Goal: Task Accomplishment & Management: Manage account settings

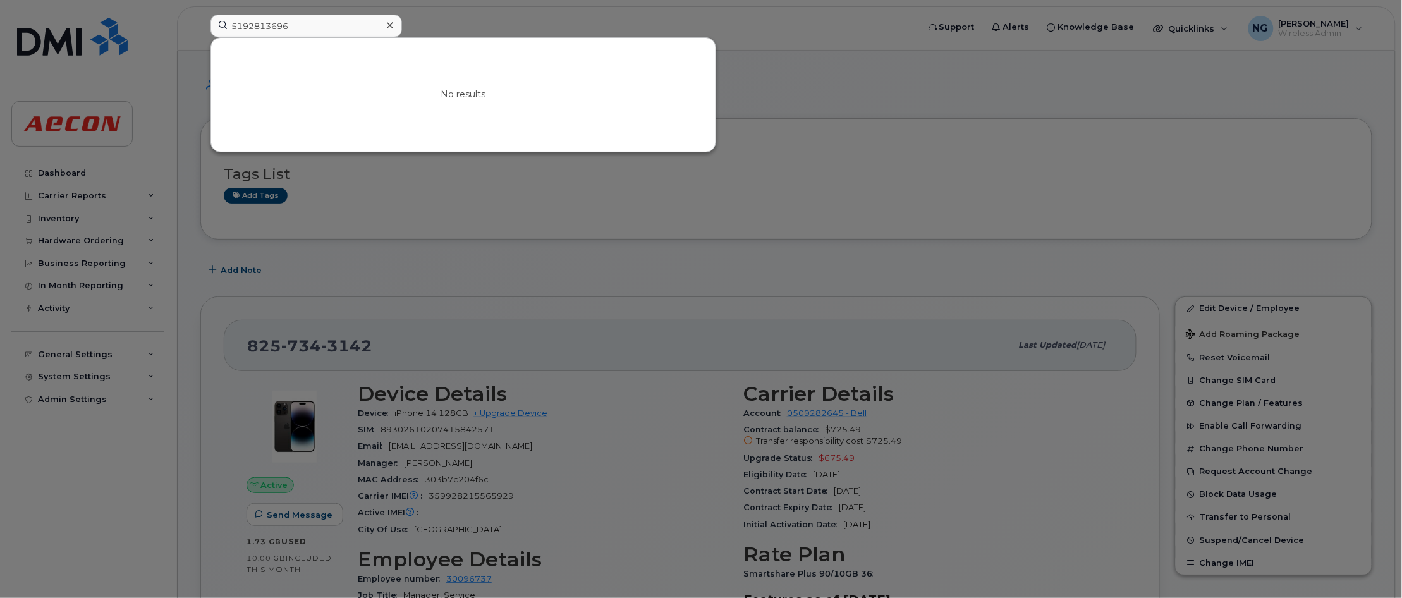
click at [535, 106] on div "No results" at bounding box center [463, 95] width 504 height 114
click at [317, 25] on input "5192813696" at bounding box center [306, 26] width 192 height 23
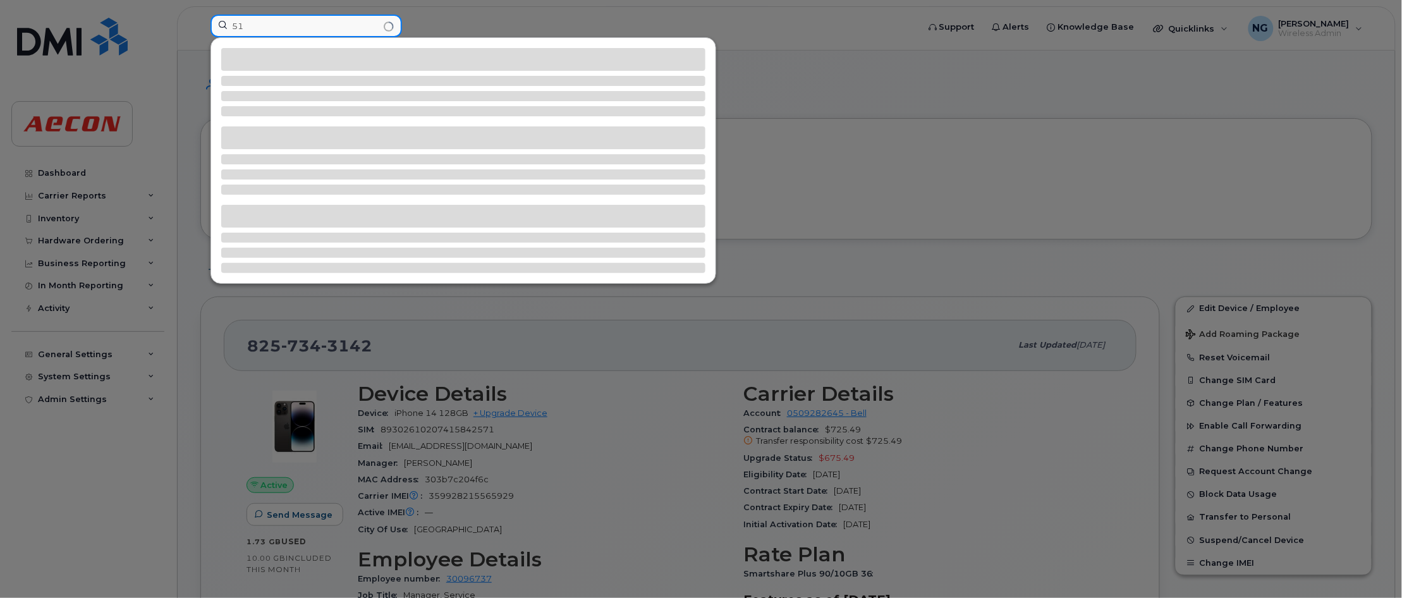
type input "5"
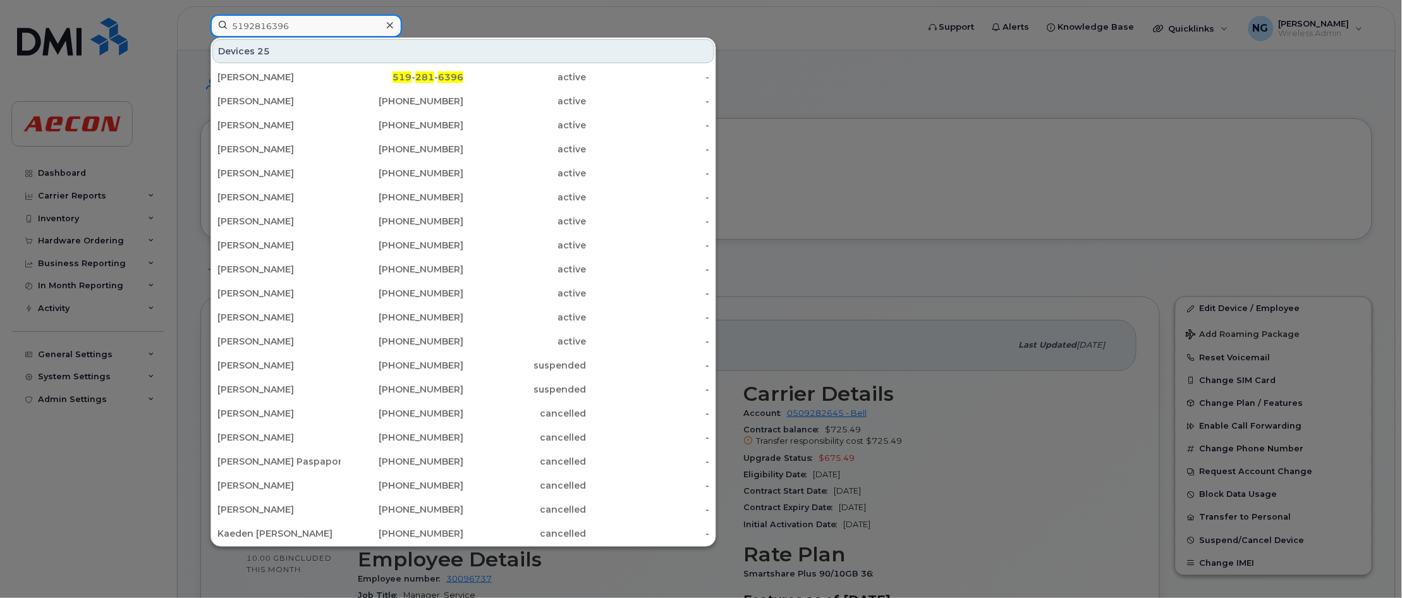
type input "5192816396"
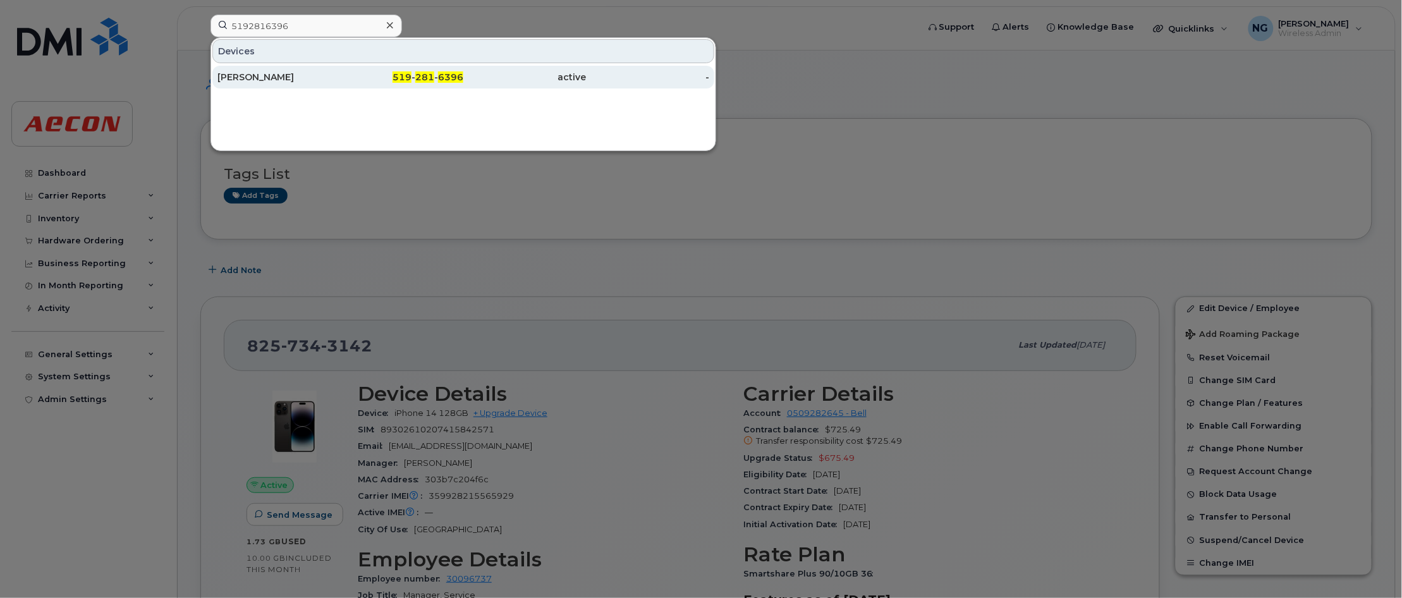
click at [430, 80] on span "281" at bounding box center [424, 76] width 19 height 11
click at [432, 78] on span "281" at bounding box center [424, 76] width 19 height 11
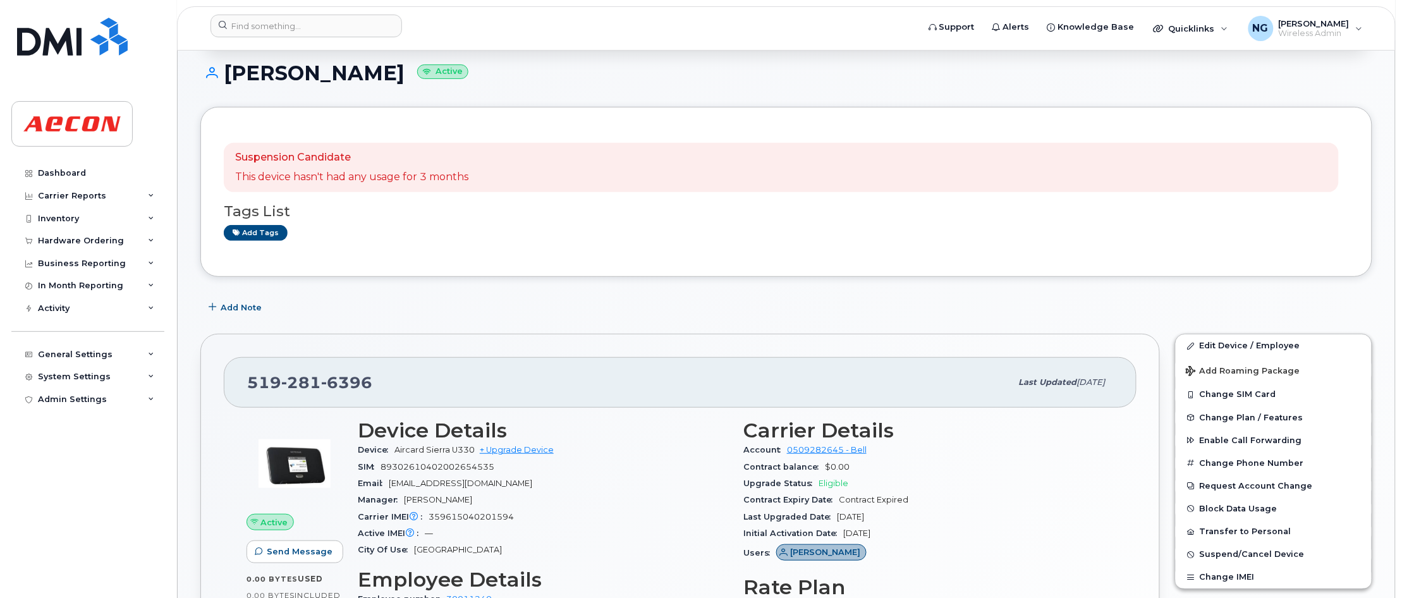
scroll to position [316, 0]
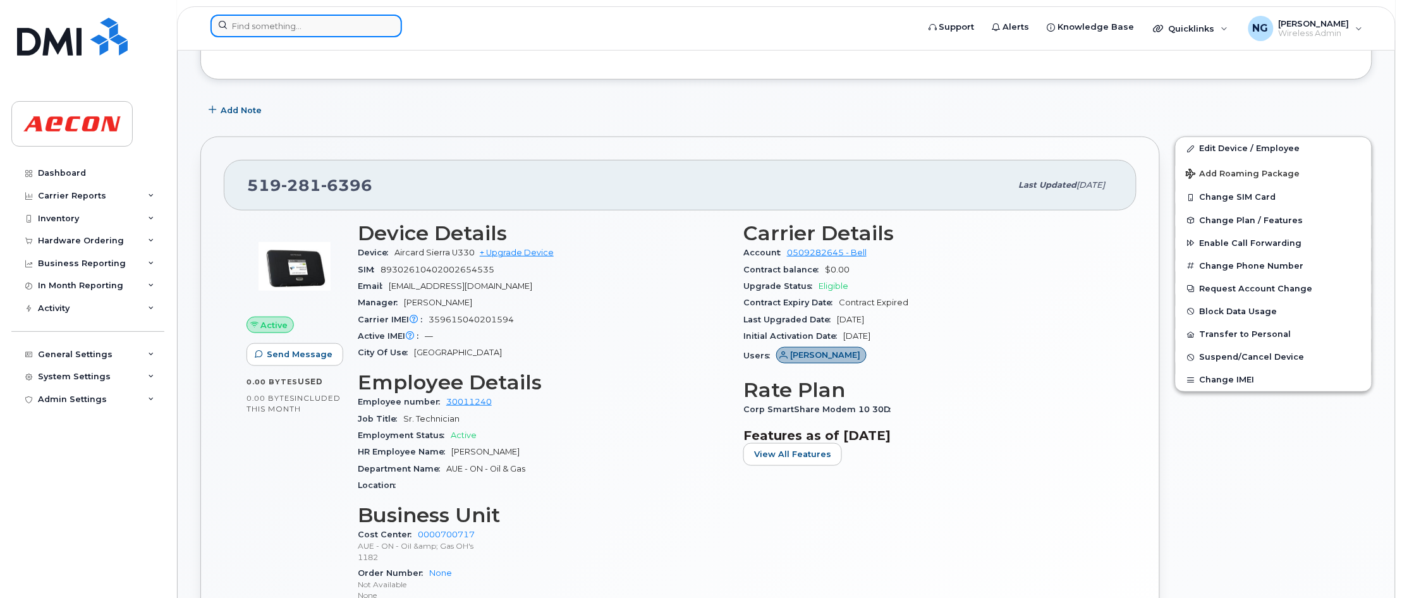
click at [320, 25] on input at bounding box center [306, 26] width 192 height 23
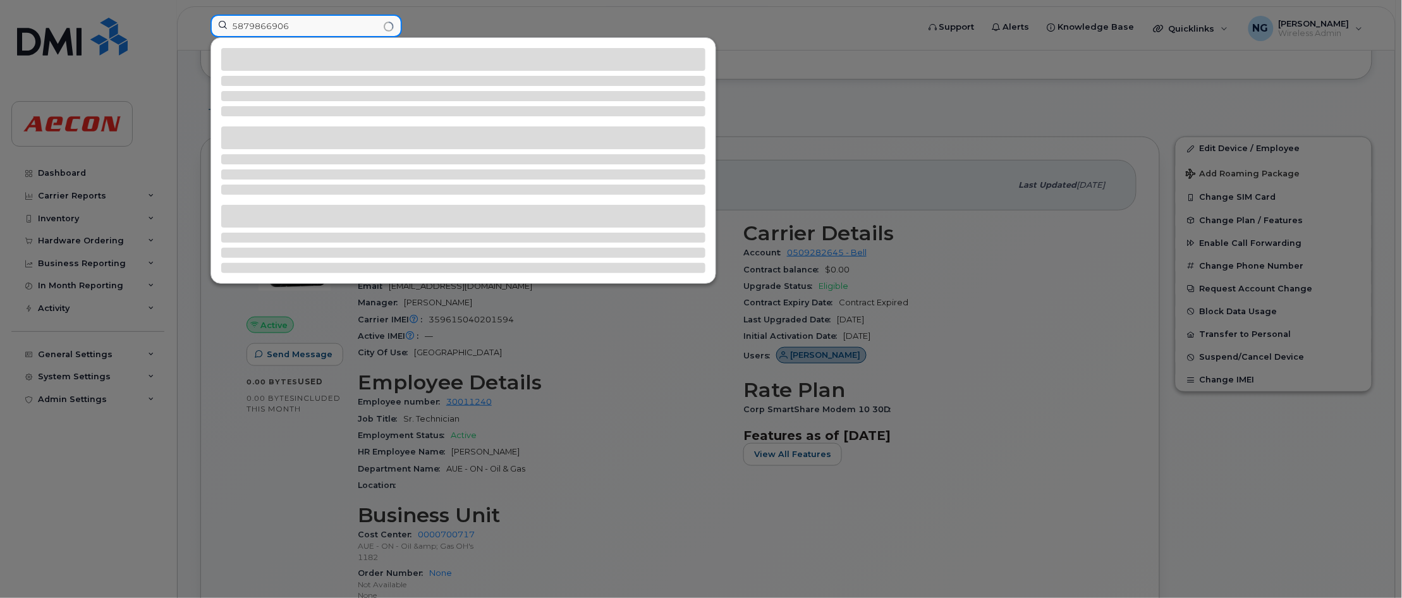
type input "5879866906"
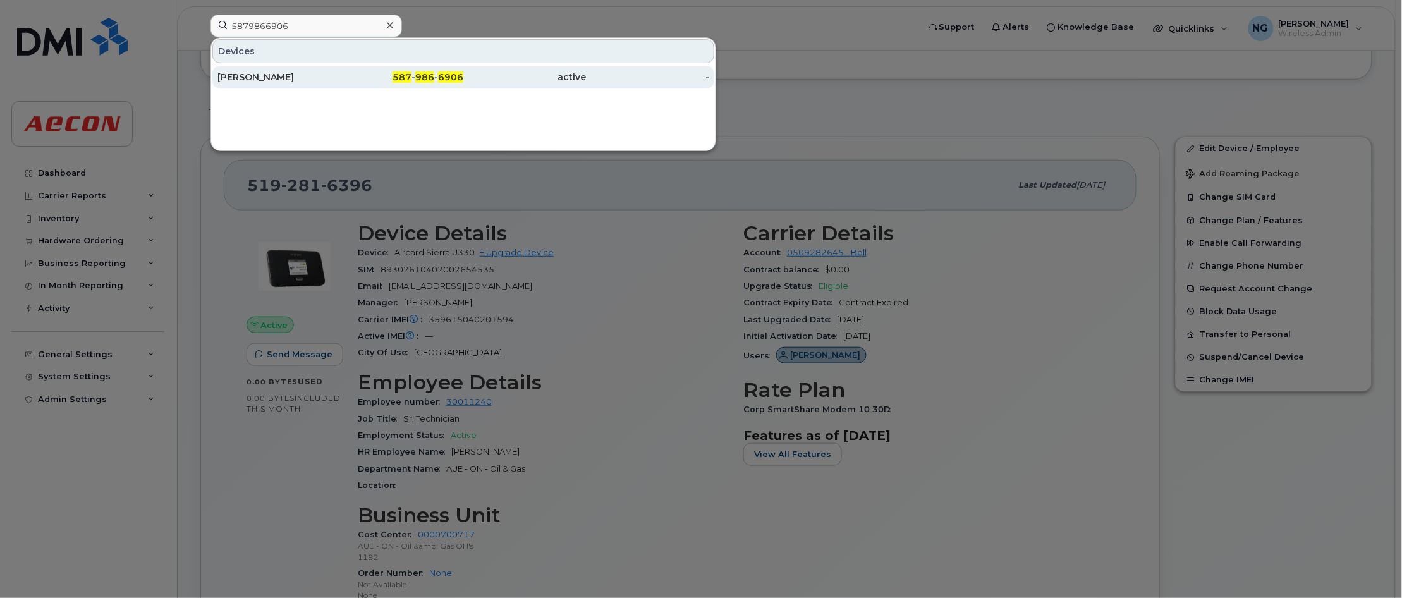
click at [444, 80] on span "6906" at bounding box center [450, 76] width 25 height 11
drag, startPoint x: 444, startPoint y: 80, endPoint x: 453, endPoint y: 87, distance: 11.2
click at [444, 80] on span "6906" at bounding box center [450, 76] width 25 height 11
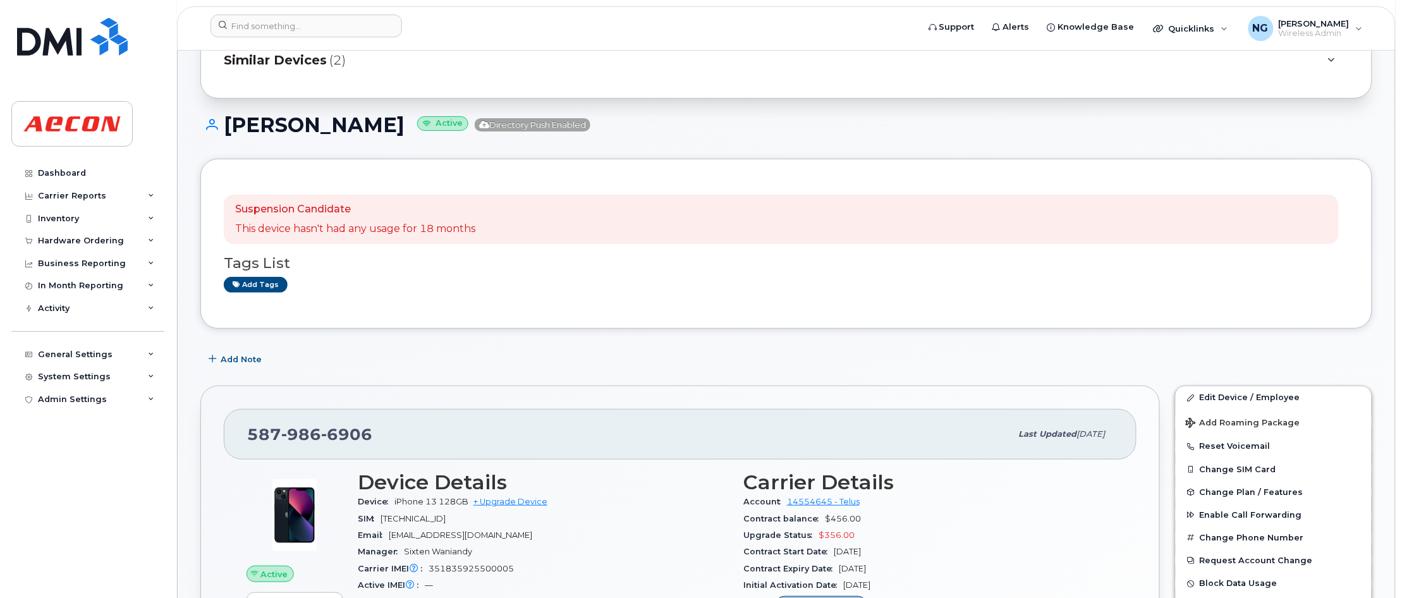
scroll to position [158, 0]
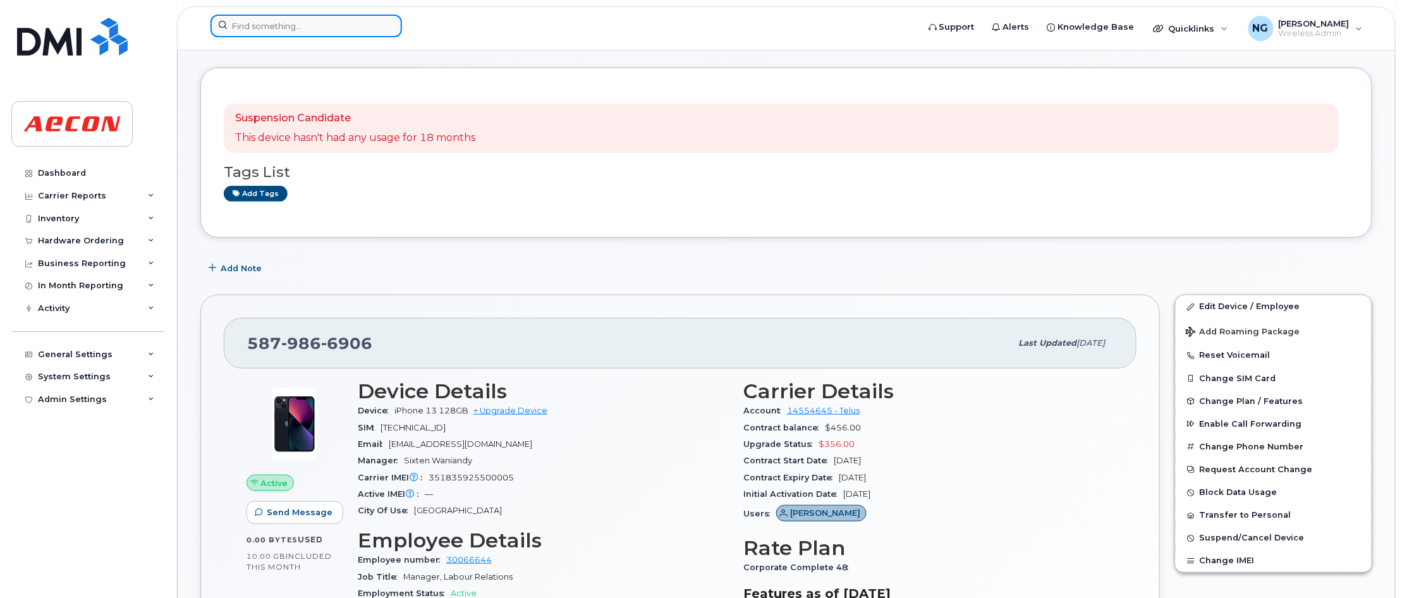
drag, startPoint x: 301, startPoint y: 27, endPoint x: 310, endPoint y: 21, distance: 10.4
click at [301, 27] on input at bounding box center [306, 26] width 192 height 23
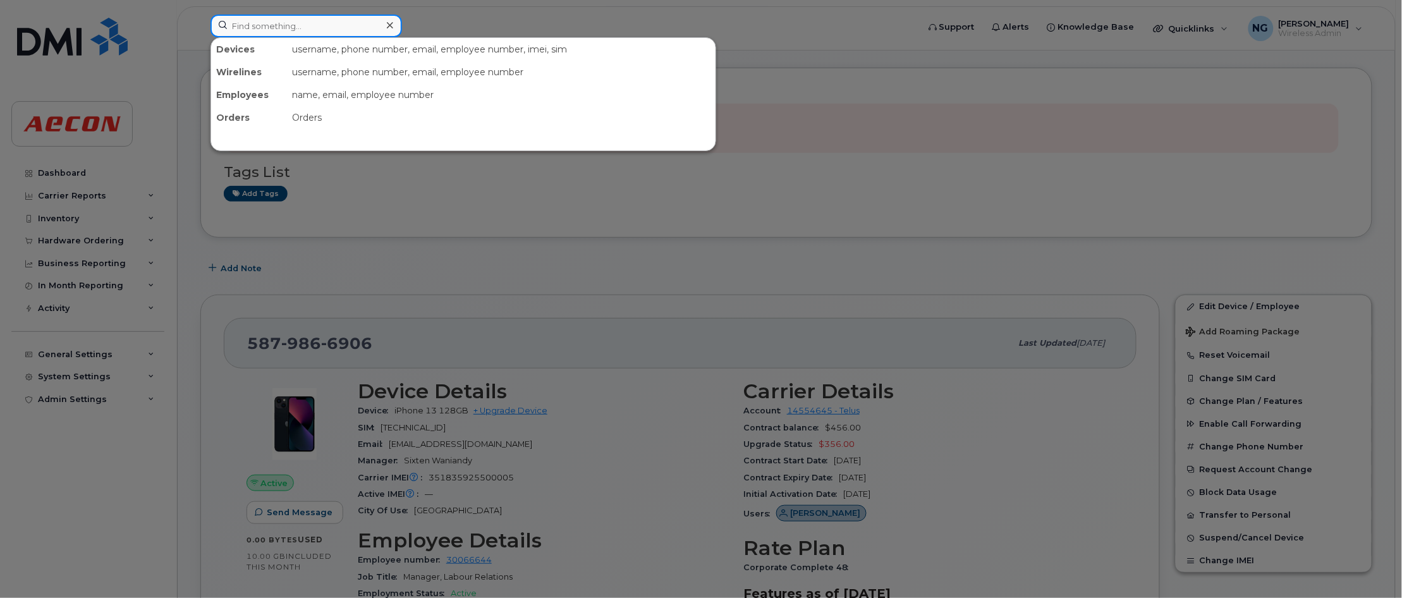
click at [313, 22] on input at bounding box center [306, 26] width 192 height 23
type input "4165746151"
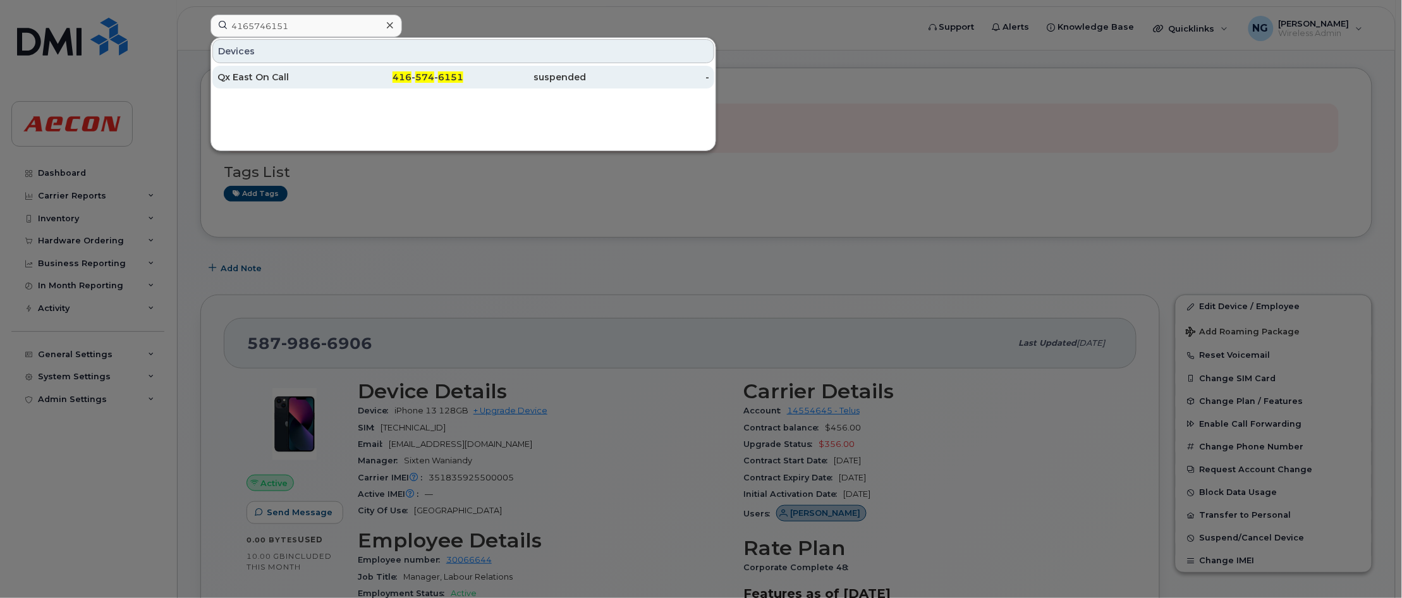
click at [401, 73] on span "416" at bounding box center [402, 76] width 19 height 11
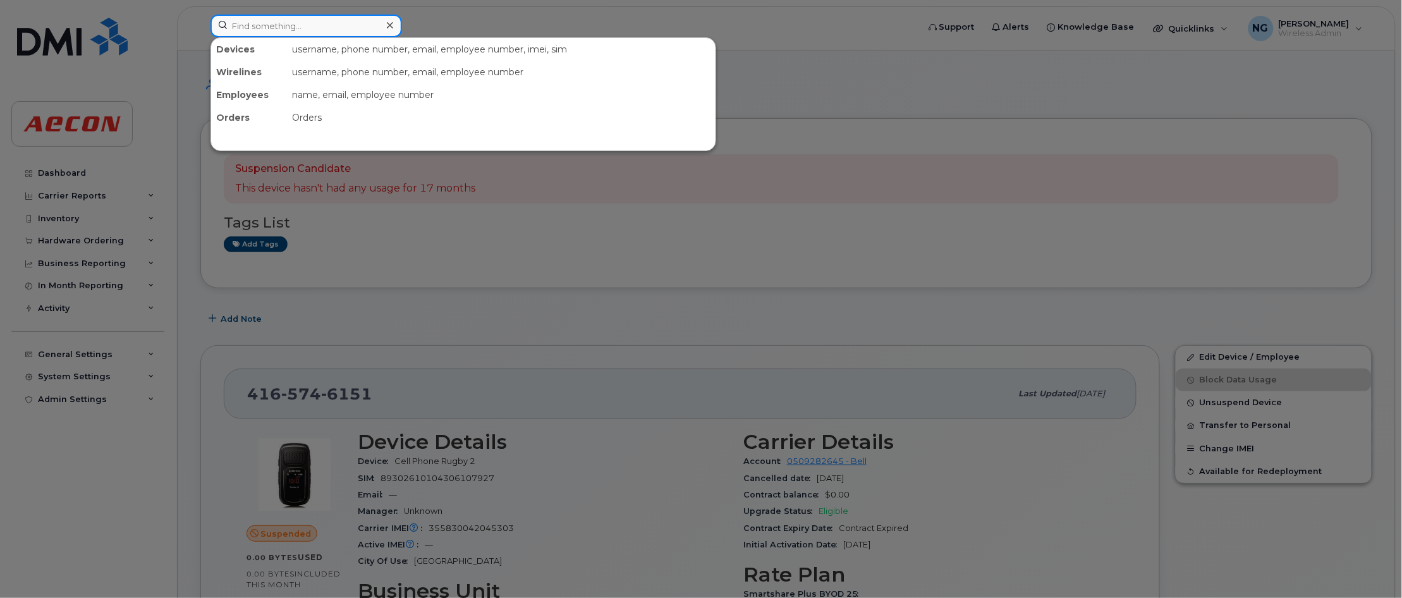
click at [291, 27] on input at bounding box center [306, 26] width 192 height 23
type input "4374211670"
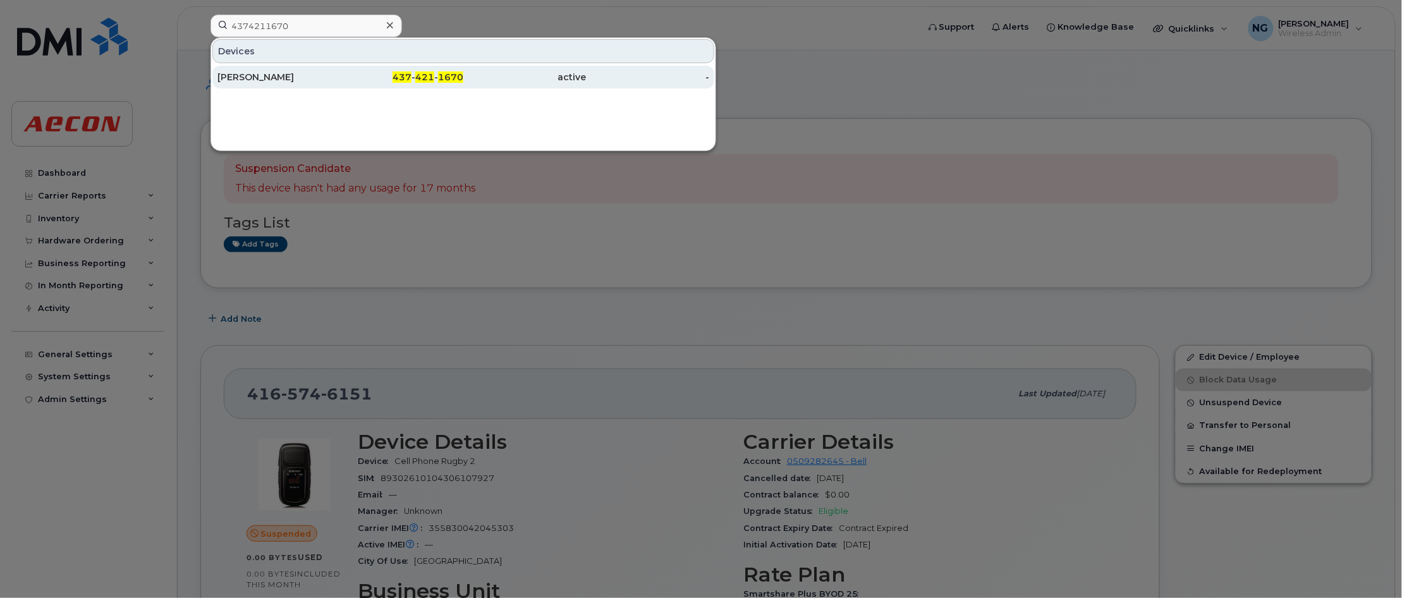
click at [436, 79] on div "437 - 421 - 1670" at bounding box center [402, 77] width 123 height 13
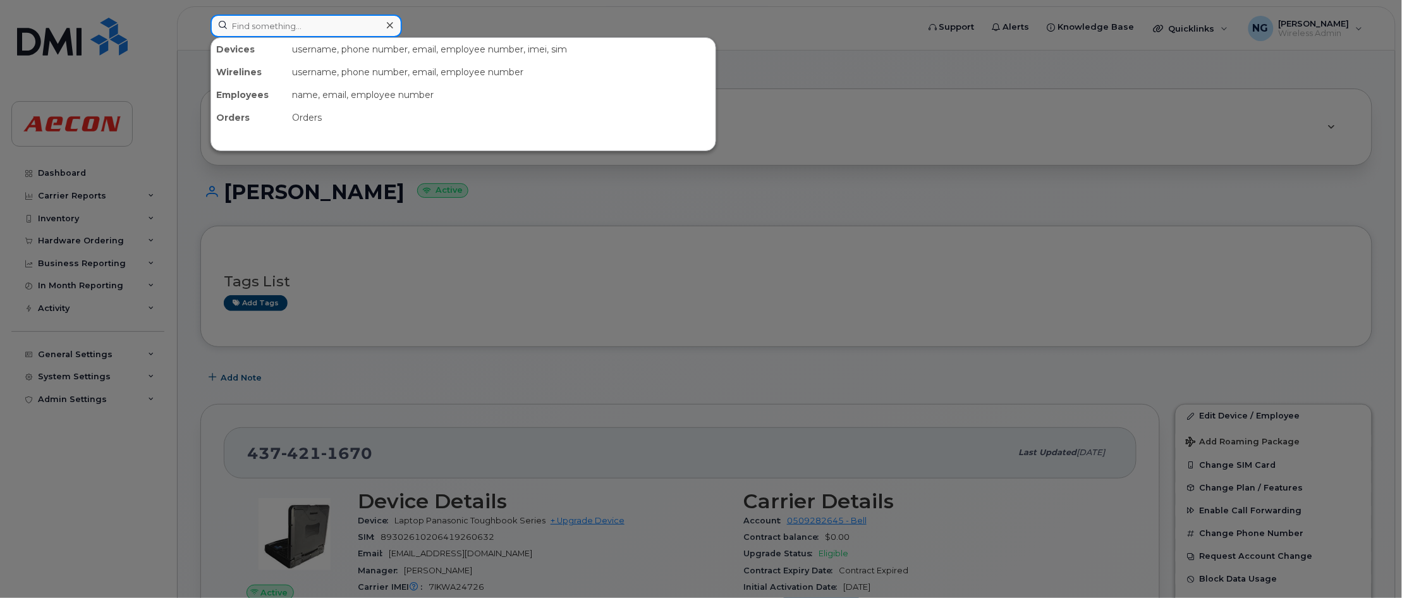
click at [320, 26] on input at bounding box center [306, 26] width 192 height 23
type input "5195014670"
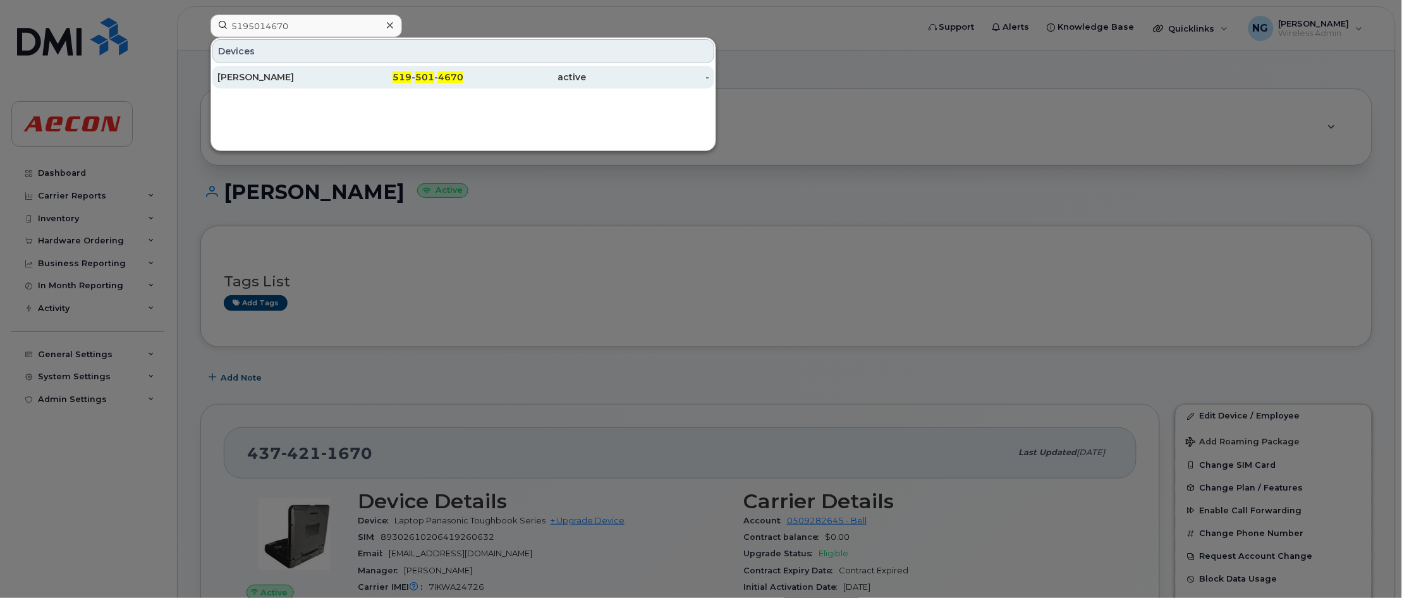
click at [435, 80] on div "519 - 501 - 4670" at bounding box center [402, 77] width 123 height 13
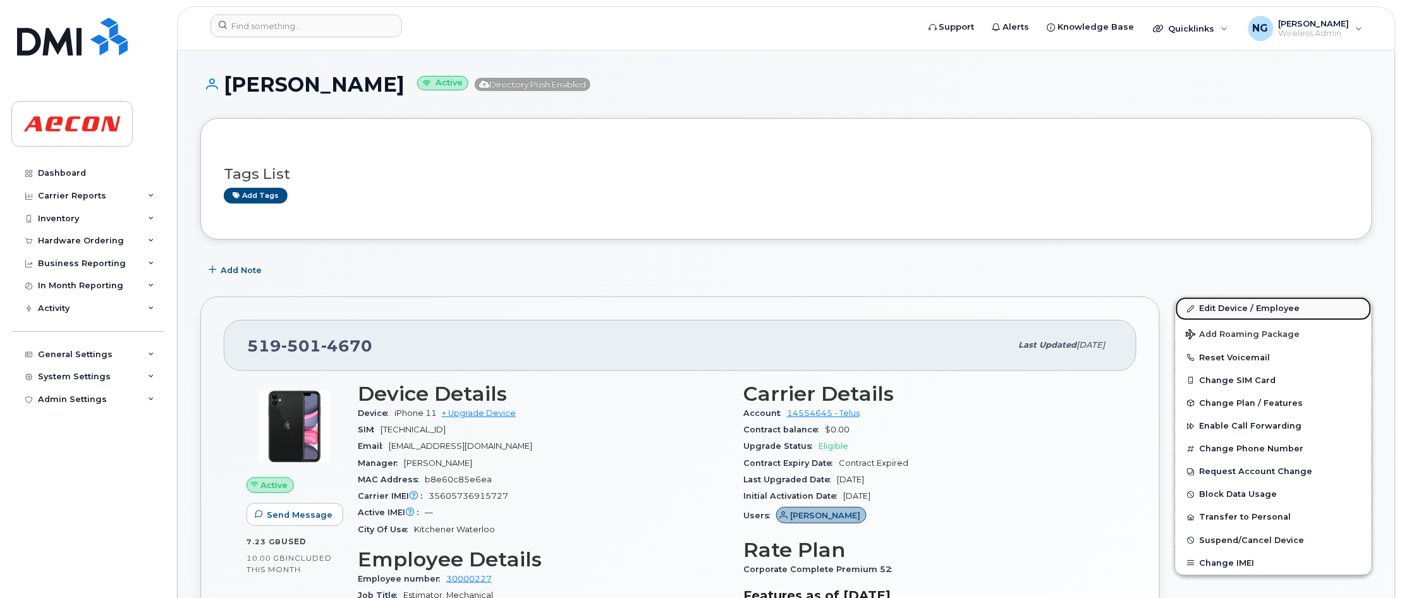
click at [1220, 311] on link "Edit Device / Employee" at bounding box center [1274, 308] width 196 height 23
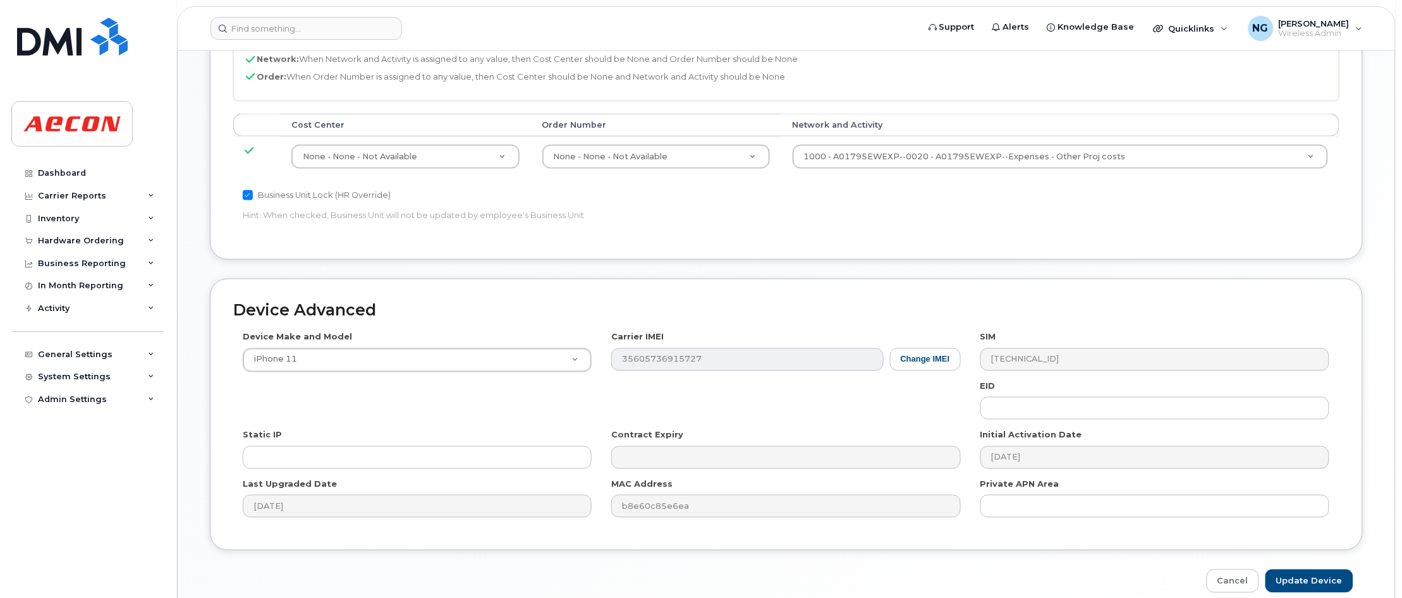
scroll to position [632, 0]
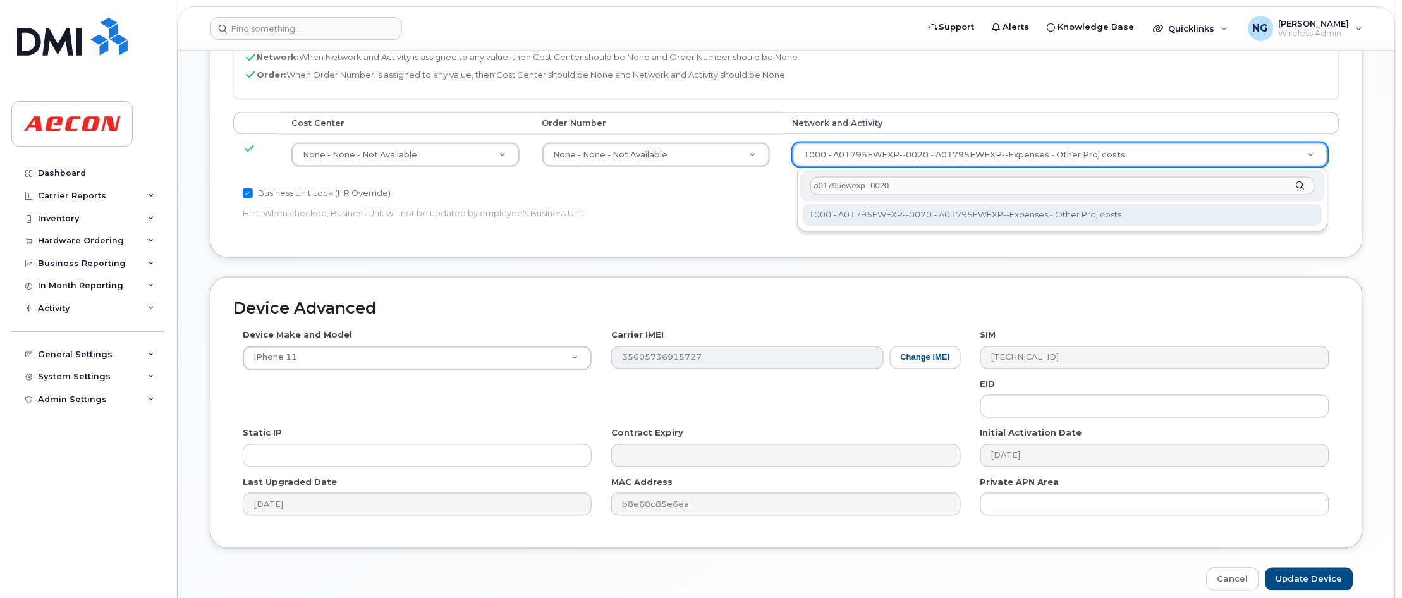
type input "a01795ewexp--0020"
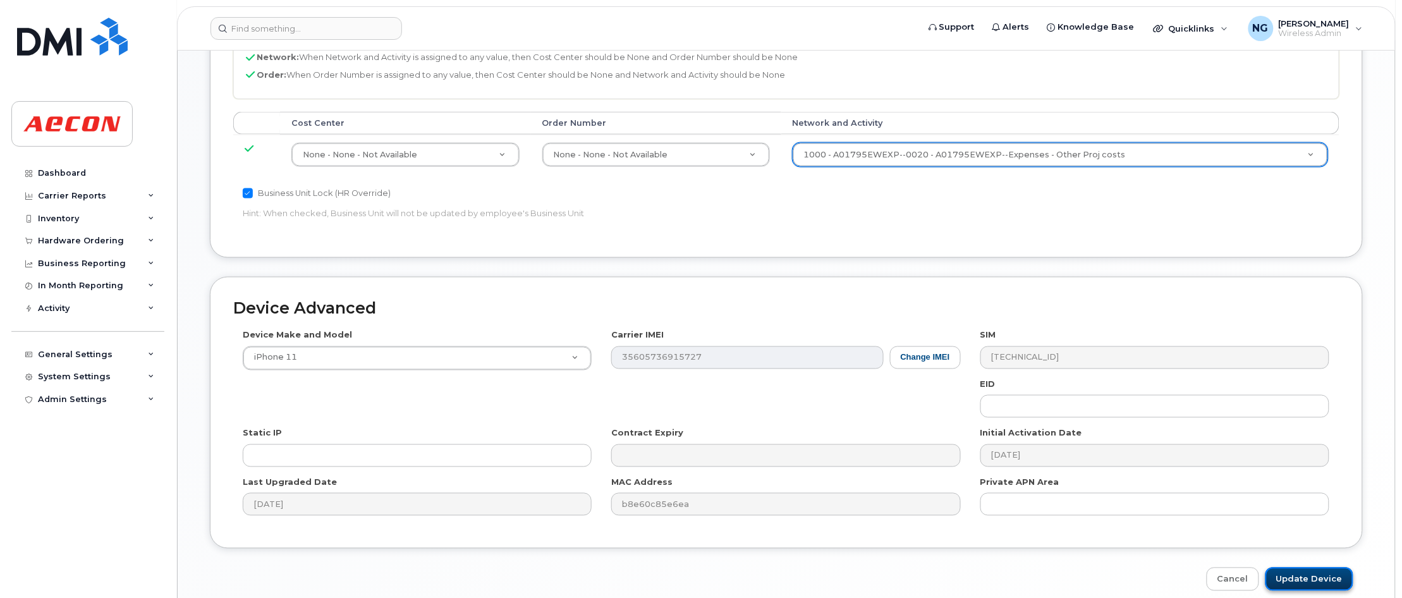
click at [1327, 579] on input "Update Device" at bounding box center [1309, 579] width 88 height 23
type input "Saving..."
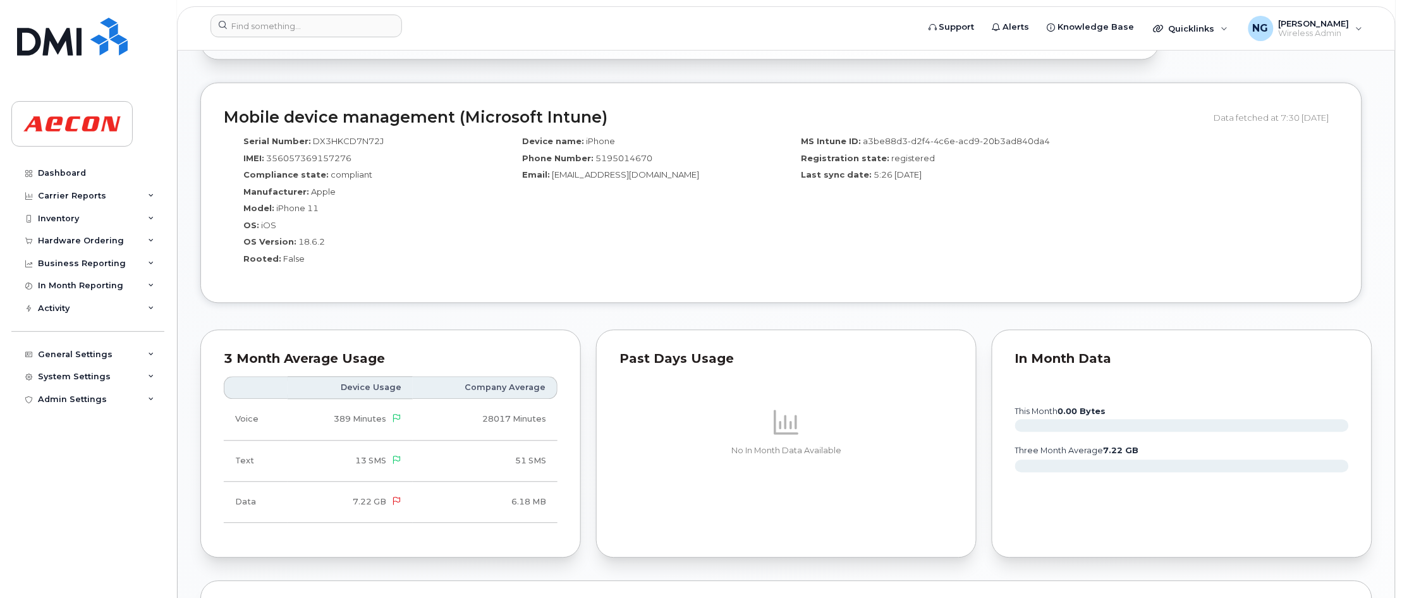
scroll to position [711, 0]
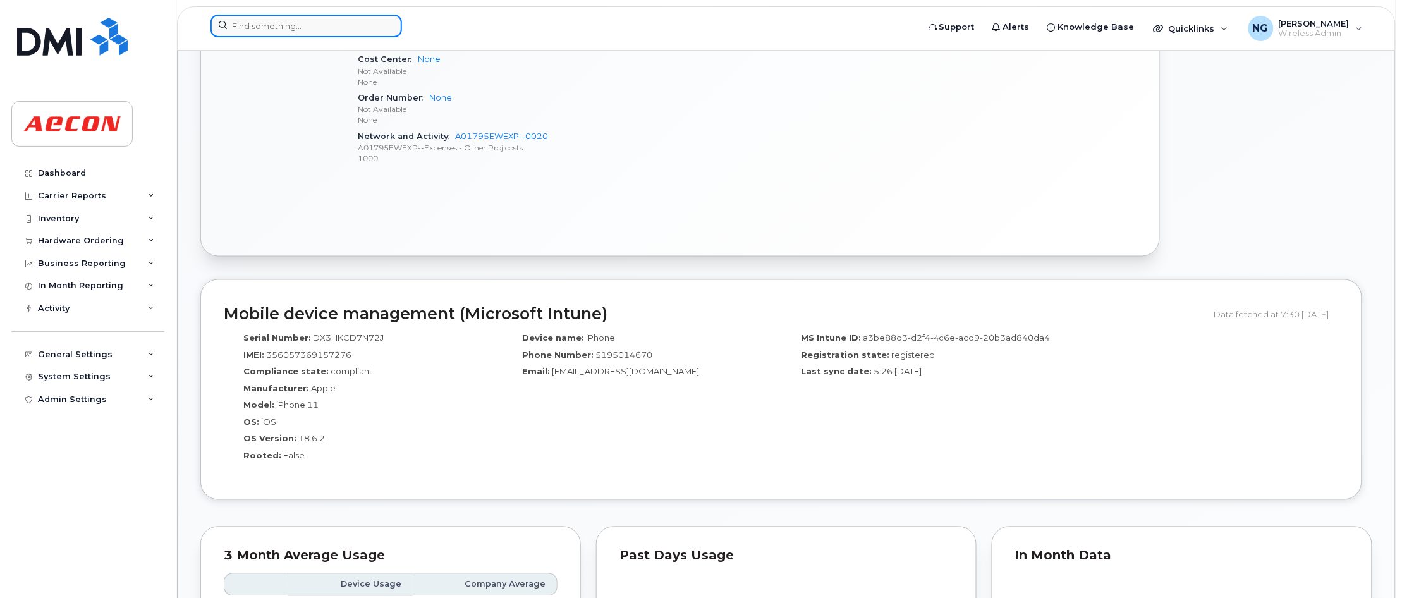
click at [354, 20] on input at bounding box center [306, 26] width 192 height 23
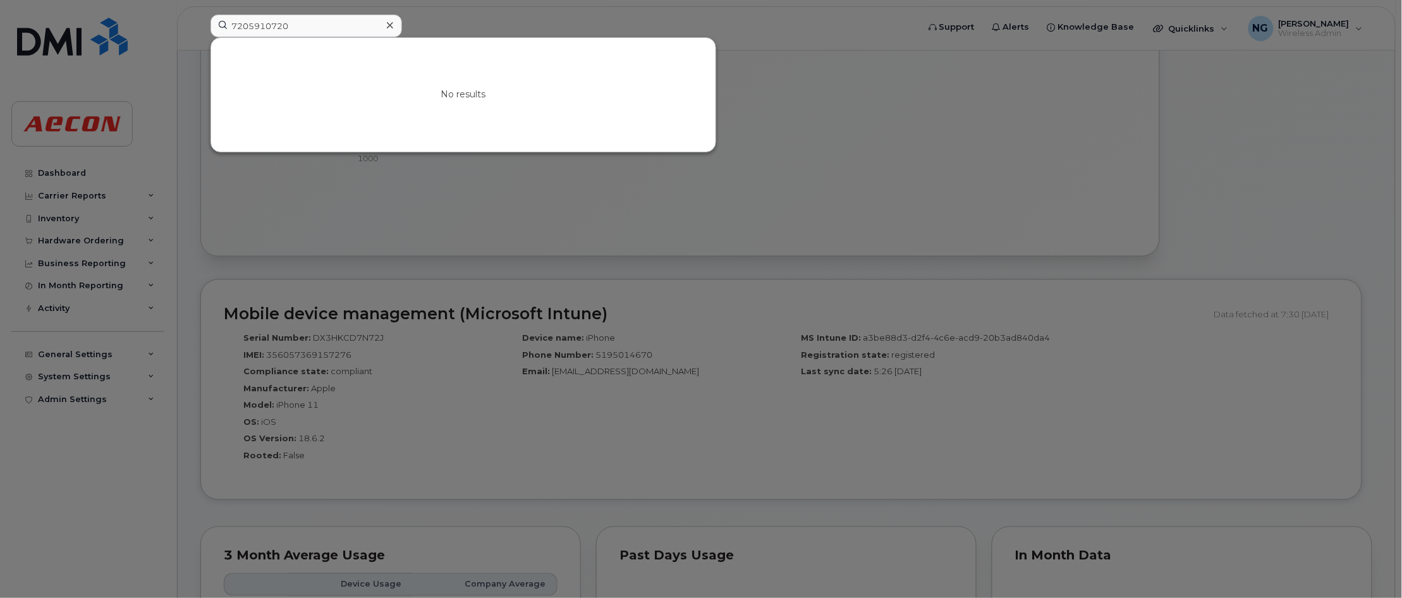
click at [895, 175] on div at bounding box center [701, 299] width 1402 height 598
click at [332, 23] on input "7205910720" at bounding box center [306, 26] width 192 height 23
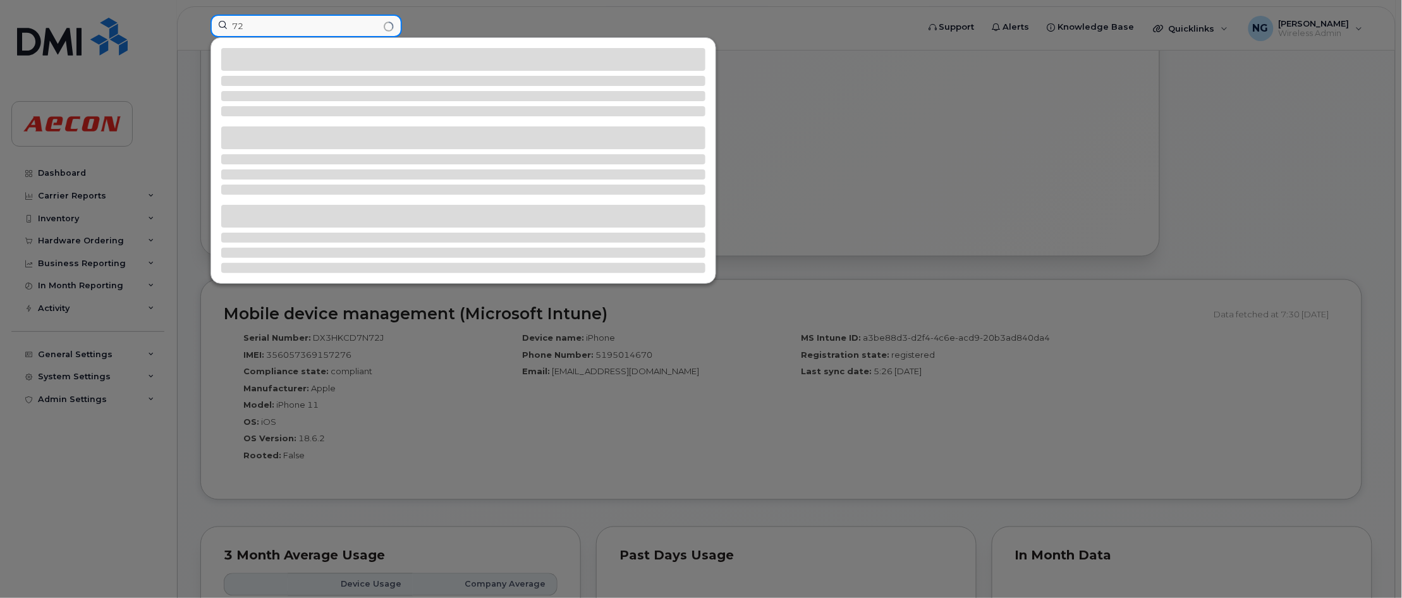
type input "7"
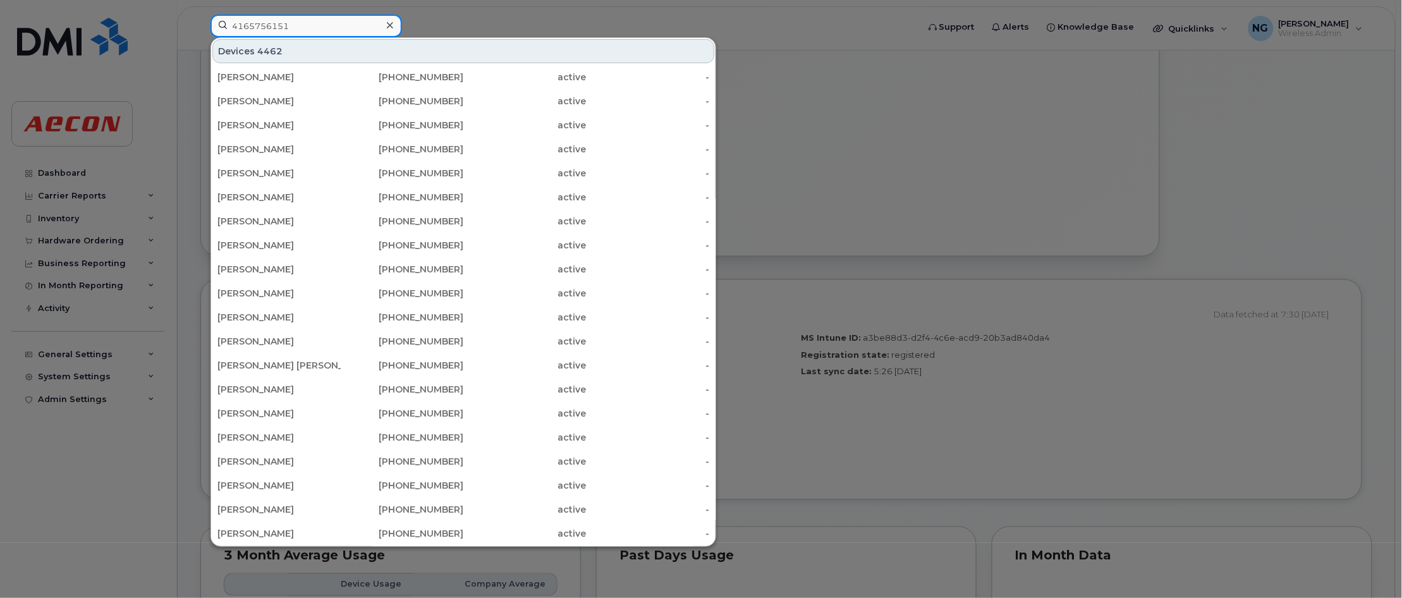
type input "4165756151"
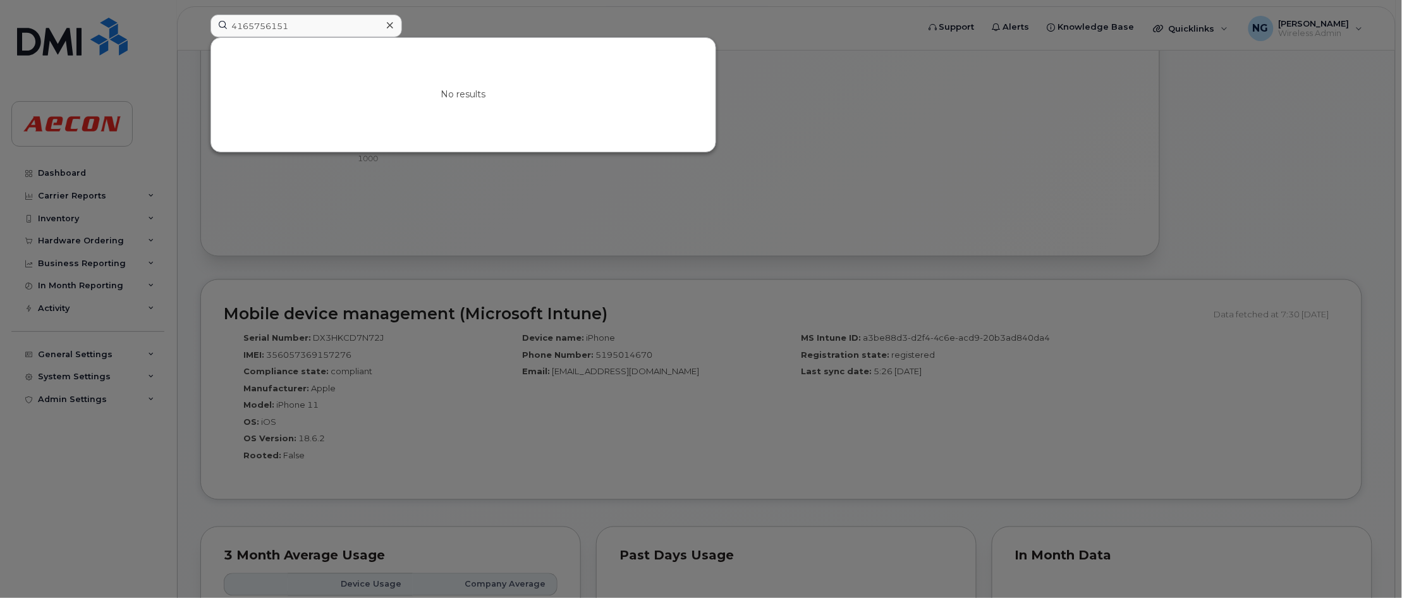
click at [387, 23] on icon at bounding box center [390, 25] width 6 height 6
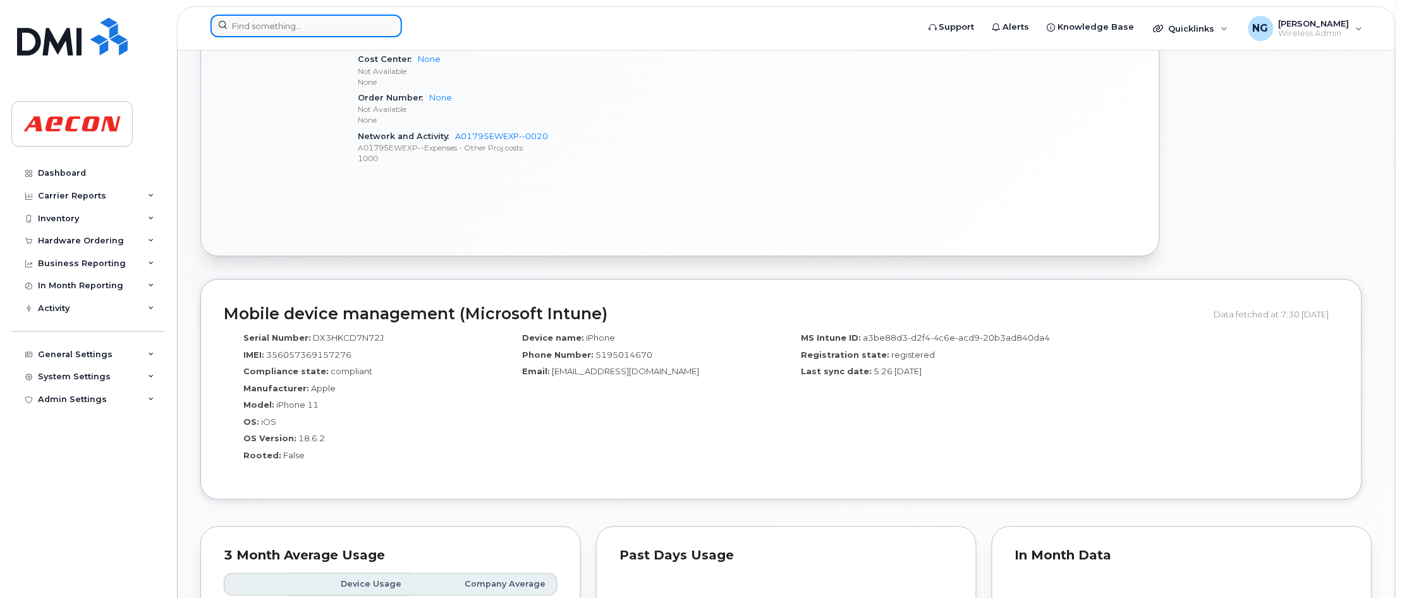
drag, startPoint x: 336, startPoint y: 24, endPoint x: 342, endPoint y: 17, distance: 9.4
click at [336, 24] on input at bounding box center [306, 26] width 192 height 23
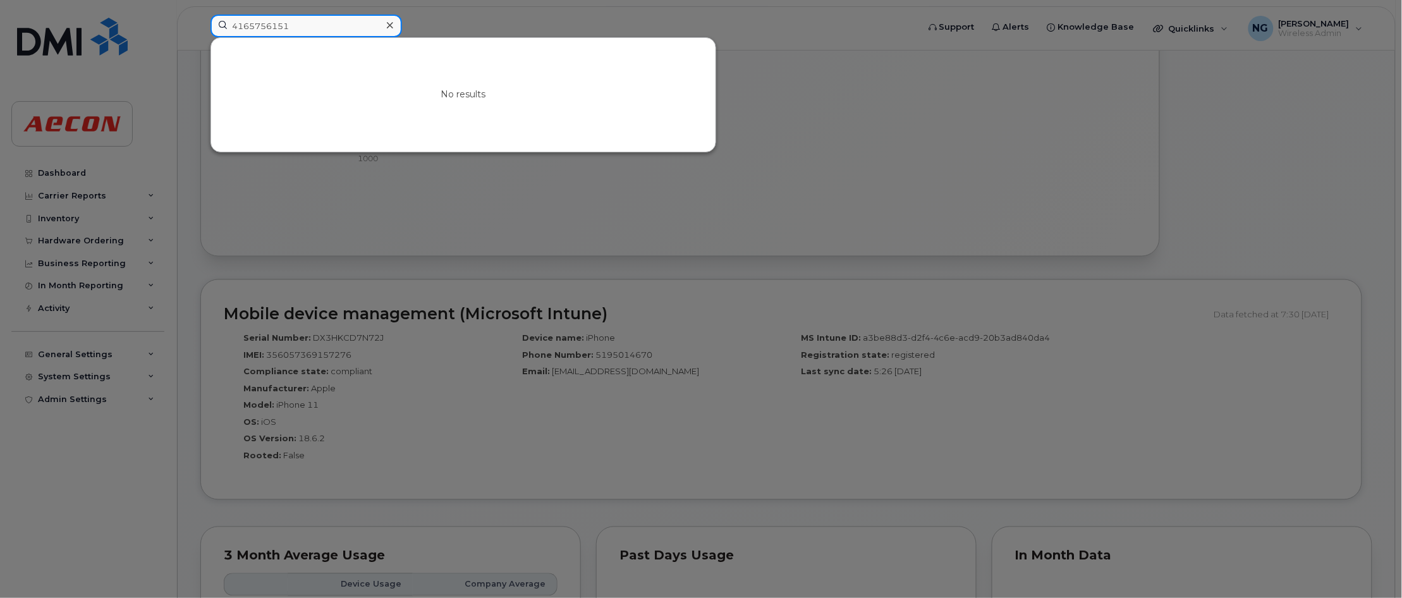
click at [327, 30] on input "4165756151" at bounding box center [306, 26] width 192 height 23
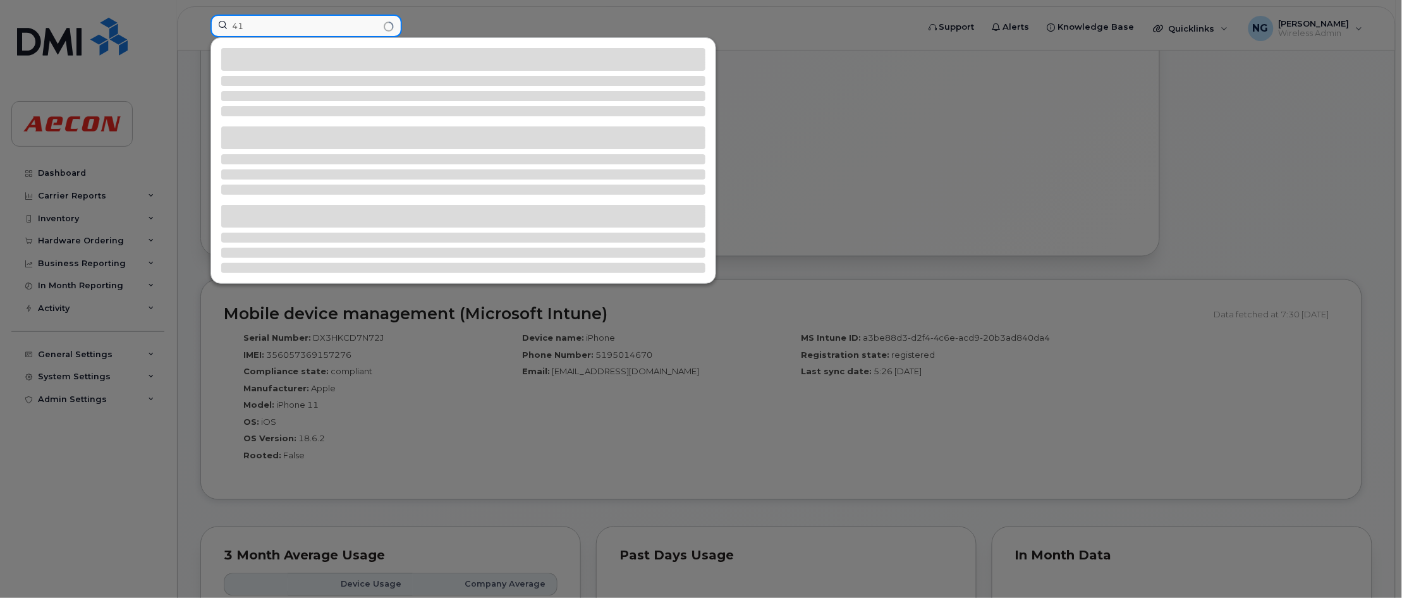
type input "4"
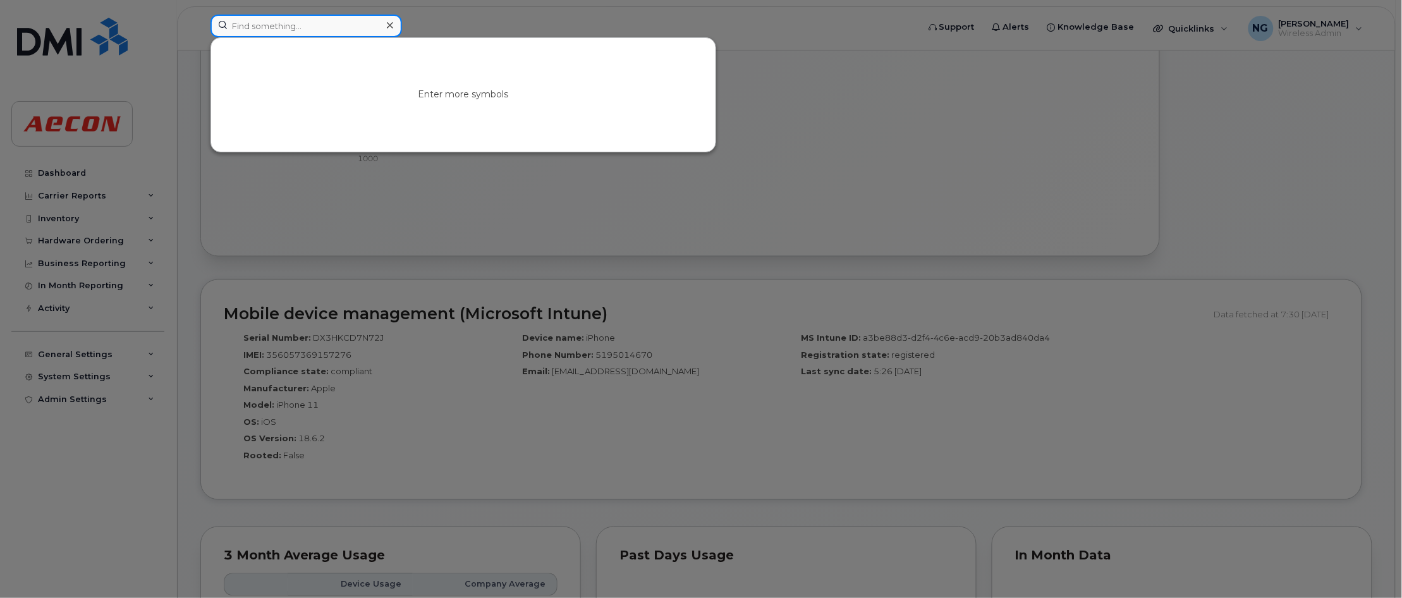
click at [350, 30] on input at bounding box center [306, 26] width 192 height 23
drag, startPoint x: 320, startPoint y: 21, endPoint x: 54, endPoint y: -40, distance: 272.9
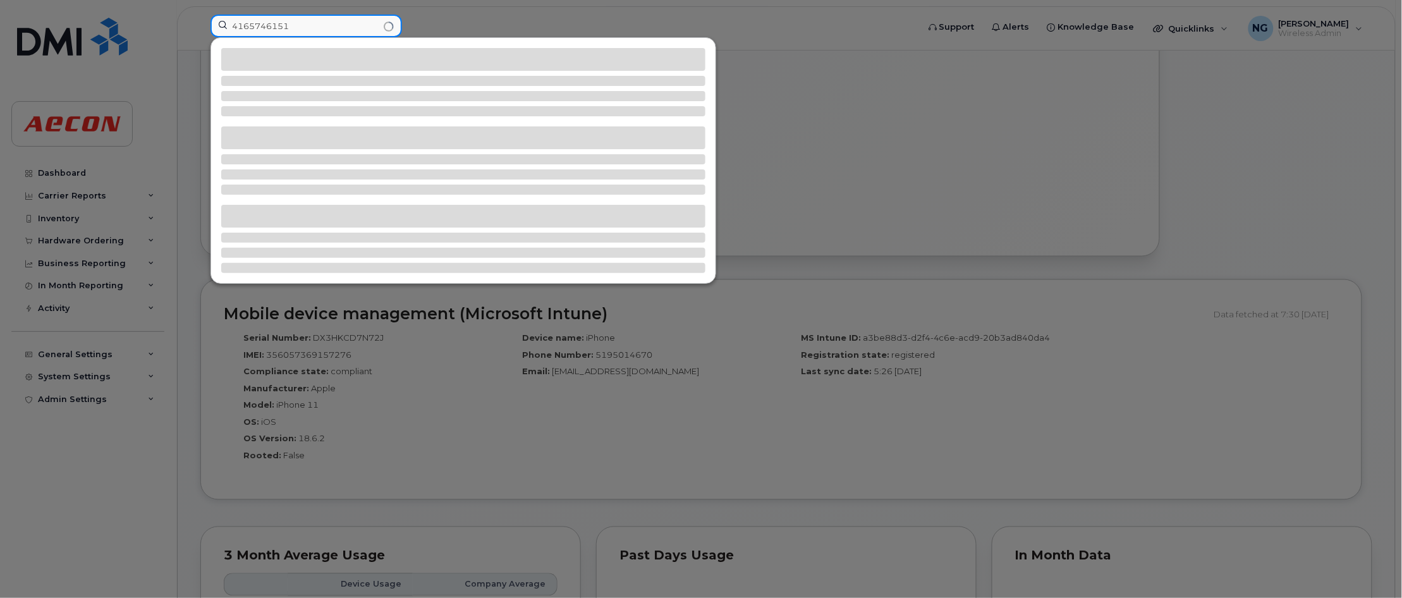
type input "4165746151"
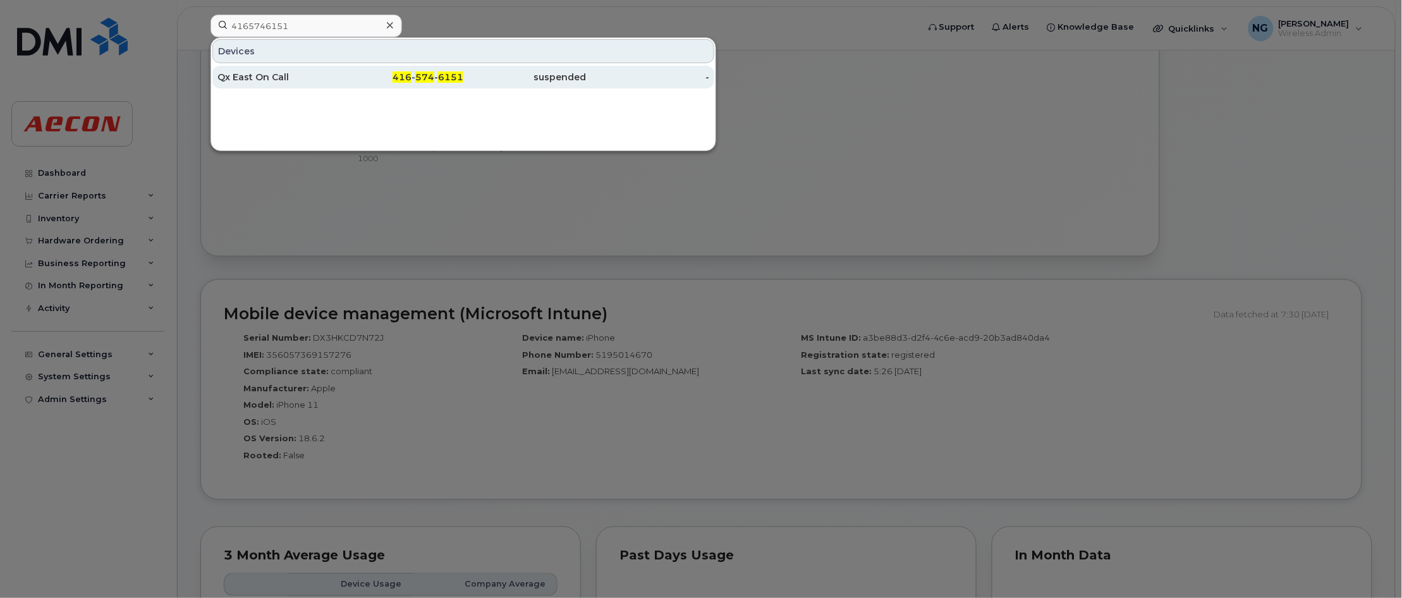
click at [563, 76] on div "suspended" at bounding box center [524, 77] width 123 height 13
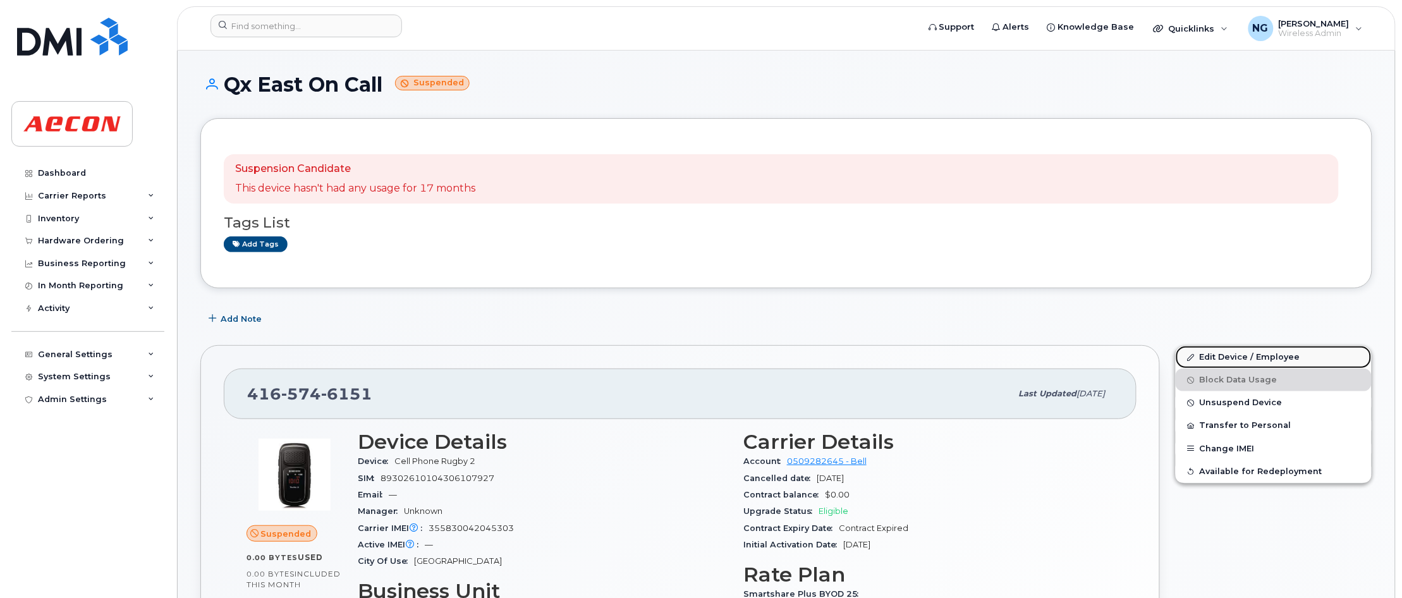
click at [1244, 356] on link "Edit Device / Employee" at bounding box center [1274, 357] width 196 height 23
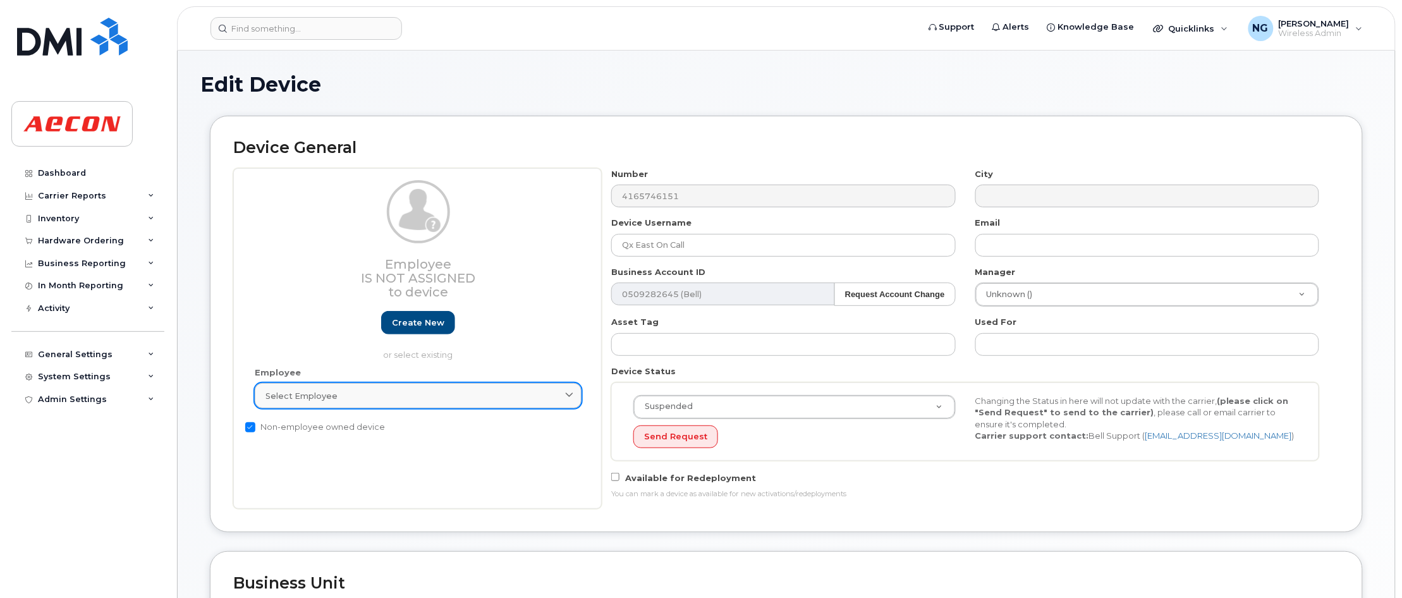
click at [488, 394] on div "Select employee" at bounding box center [417, 396] width 305 height 12
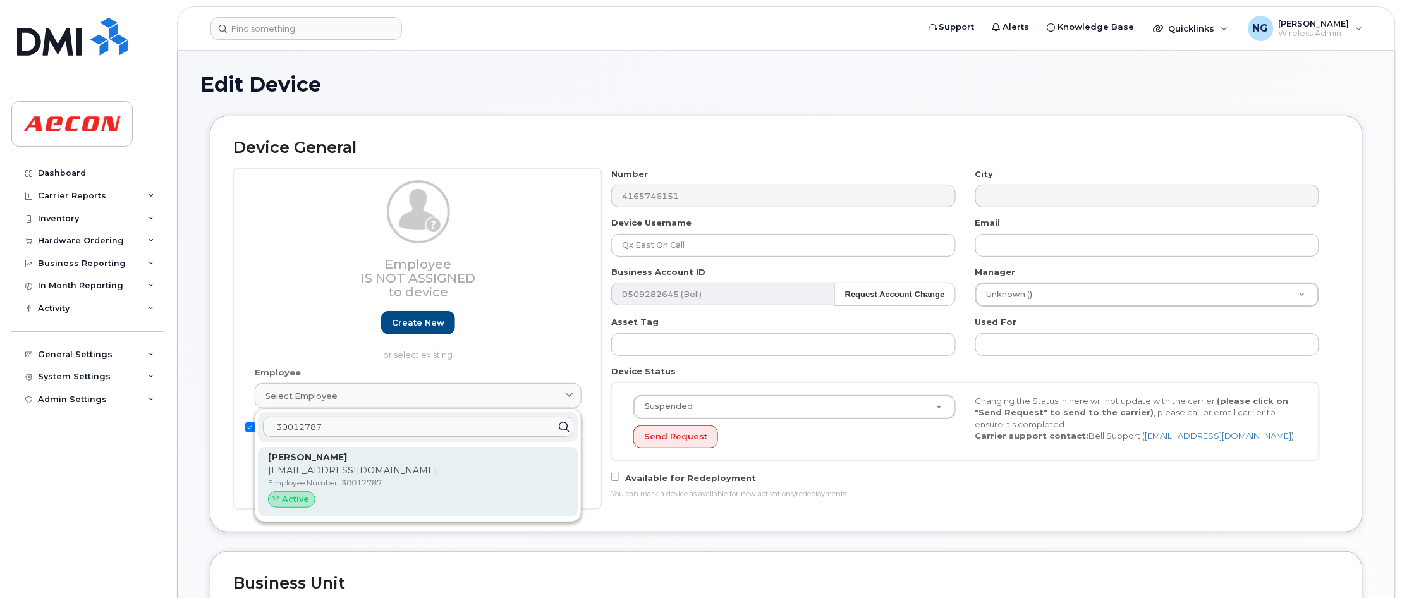
type input "30012787"
click at [478, 460] on p "Yves Maurice" at bounding box center [418, 457] width 300 height 13
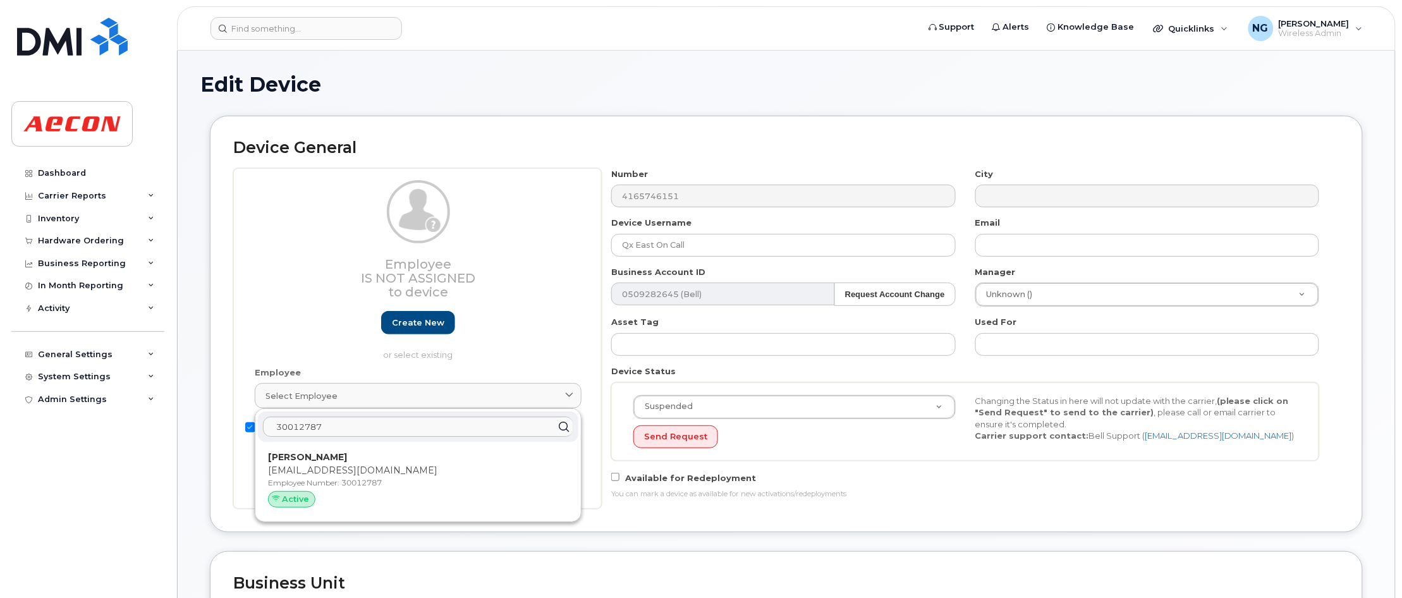
type input "30012787"
type input "[PERSON_NAME]"
type input "[EMAIL_ADDRESS][DOMAIN_NAME]"
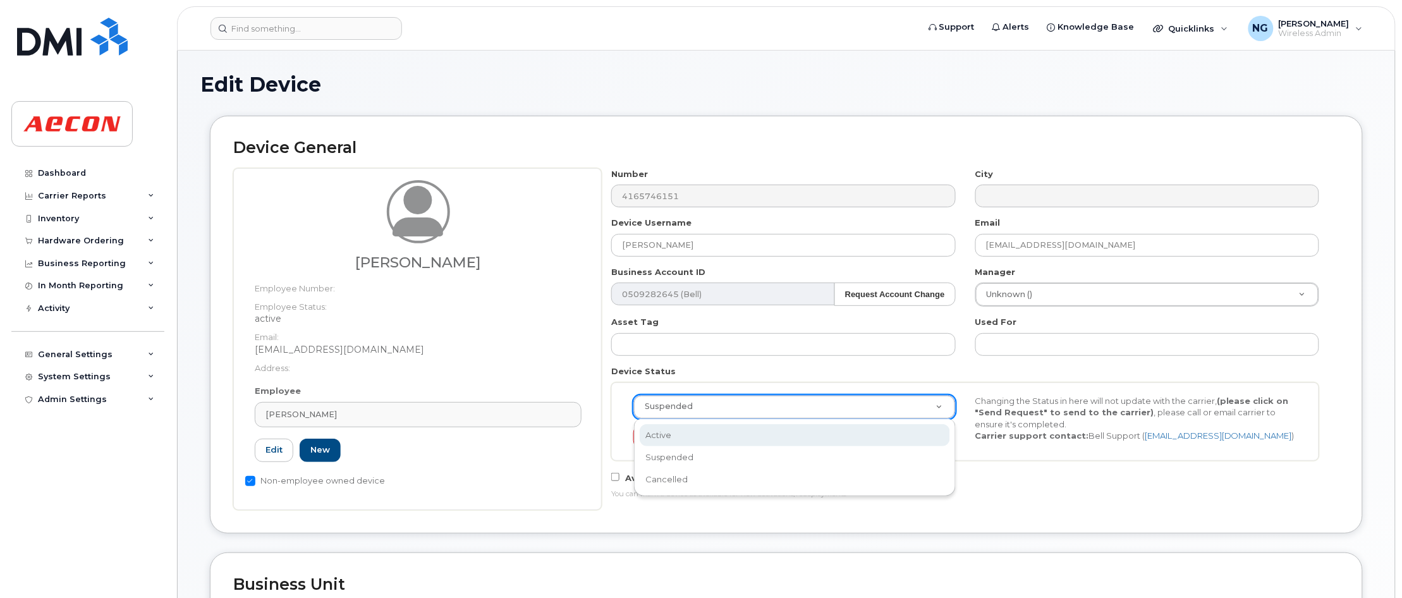
select select "active"
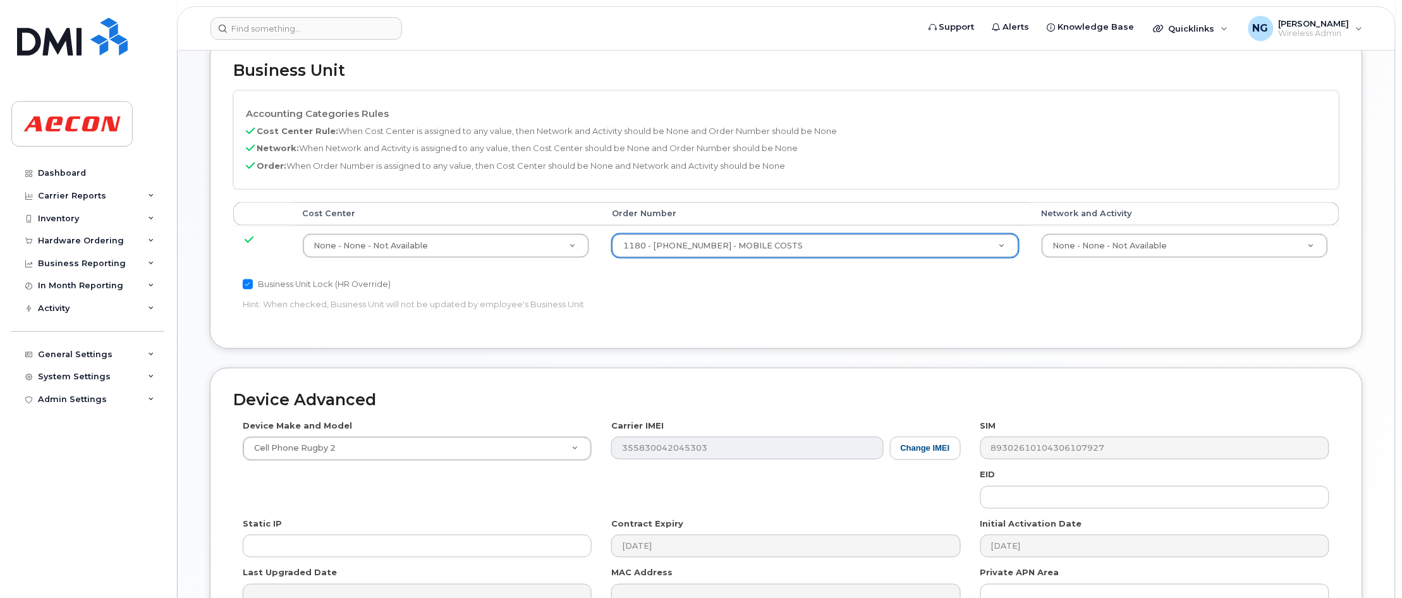
scroll to position [664, 0]
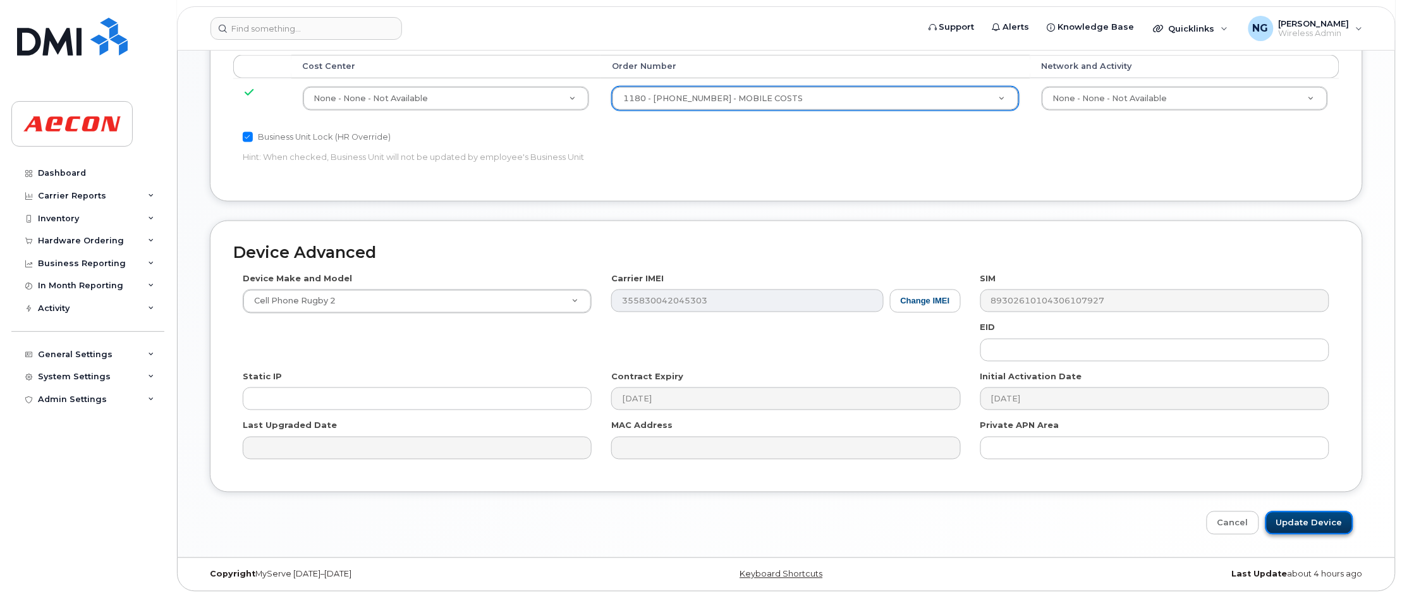
click at [1306, 515] on input "Update Device" at bounding box center [1309, 522] width 88 height 23
type input "Saving..."
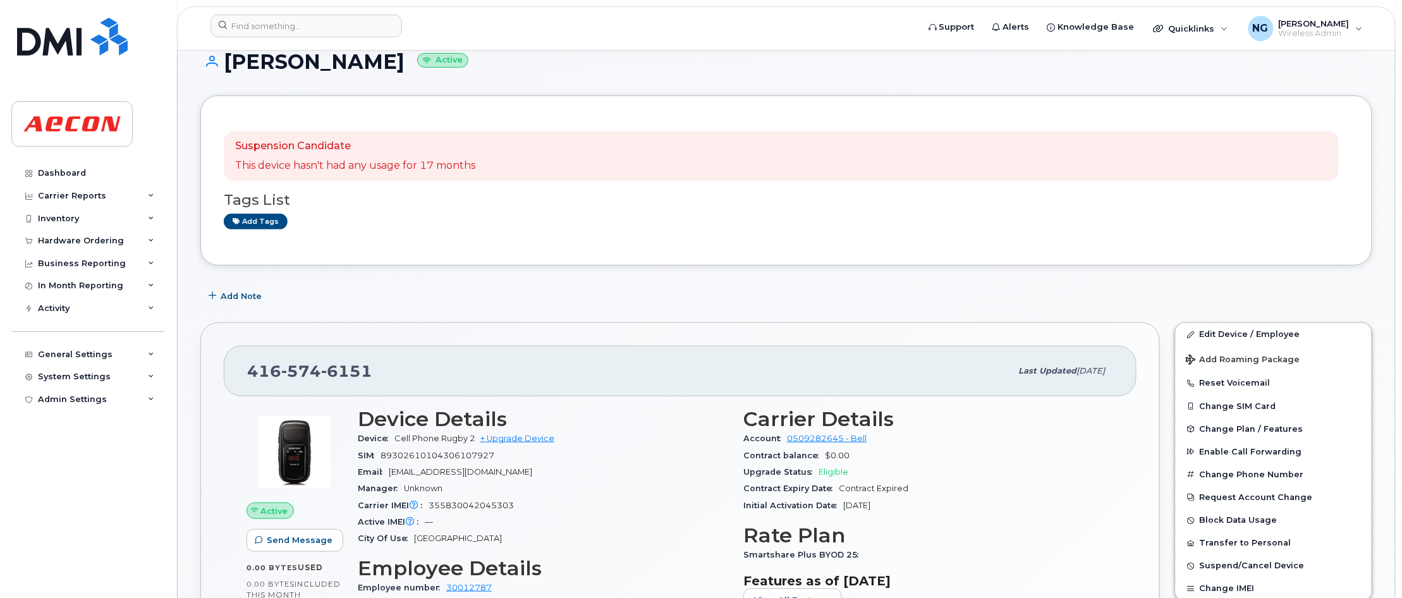
scroll to position [158, 0]
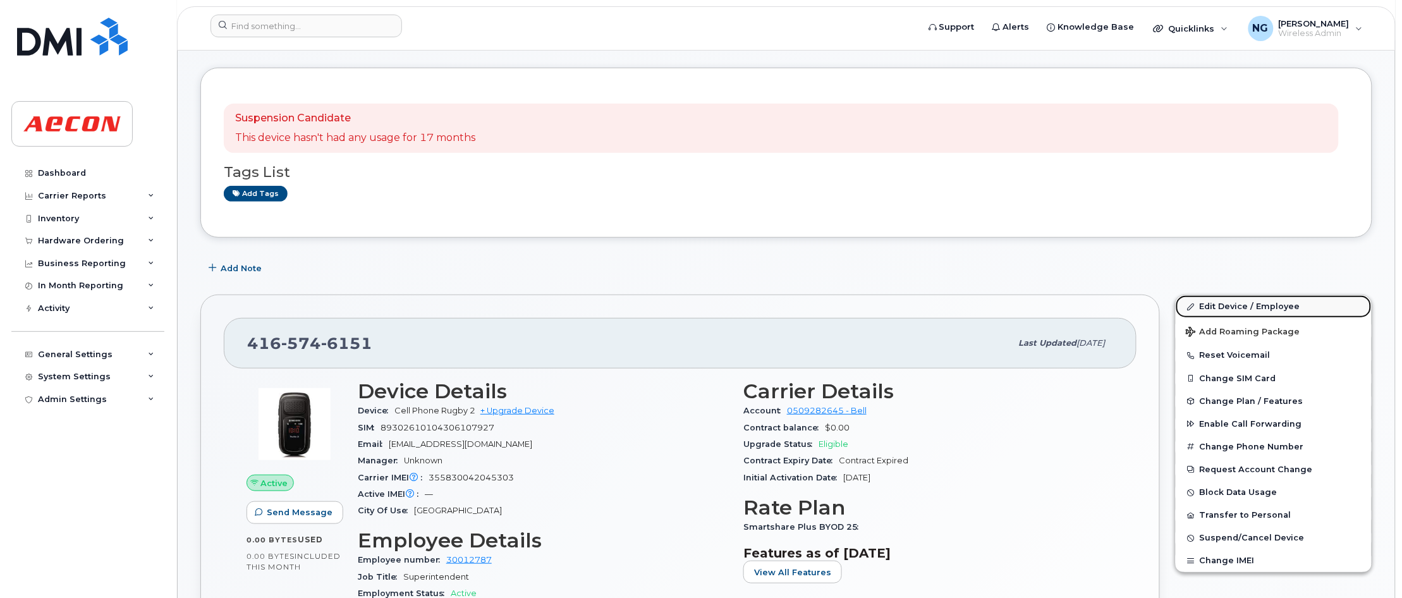
drag, startPoint x: 1244, startPoint y: 308, endPoint x: 1229, endPoint y: 313, distance: 15.6
click at [1244, 308] on link "Edit Device / Employee" at bounding box center [1274, 306] width 196 height 23
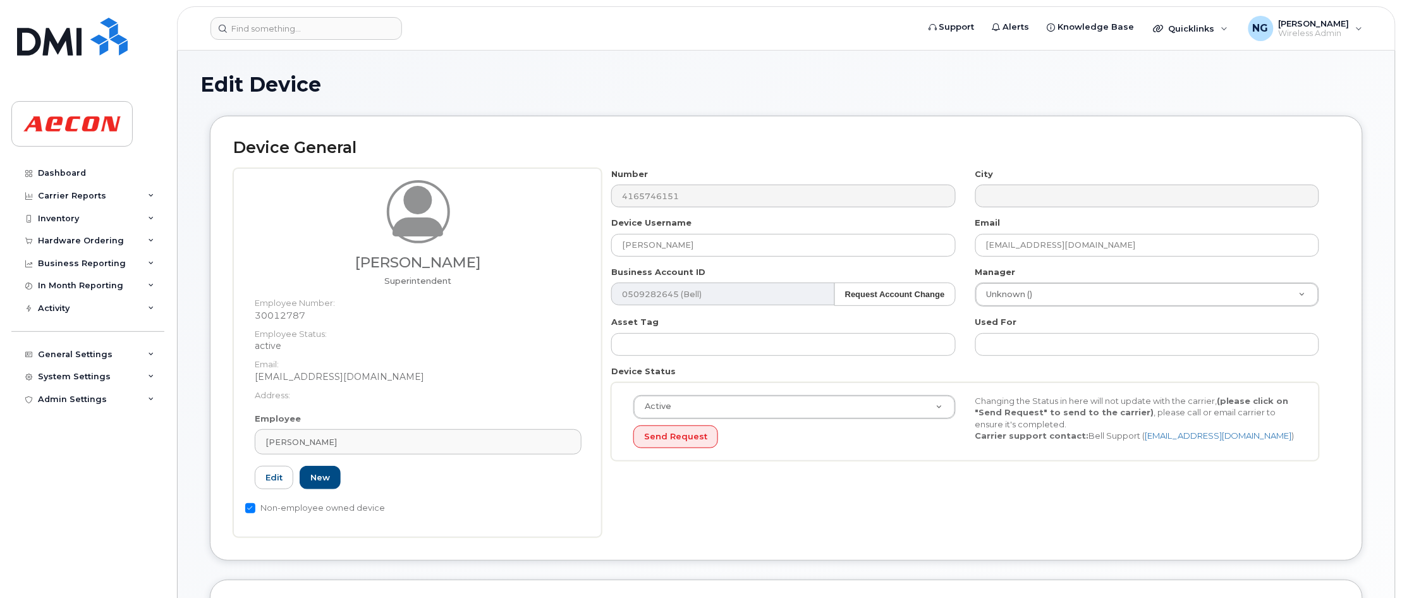
click at [1085, 281] on div "Manager Unknown () 245409" at bounding box center [1147, 286] width 363 height 41
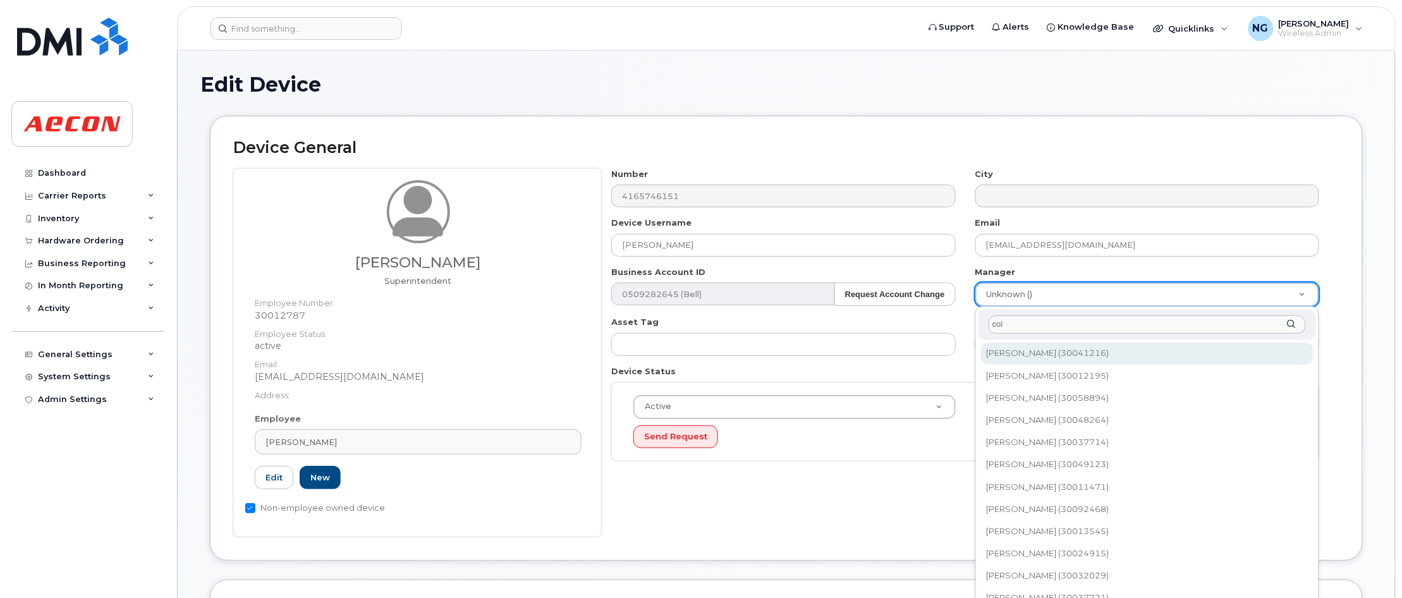
type input "col"
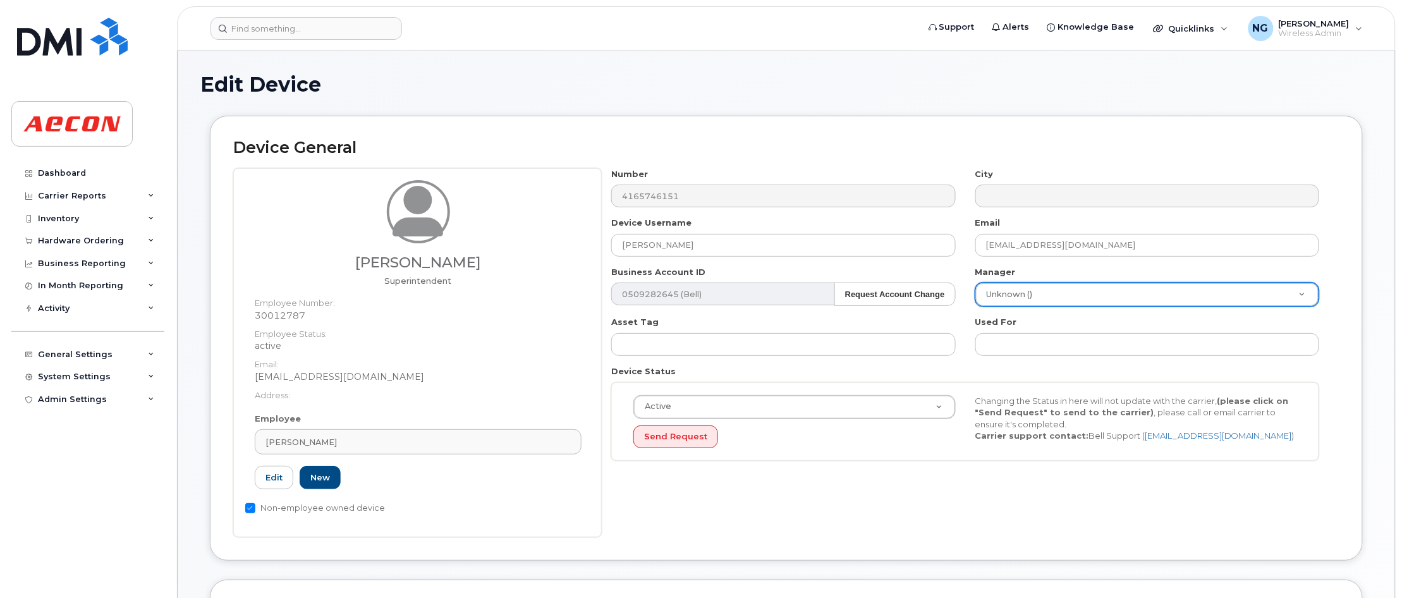
drag, startPoint x: 773, startPoint y: 104, endPoint x: 801, endPoint y: 111, distance: 29.1
drag, startPoint x: 1052, startPoint y: 291, endPoint x: 1056, endPoint y: 286, distance: 6.5
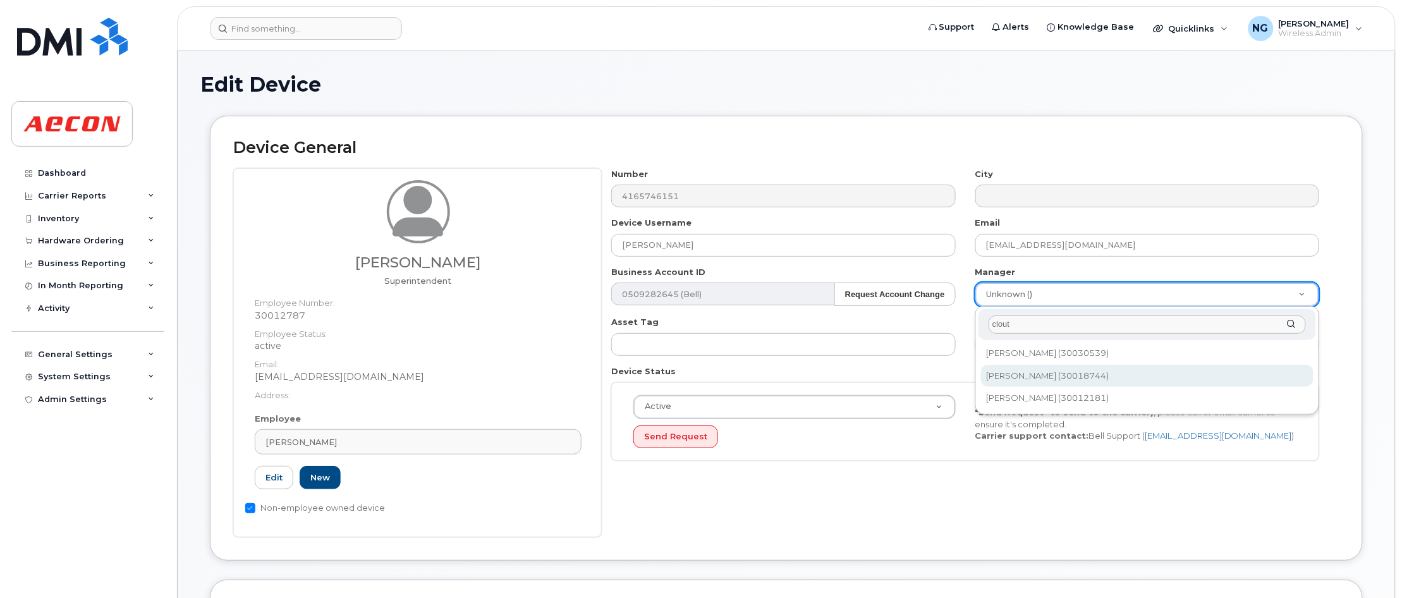
type input "clout"
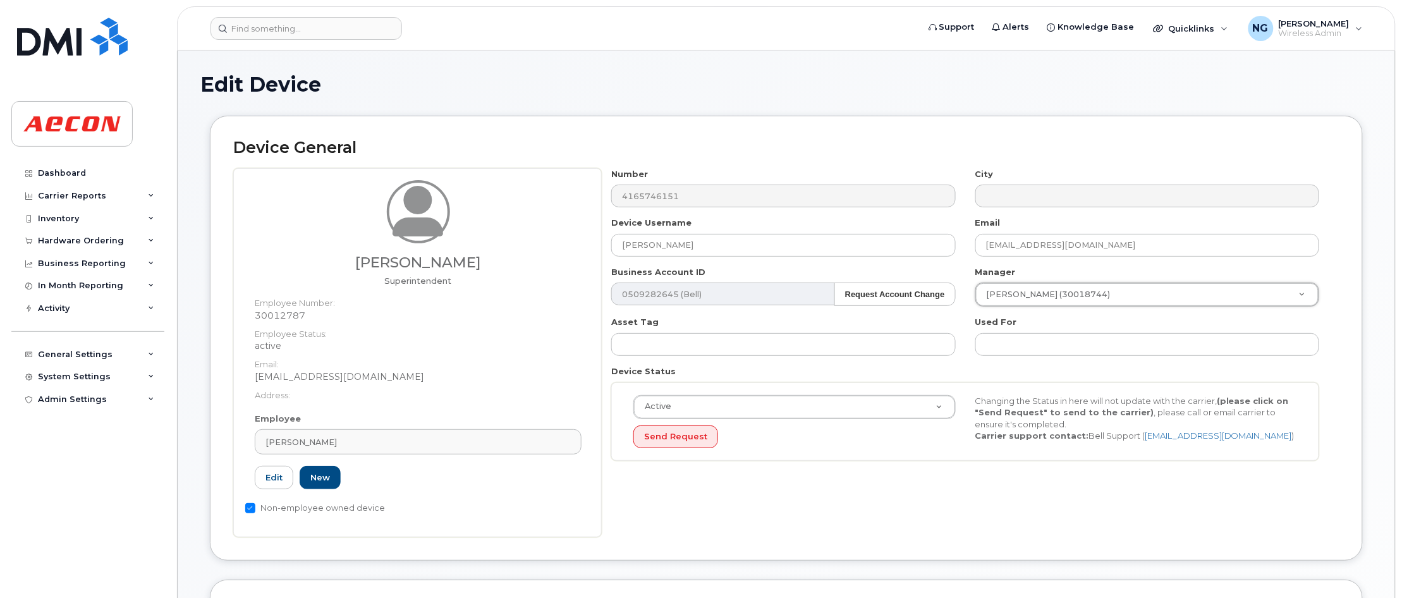
type input "532211"
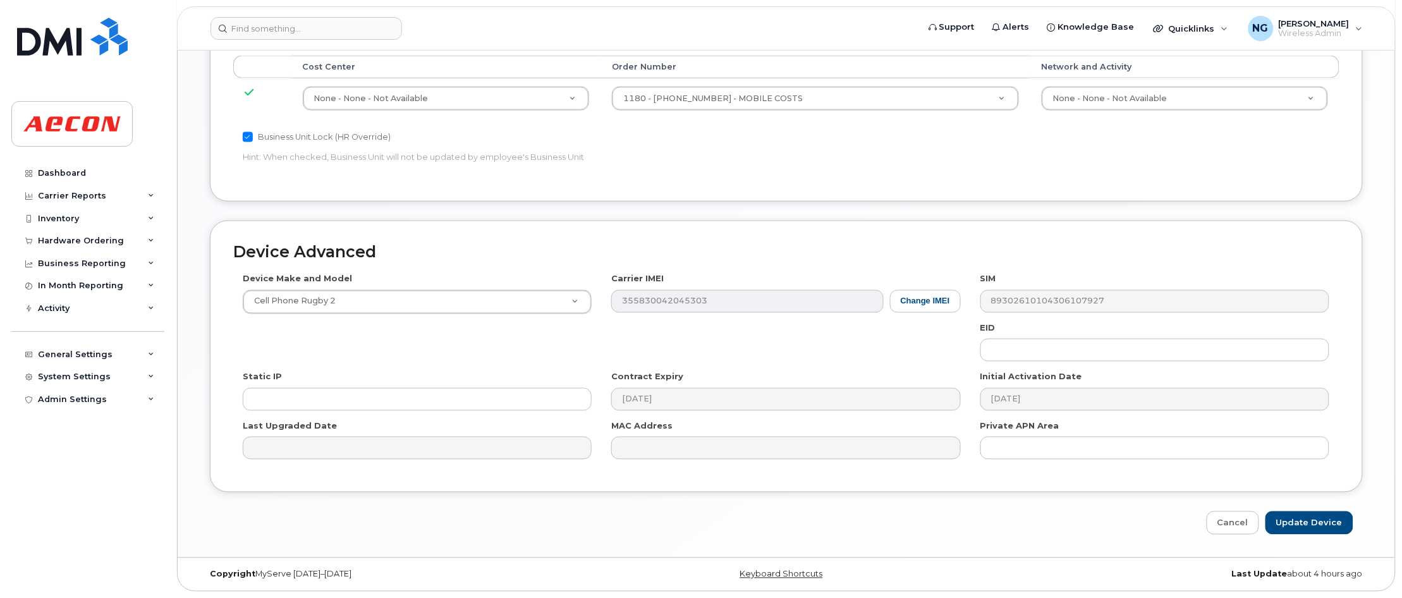
scroll to position [691, 0]
click at [1324, 522] on input "Update Device" at bounding box center [1309, 522] width 88 height 23
type input "Saving..."
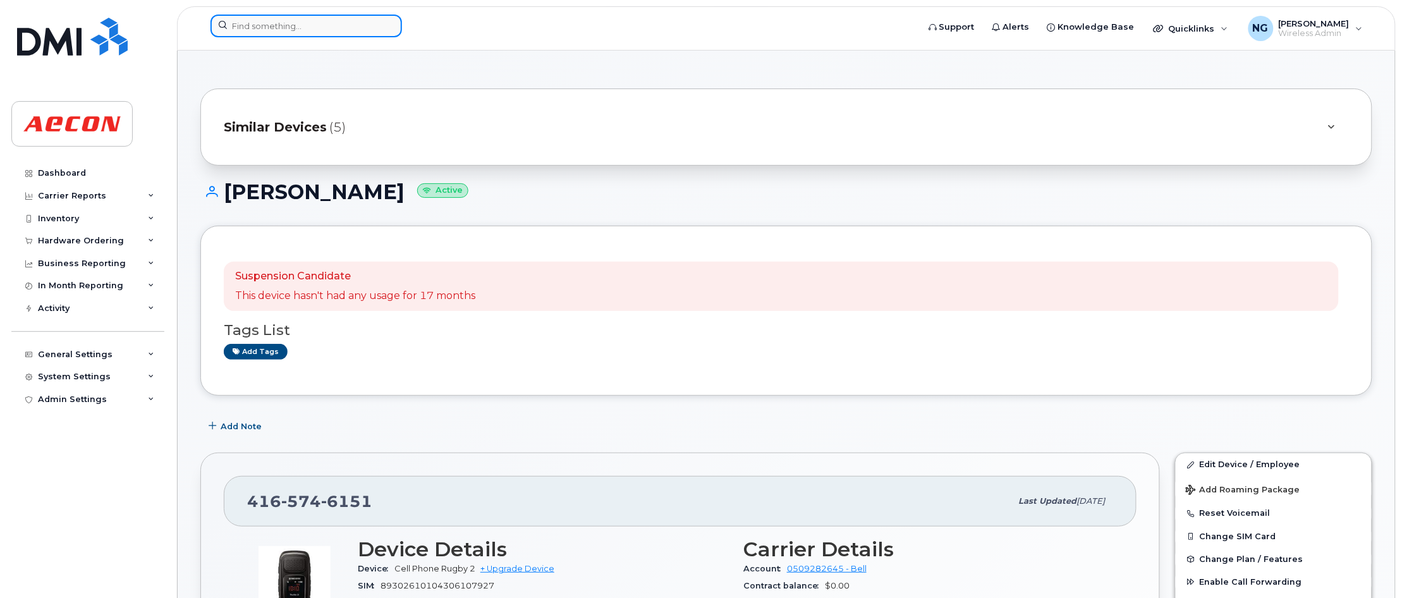
click at [317, 29] on input at bounding box center [306, 26] width 192 height 23
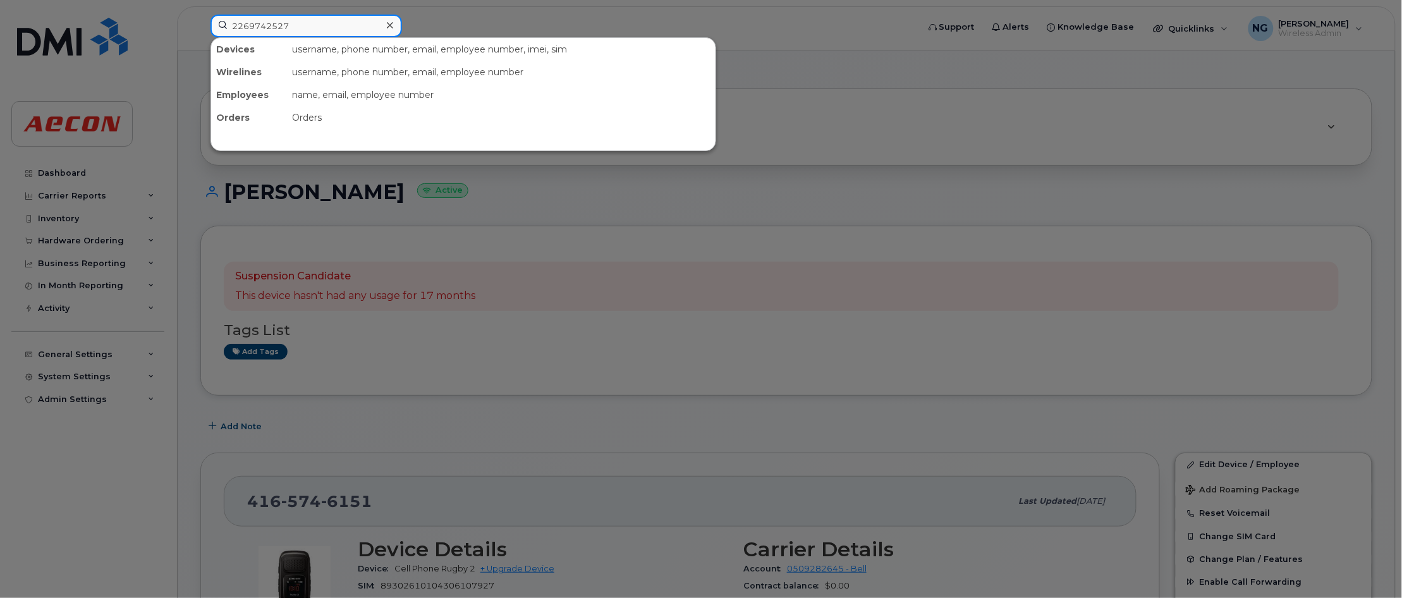
type input "2269742527"
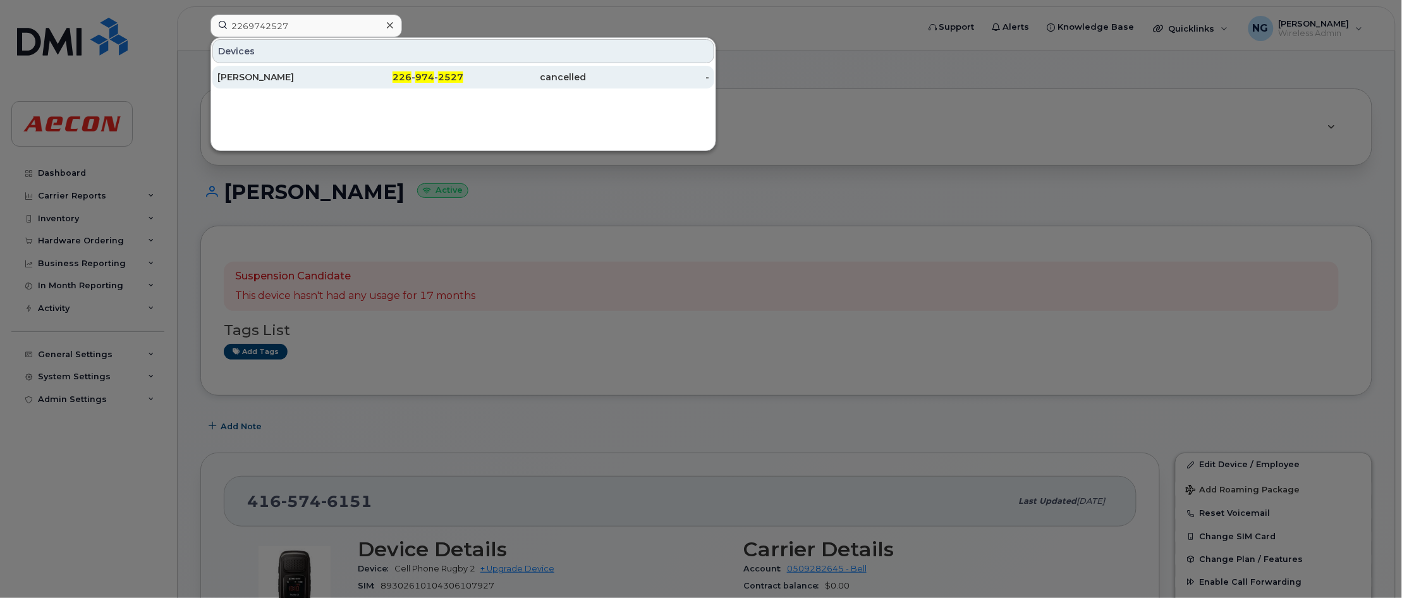
click at [449, 78] on span "2527" at bounding box center [450, 76] width 25 height 11
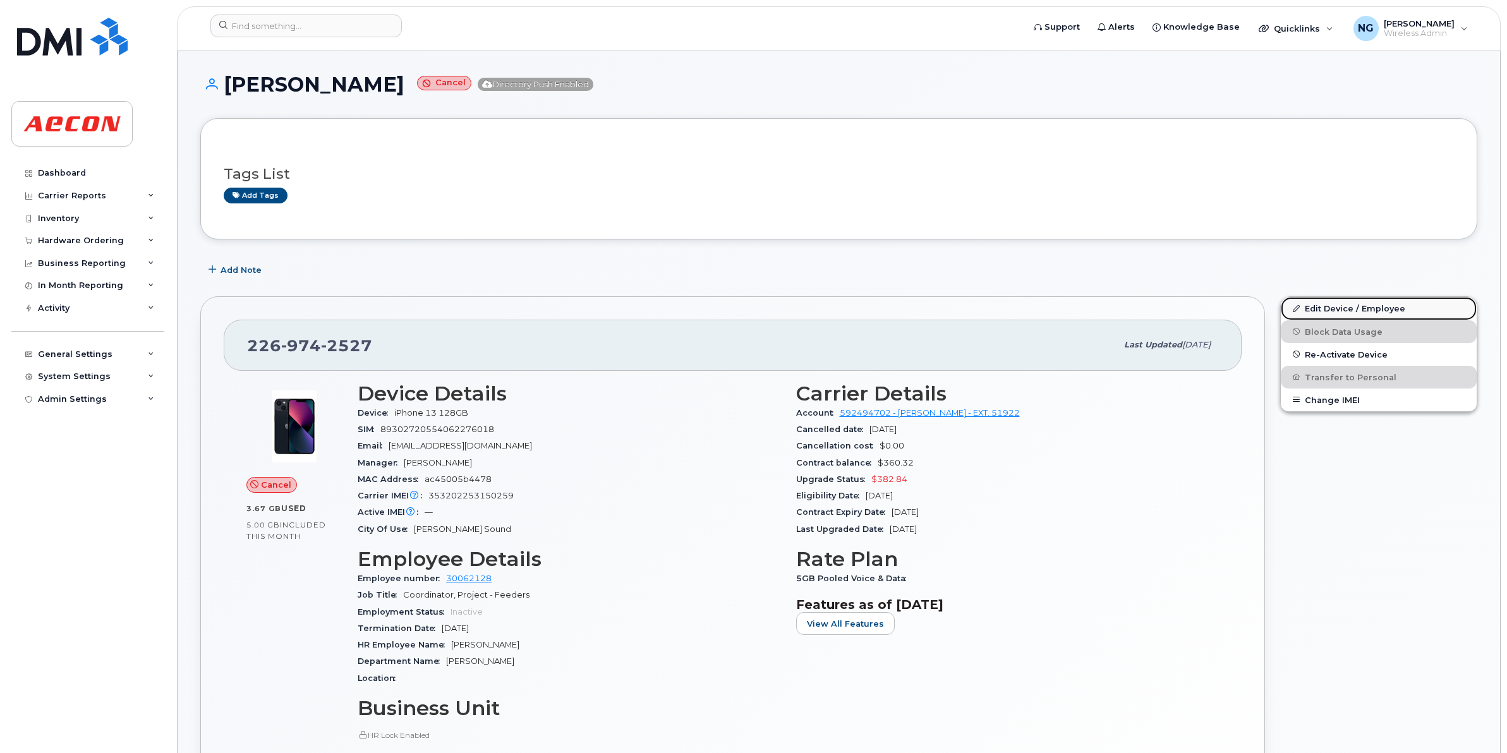
click at [1367, 312] on link "Edit Device / Employee" at bounding box center [1379, 308] width 196 height 23
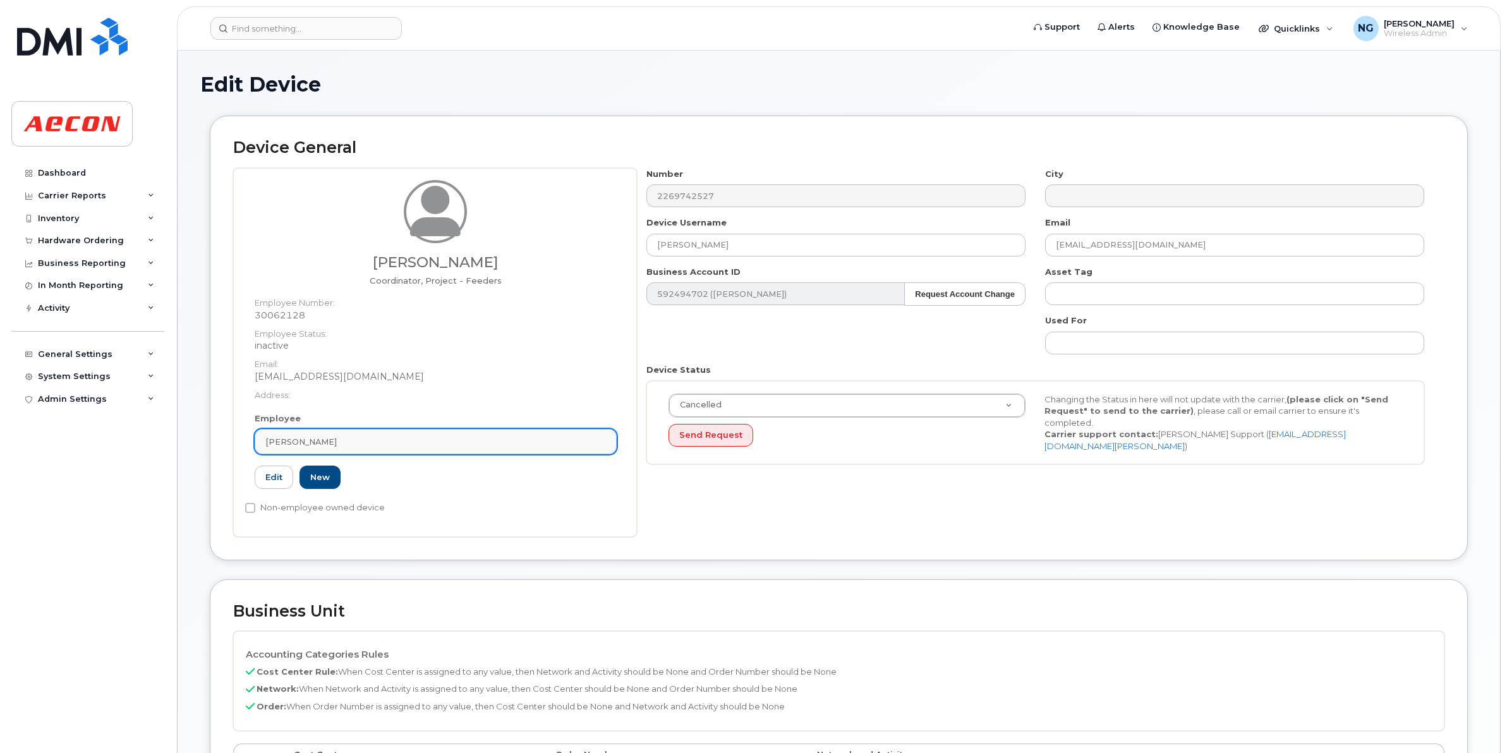
click at [405, 446] on div "[PERSON_NAME]" at bounding box center [435, 442] width 341 height 12
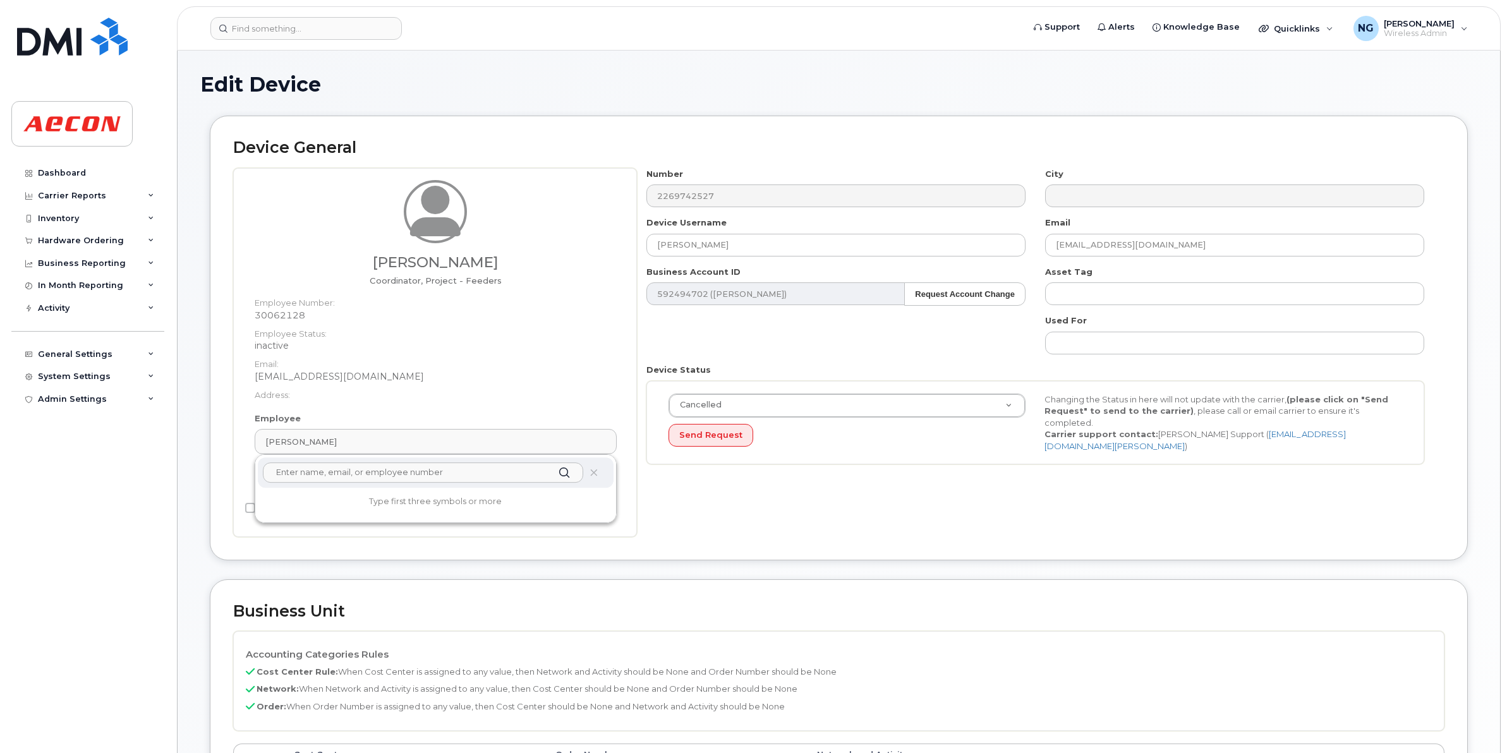
drag, startPoint x: 412, startPoint y: 478, endPoint x: 415, endPoint y: 468, distance: 10.4
click at [412, 478] on input "text" at bounding box center [423, 473] width 320 height 20
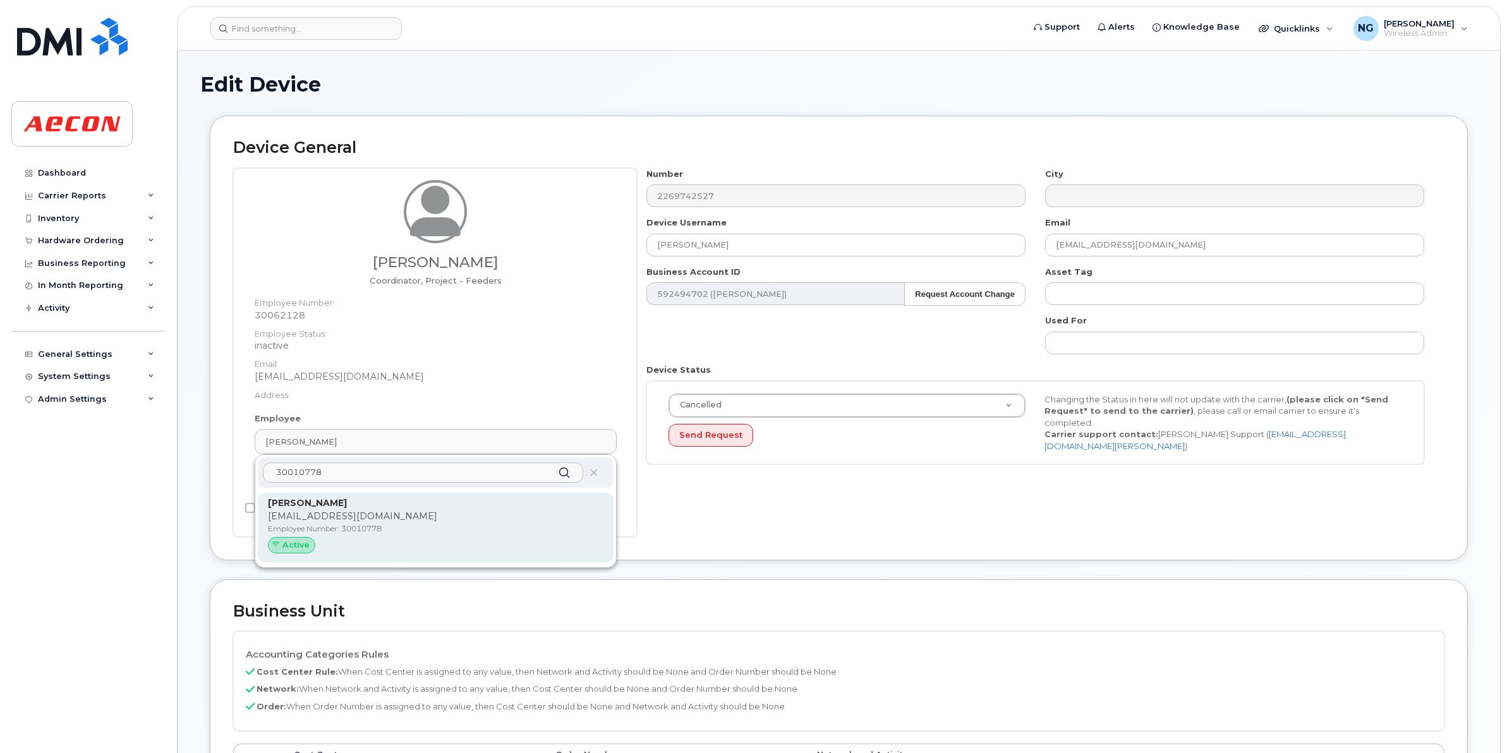
type input "30010778"
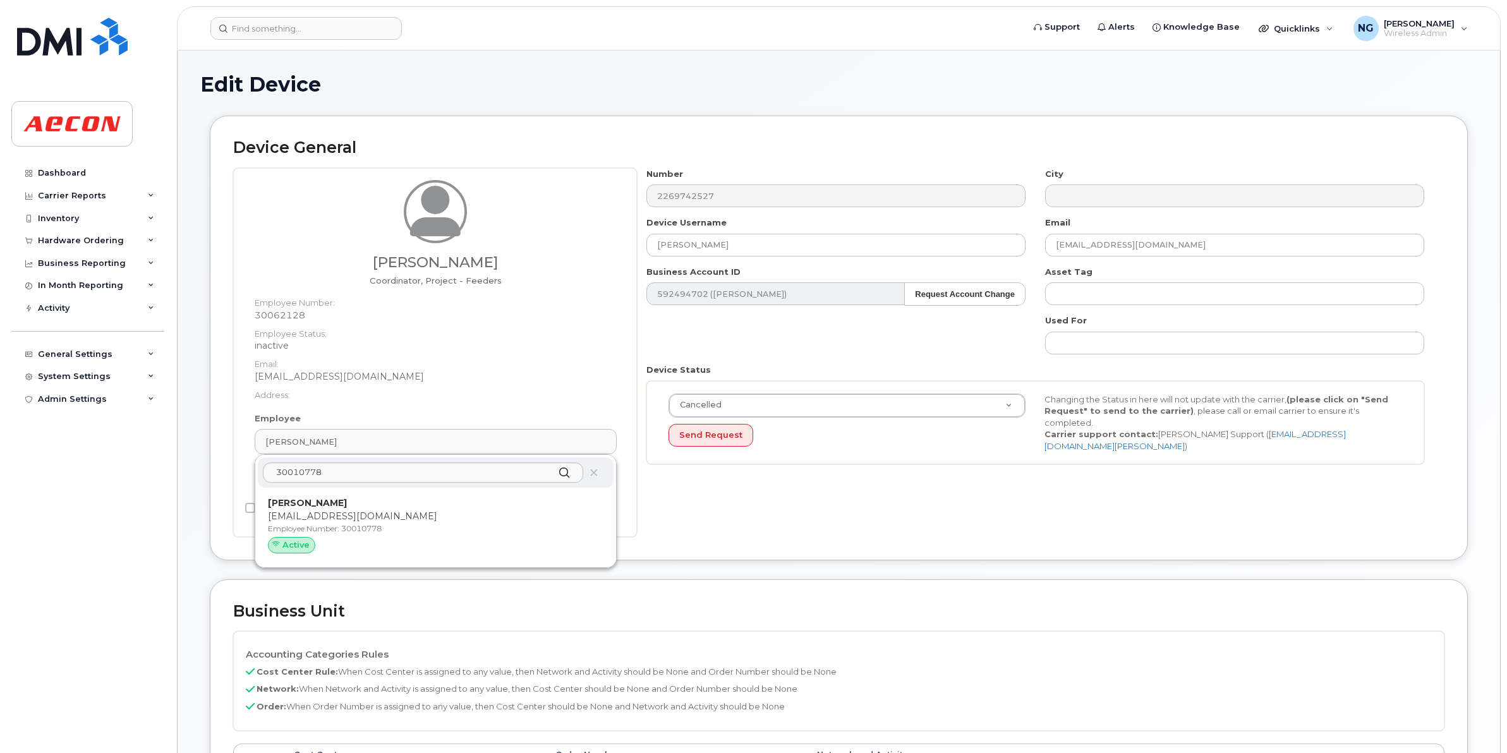
drag, startPoint x: 501, startPoint y: 528, endPoint x: 831, endPoint y: 90, distance: 549.3
click at [502, 527] on p "Employee Number: 30010778" at bounding box center [436, 528] width 336 height 11
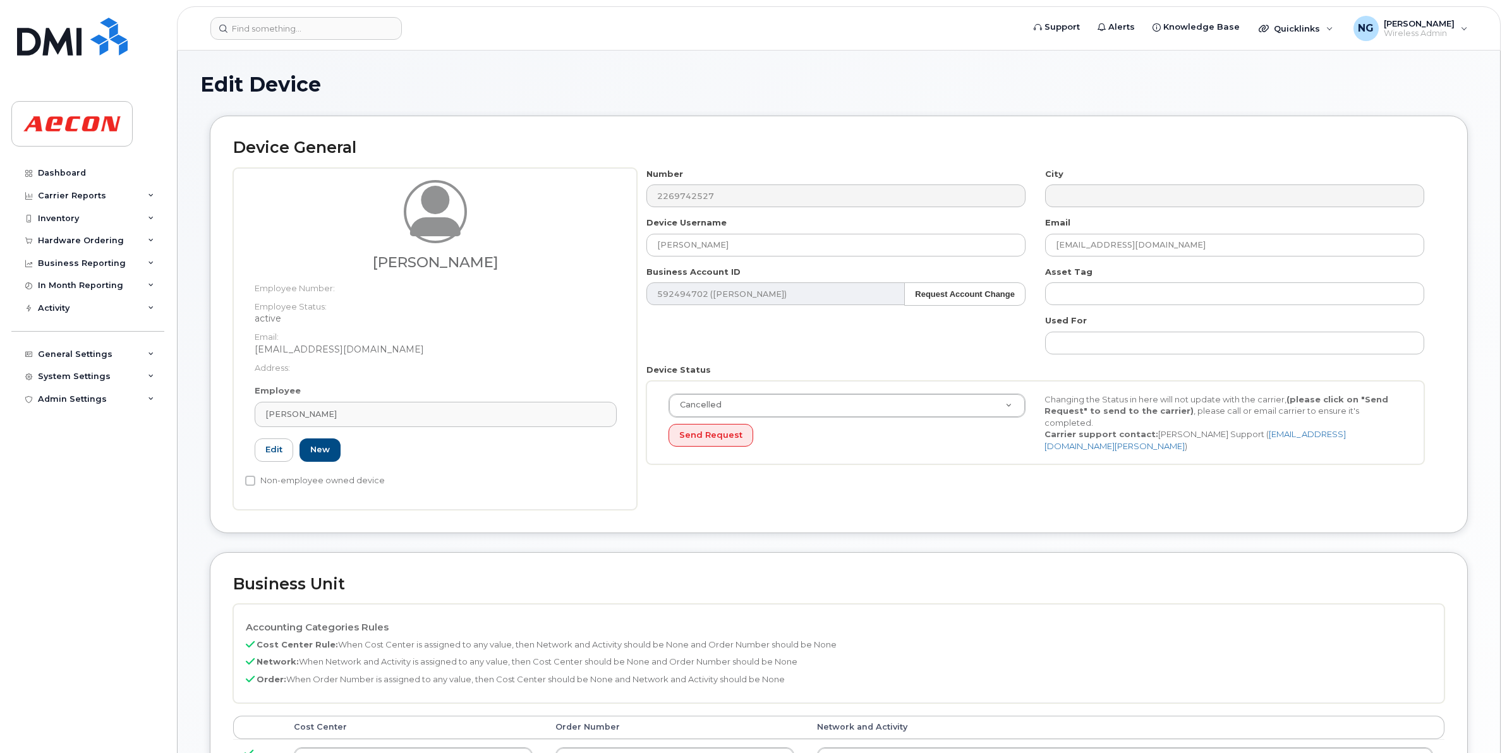
type input "30010778"
type input "[PERSON_NAME]"
type input "[EMAIL_ADDRESS][DOMAIN_NAME]"
click at [915, 393] on div "Cancelled Active Suspended Cancelled Send Request Changing the Status in here w…" at bounding box center [1036, 423] width 778 height 84
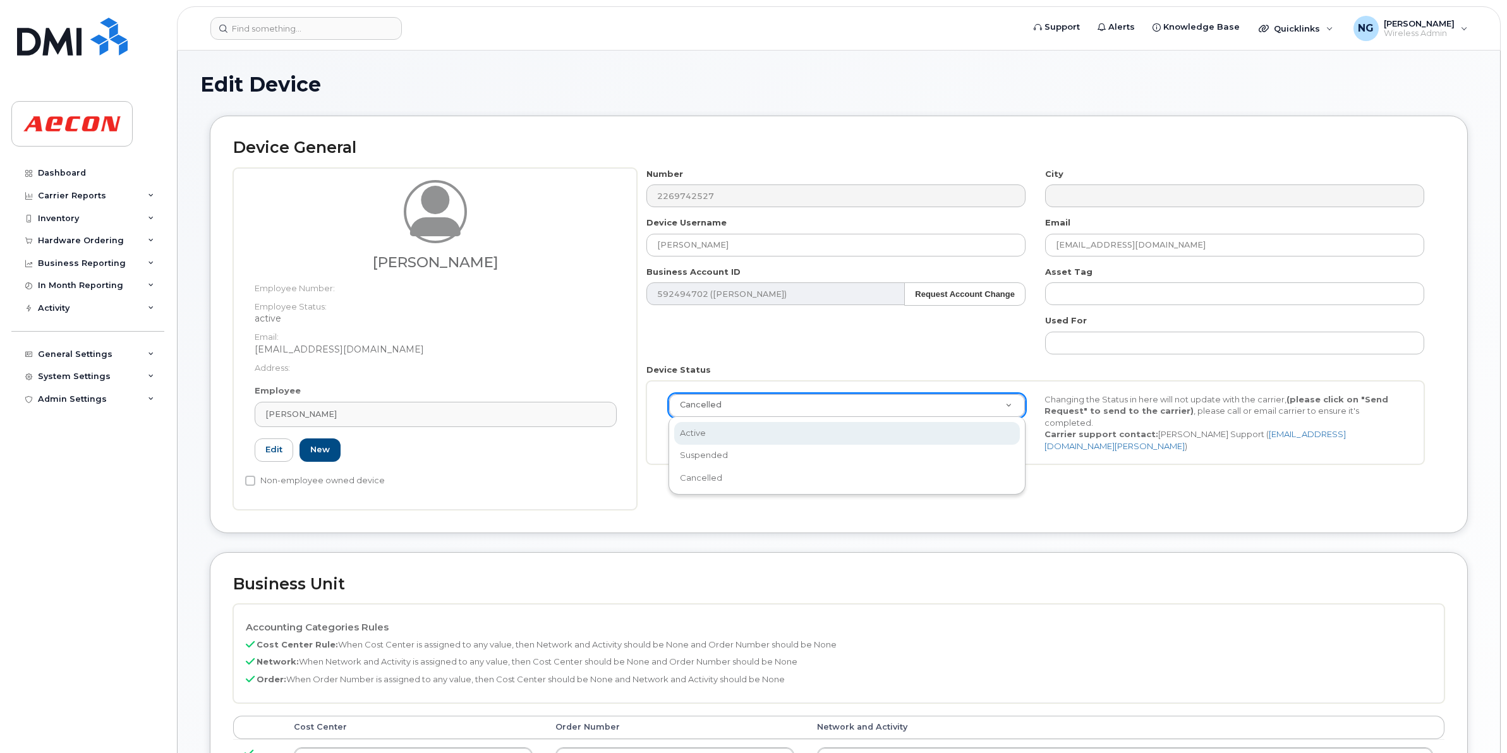
select select "active"
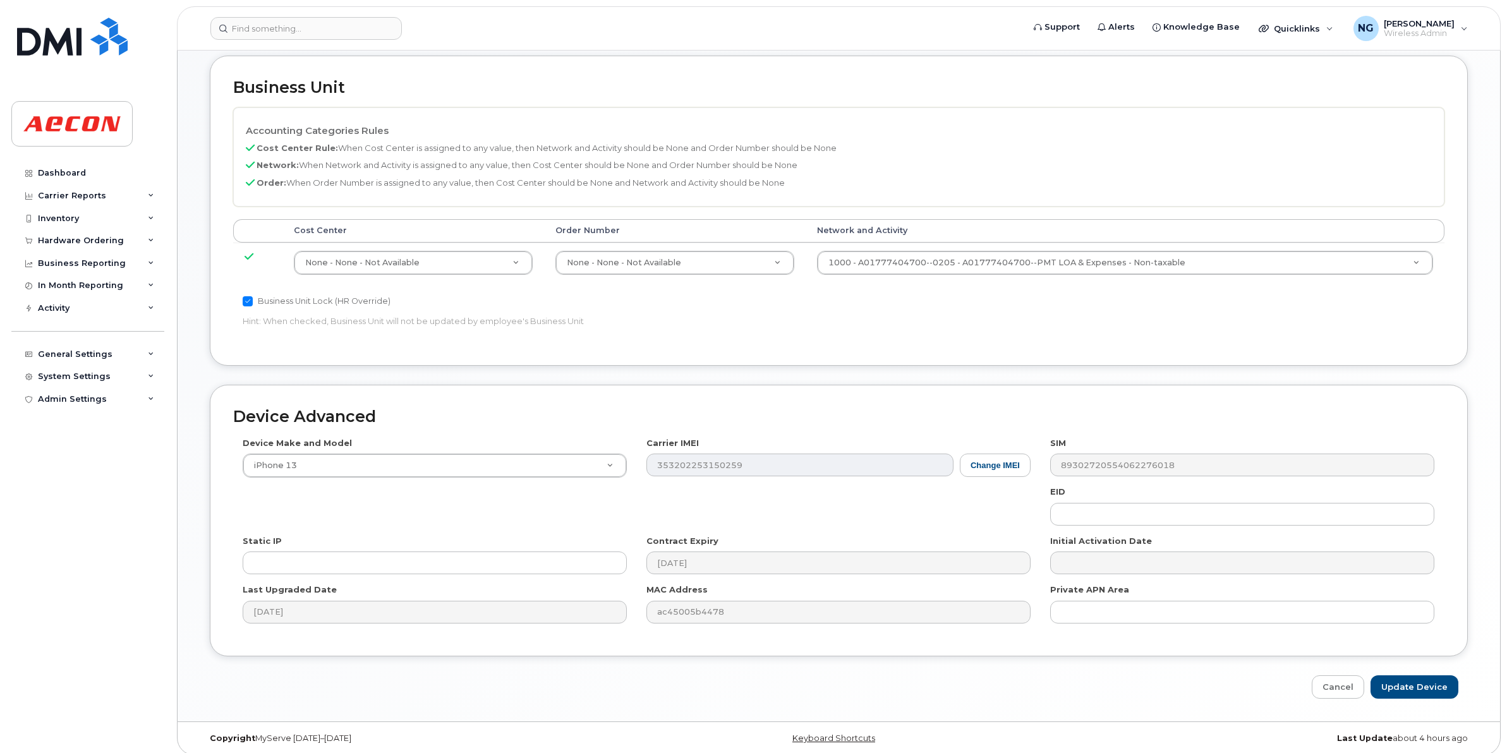
scroll to position [508, 0]
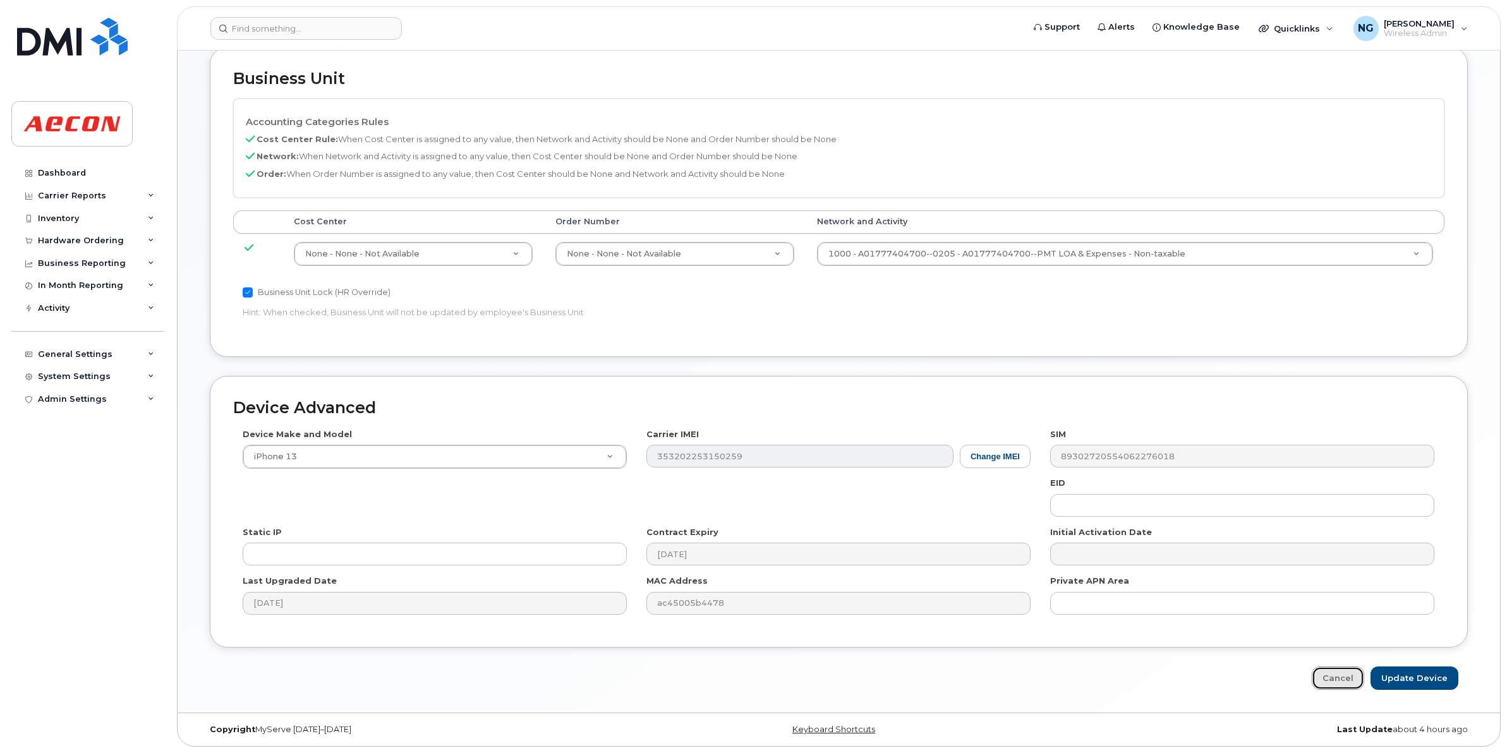
click at [1338, 670] on link "Cancel" at bounding box center [1338, 678] width 52 height 23
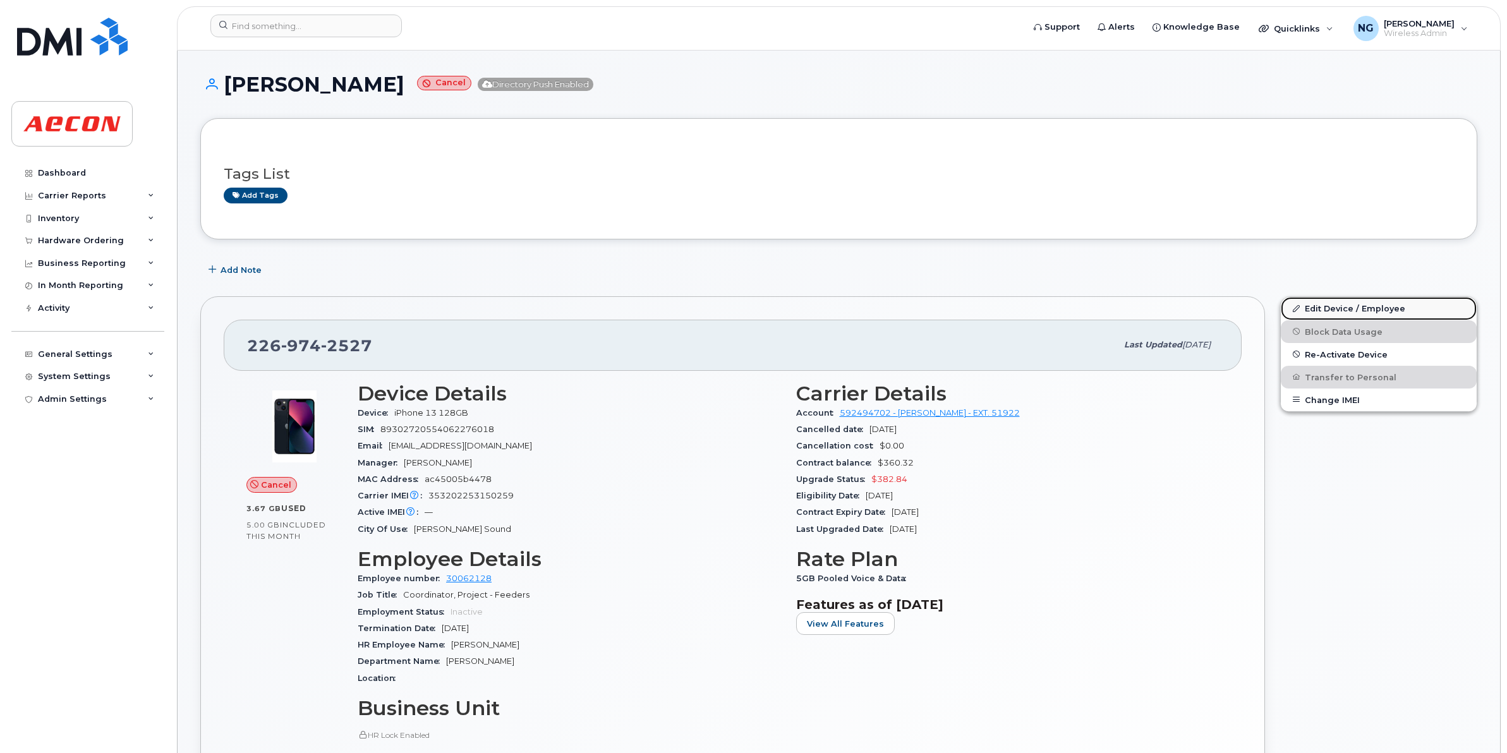
click at [1380, 307] on link "Edit Device / Employee" at bounding box center [1379, 308] width 196 height 23
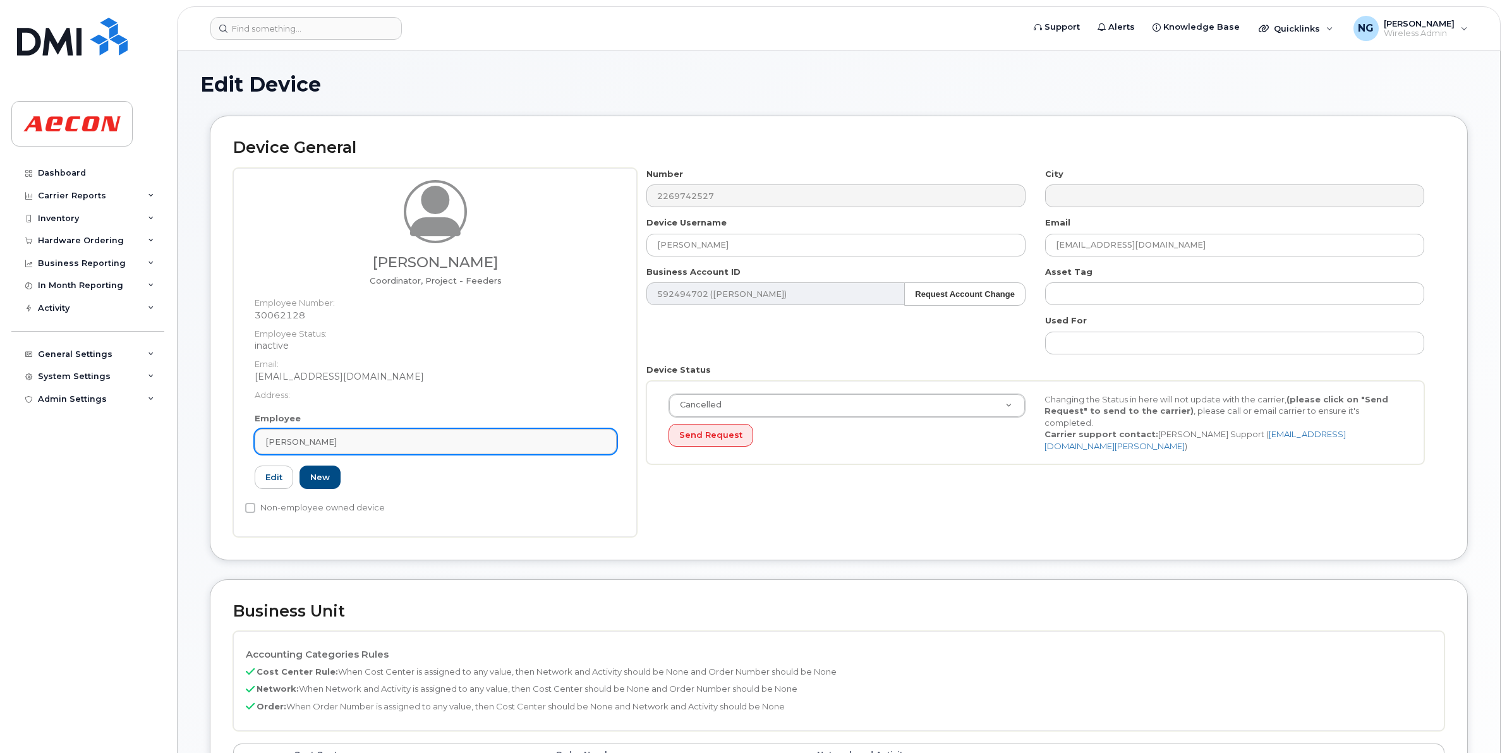
click at [384, 439] on div "Albert Bastian" at bounding box center [435, 442] width 341 height 12
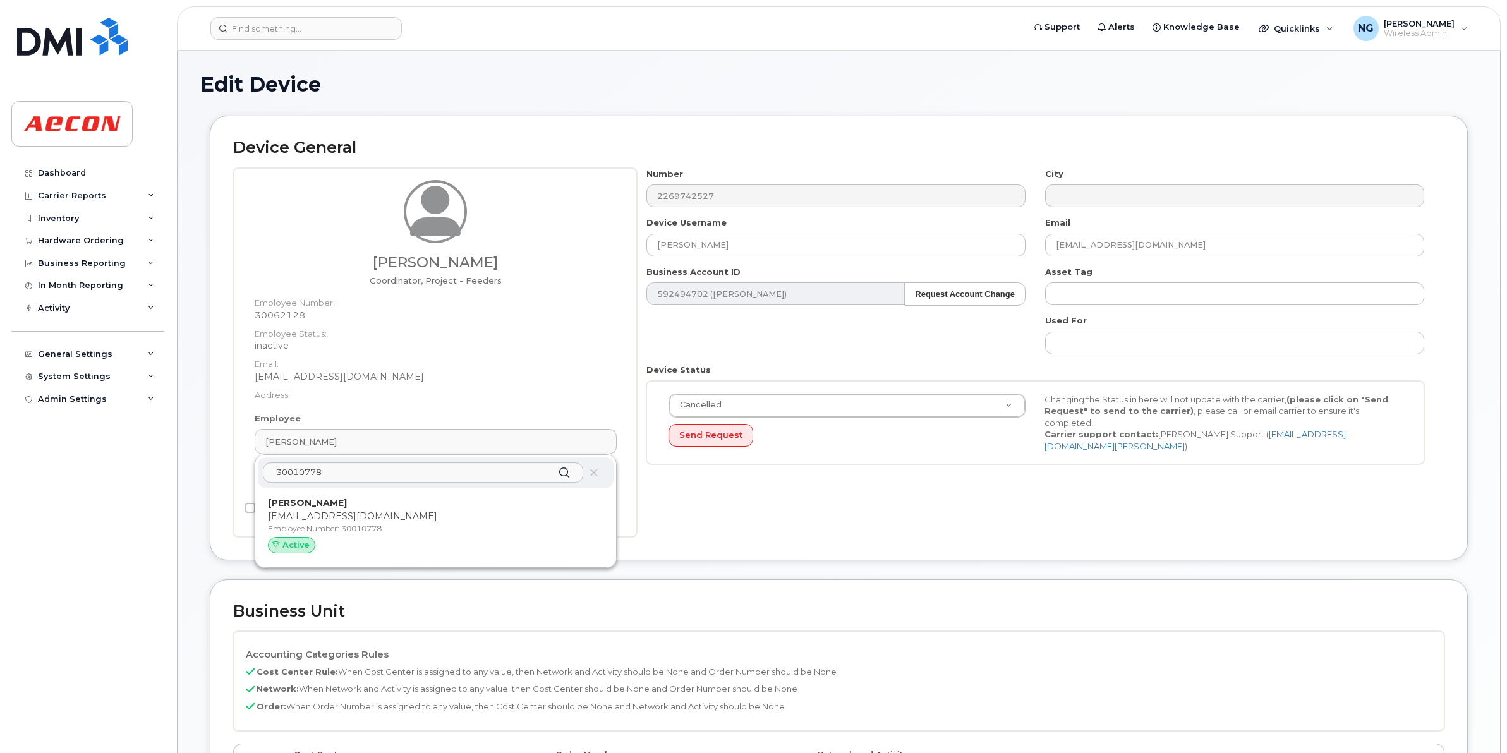
type input "30010778"
click at [475, 497] on div "James Koepke MKOEPKE@AECON.COM Employee Number: 30010778 Active" at bounding box center [436, 528] width 356 height 70
type input "[PERSON_NAME]"
type input "[EMAIL_ADDRESS][DOMAIN_NAME]"
type input "30010778"
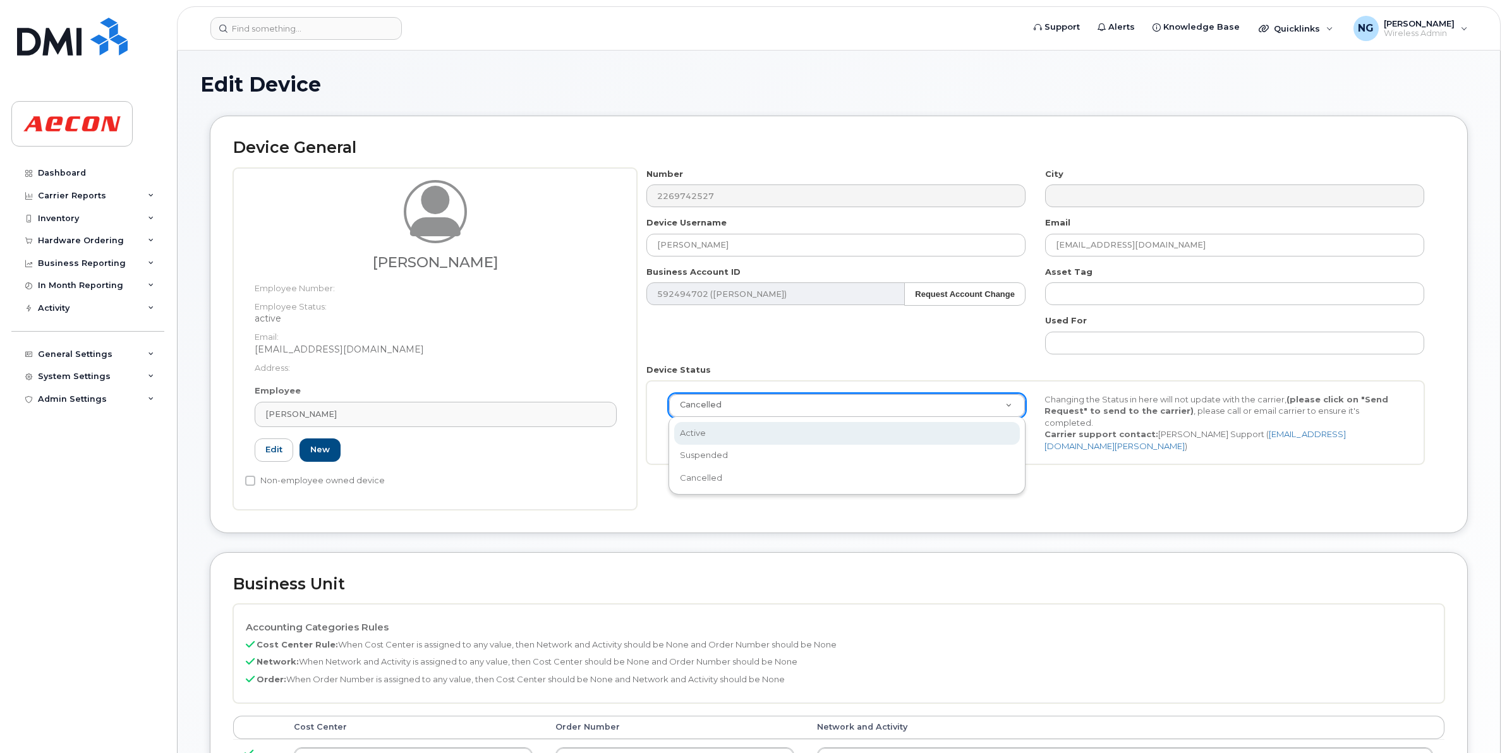
select select "active"
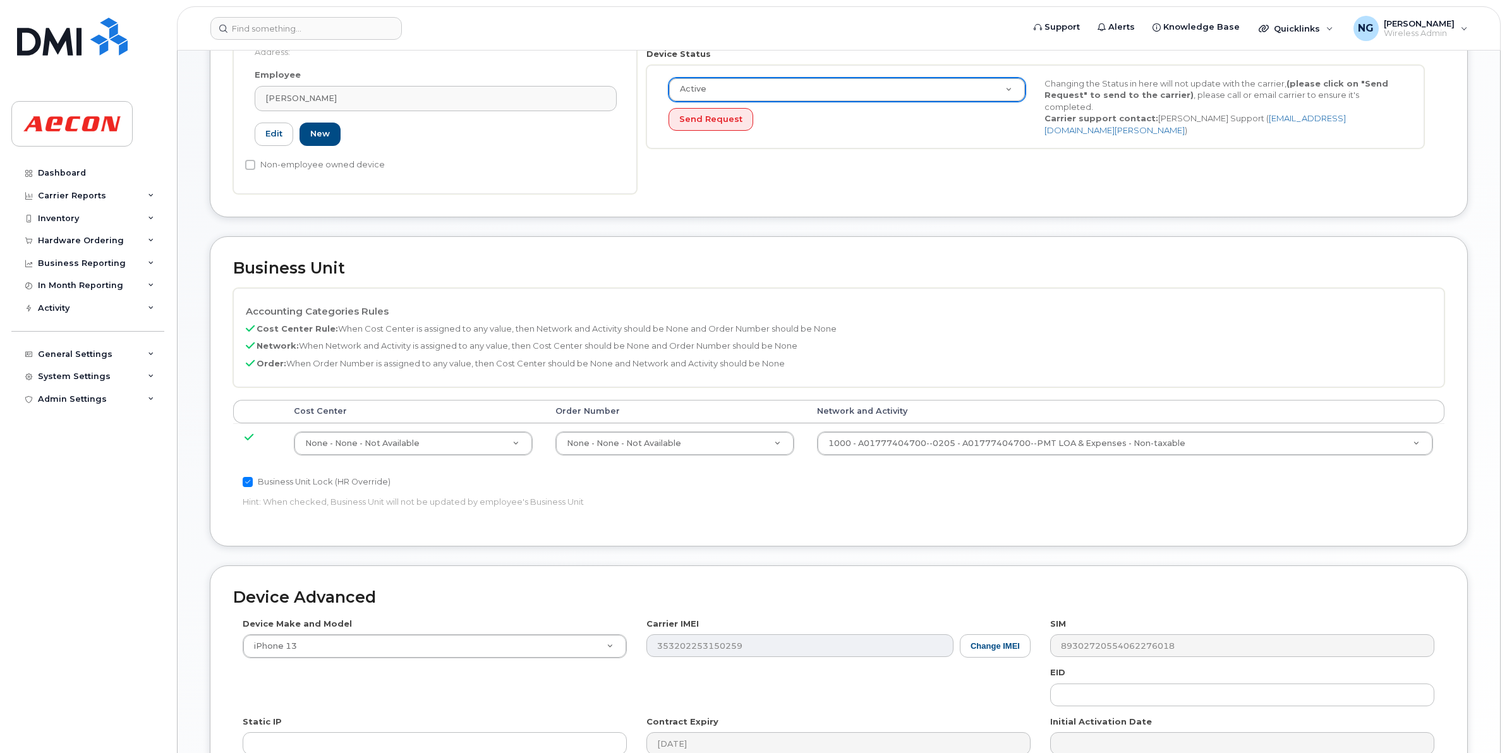
scroll to position [395, 0]
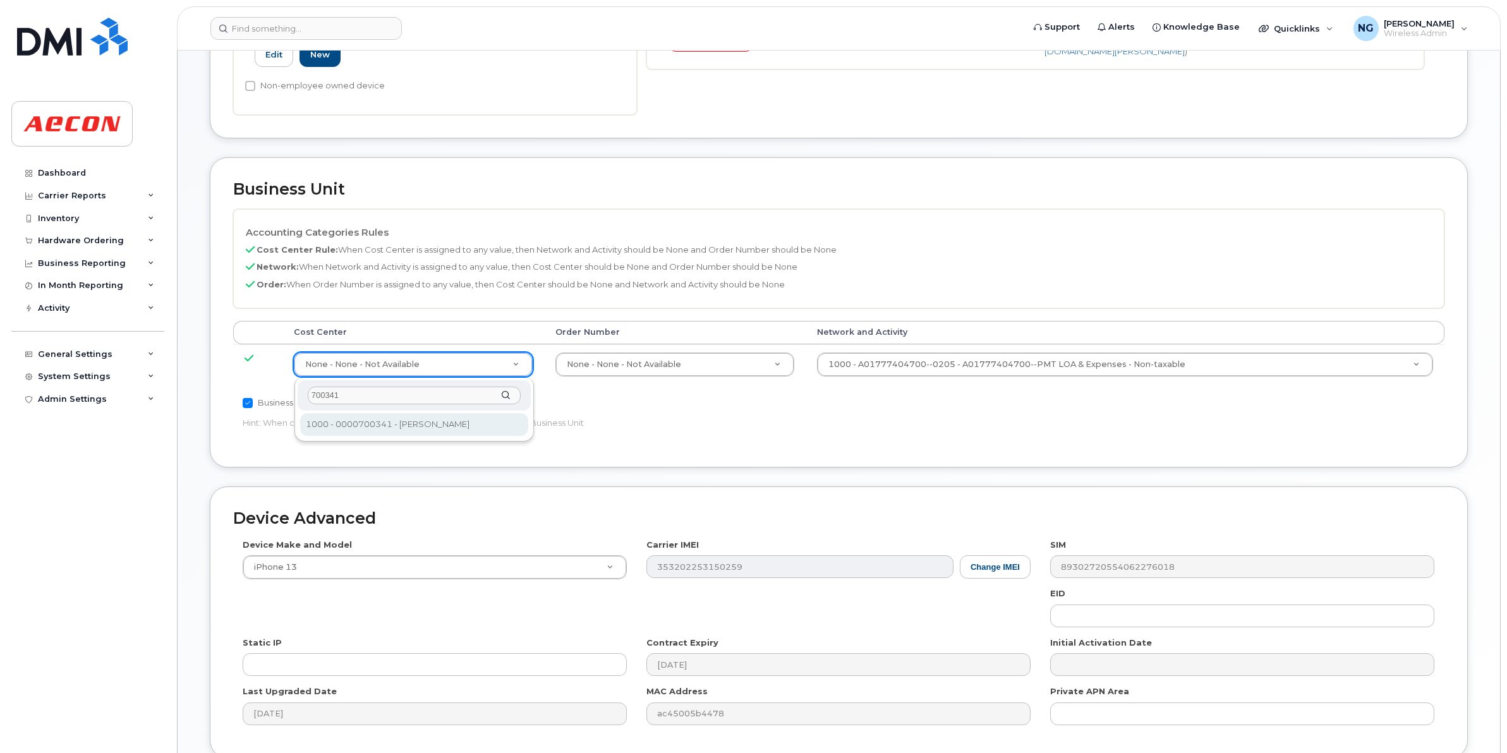
type input "700341"
type input "283964"
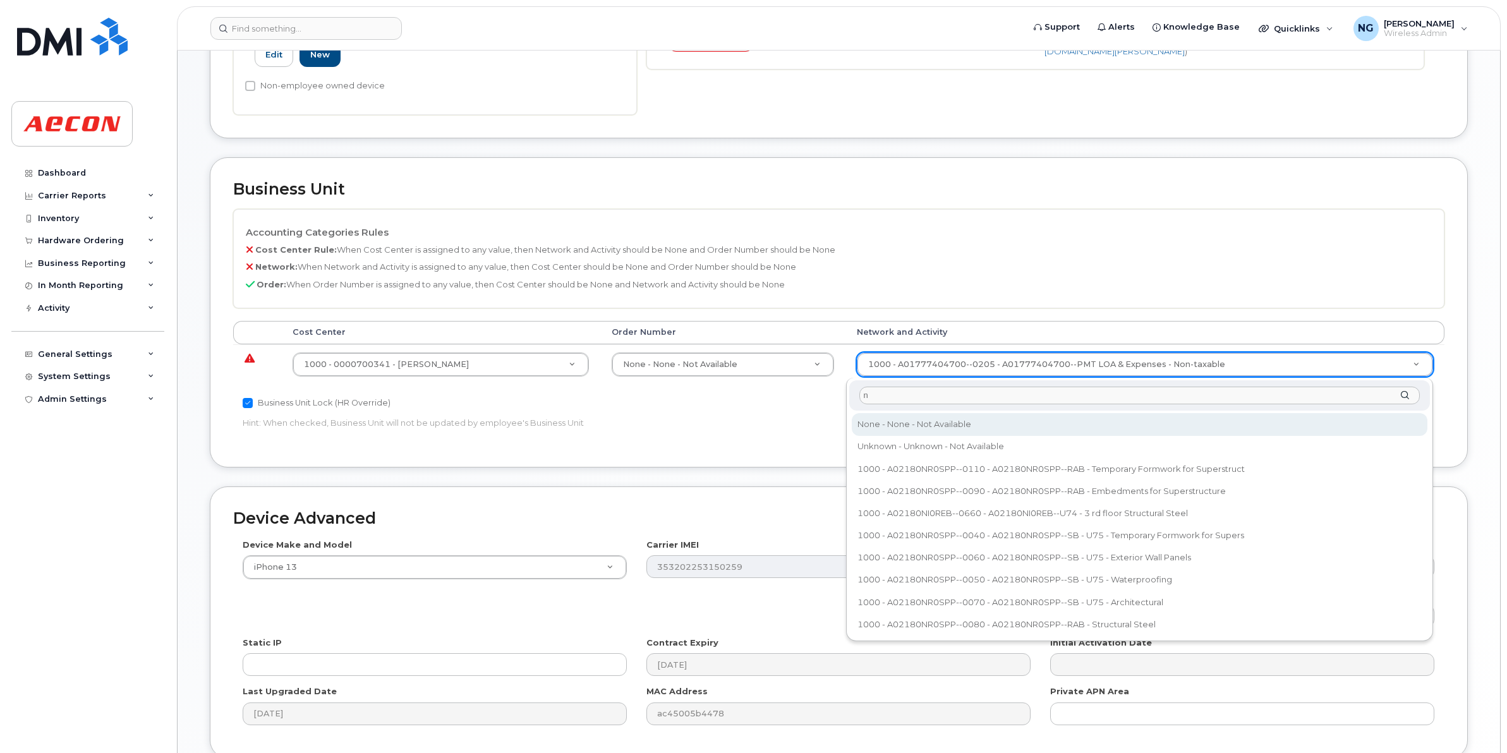
type input "n"
type input "283608"
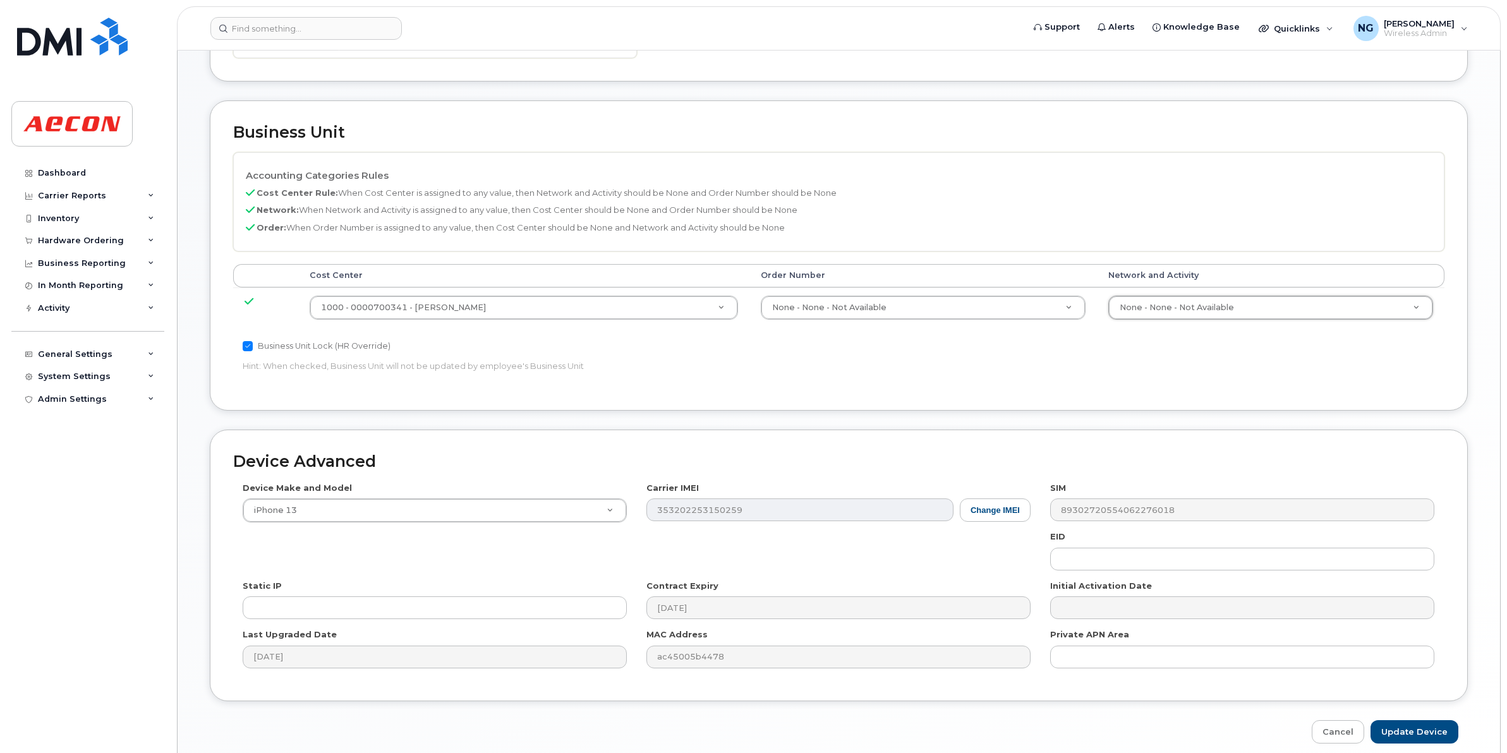
scroll to position [508, 0]
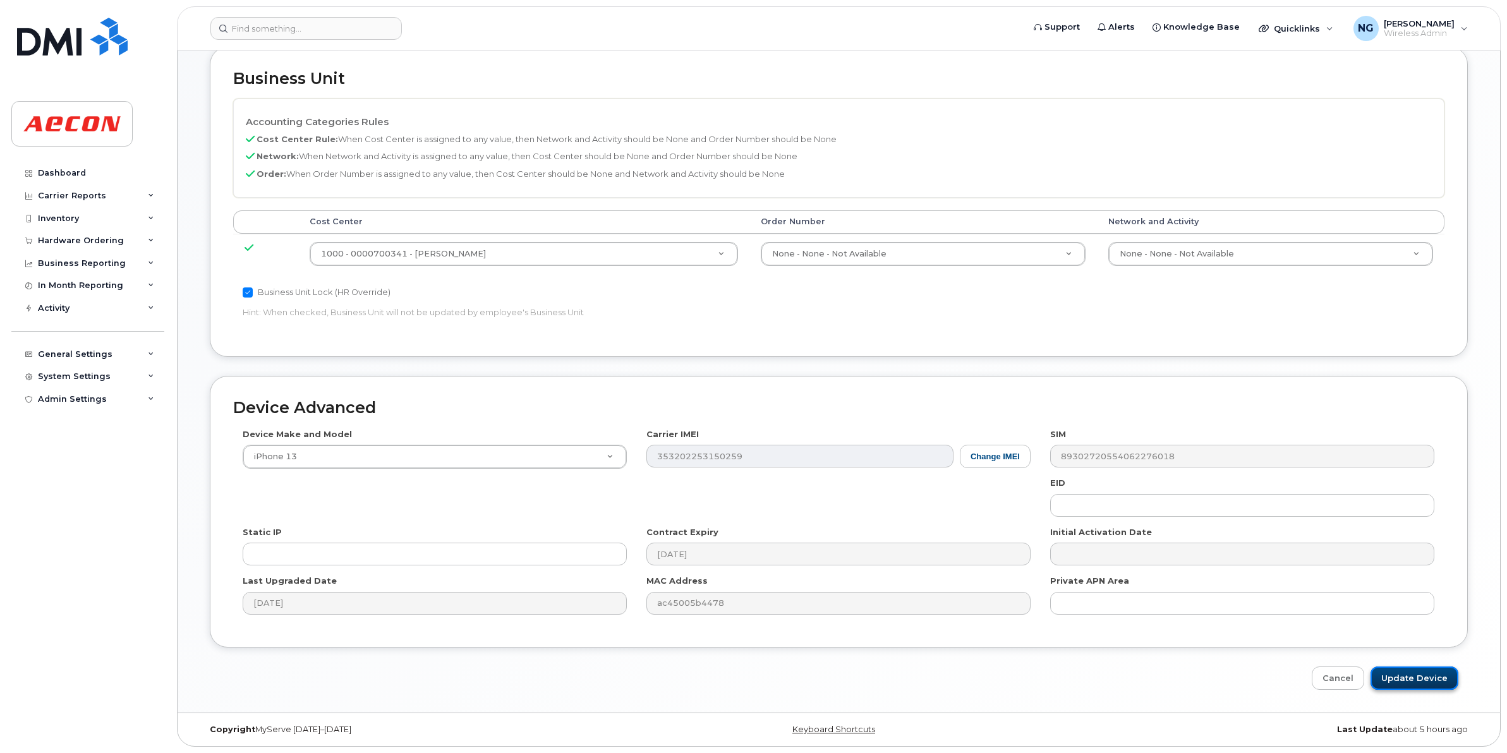
click at [1432, 678] on input "Update Device" at bounding box center [1415, 678] width 88 height 23
type input "Saving..."
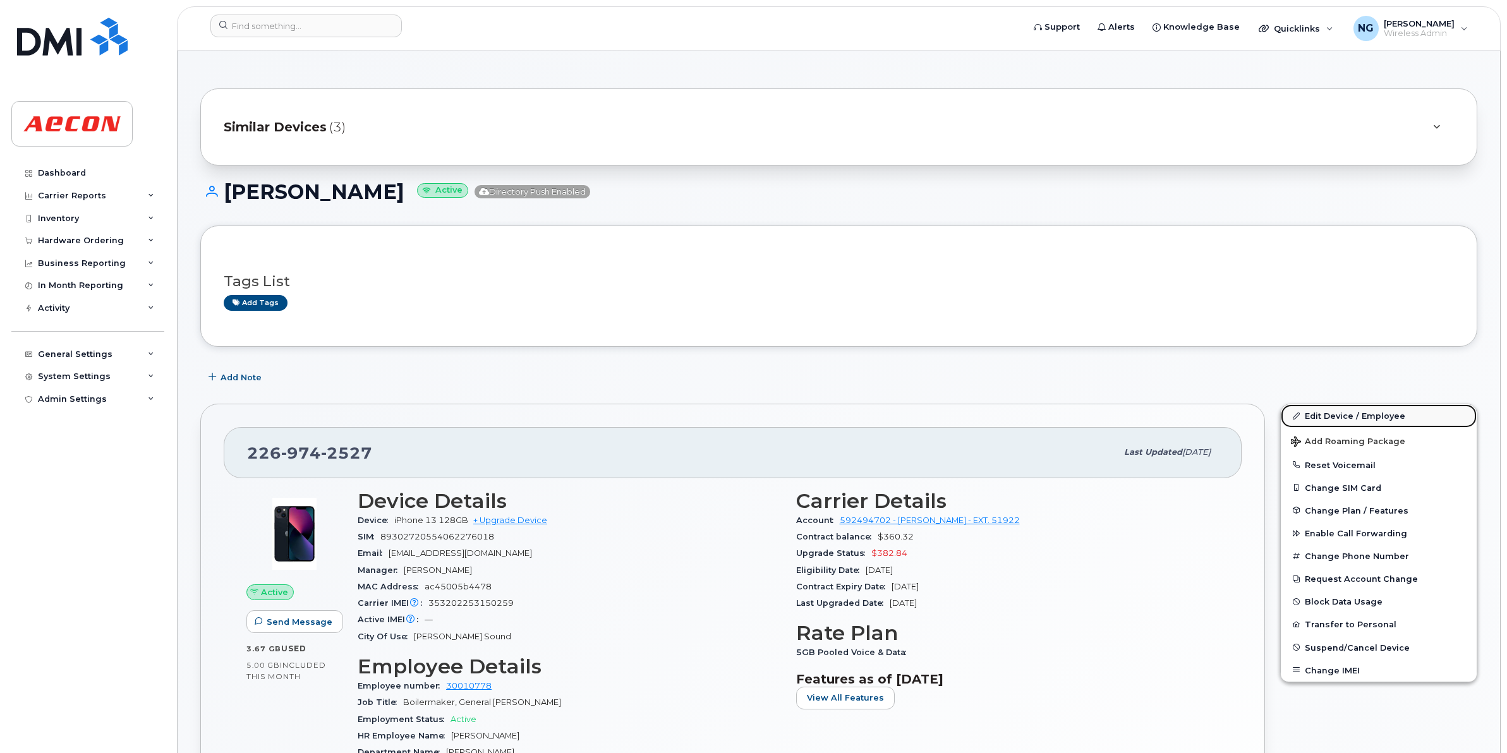
click at [1331, 416] on link "Edit Device / Employee" at bounding box center [1379, 416] width 196 height 23
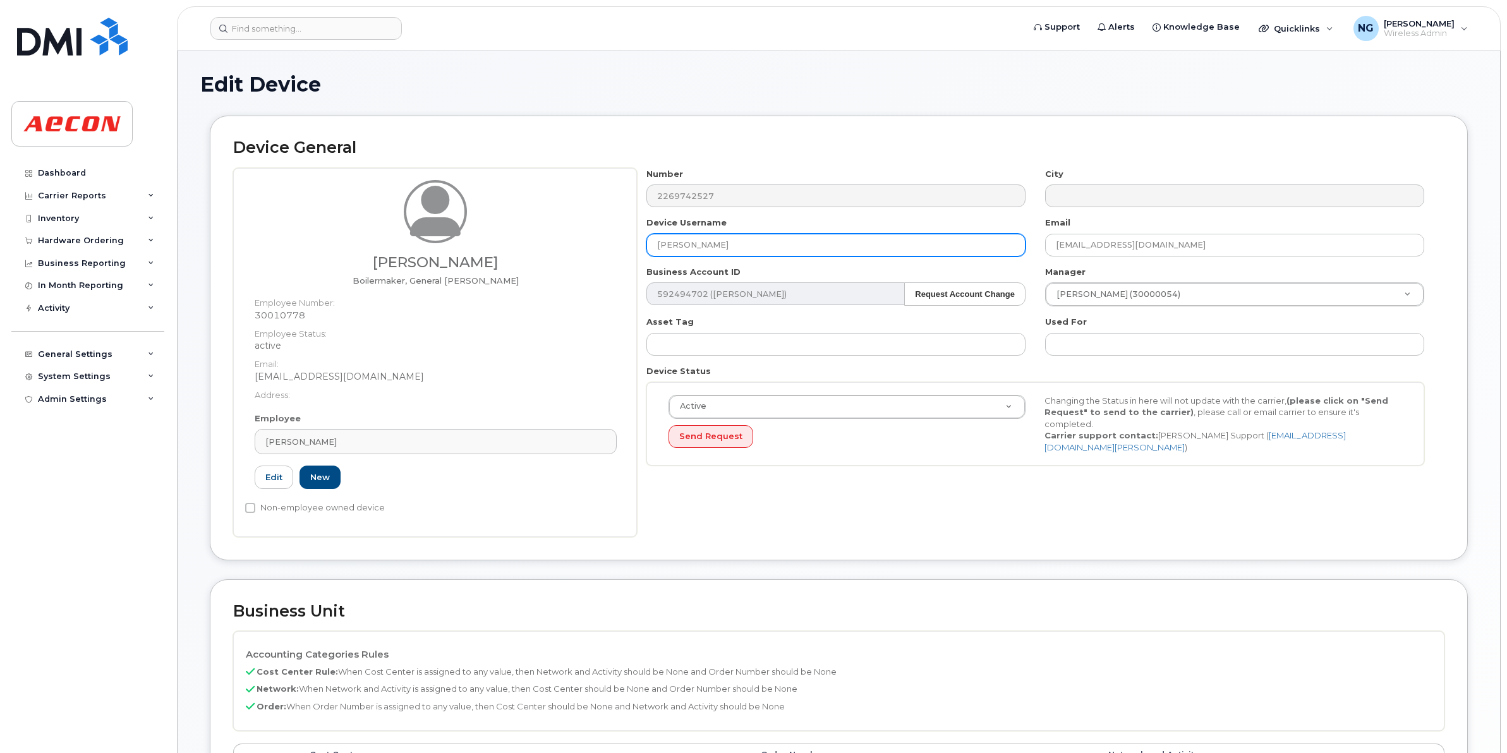
drag, startPoint x: 685, startPoint y: 247, endPoint x: 650, endPoint y: 245, distance: 34.8
click at [650, 245] on input "[PERSON_NAME]" at bounding box center [836, 245] width 379 height 23
click at [734, 240] on input "Michael Koepke" at bounding box center [836, 245] width 379 height 23
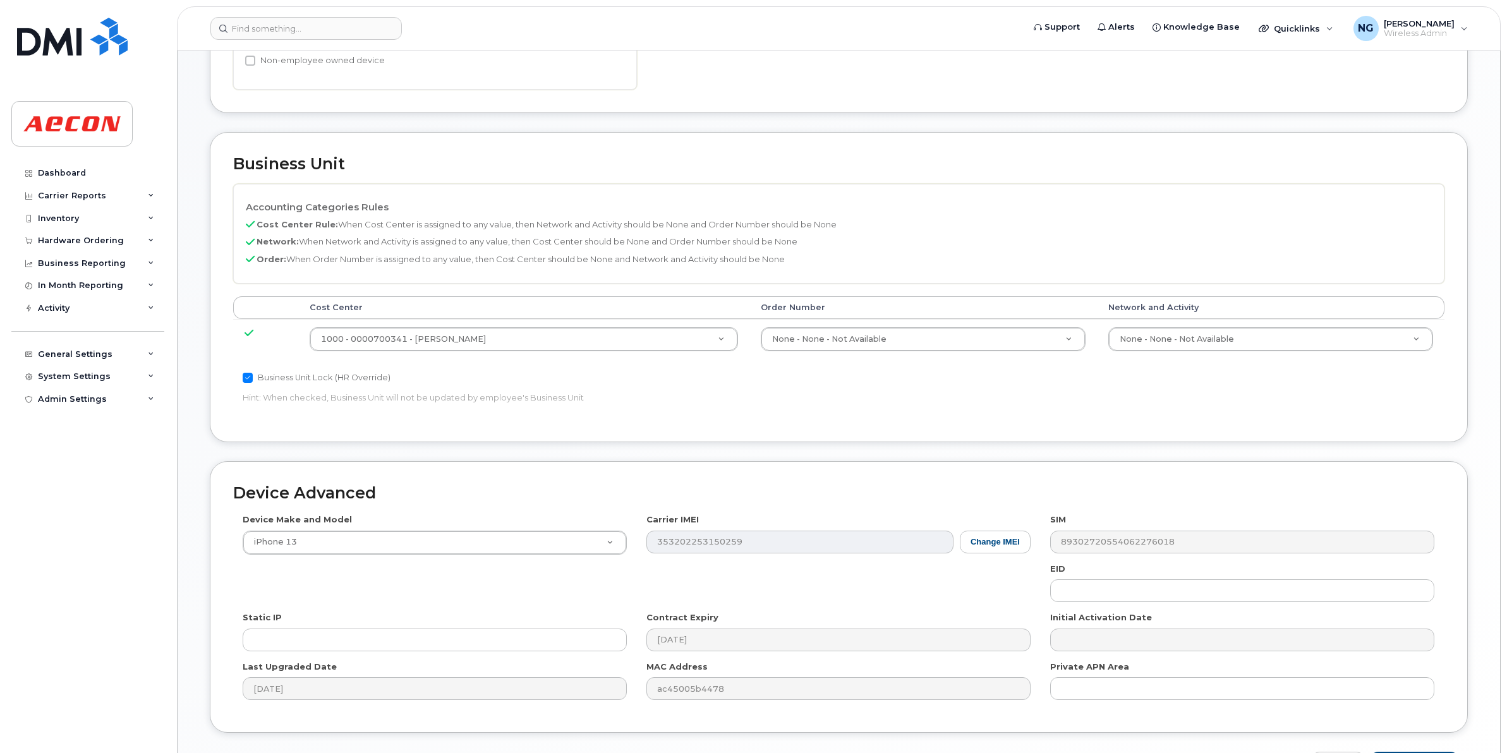
scroll to position [535, 0]
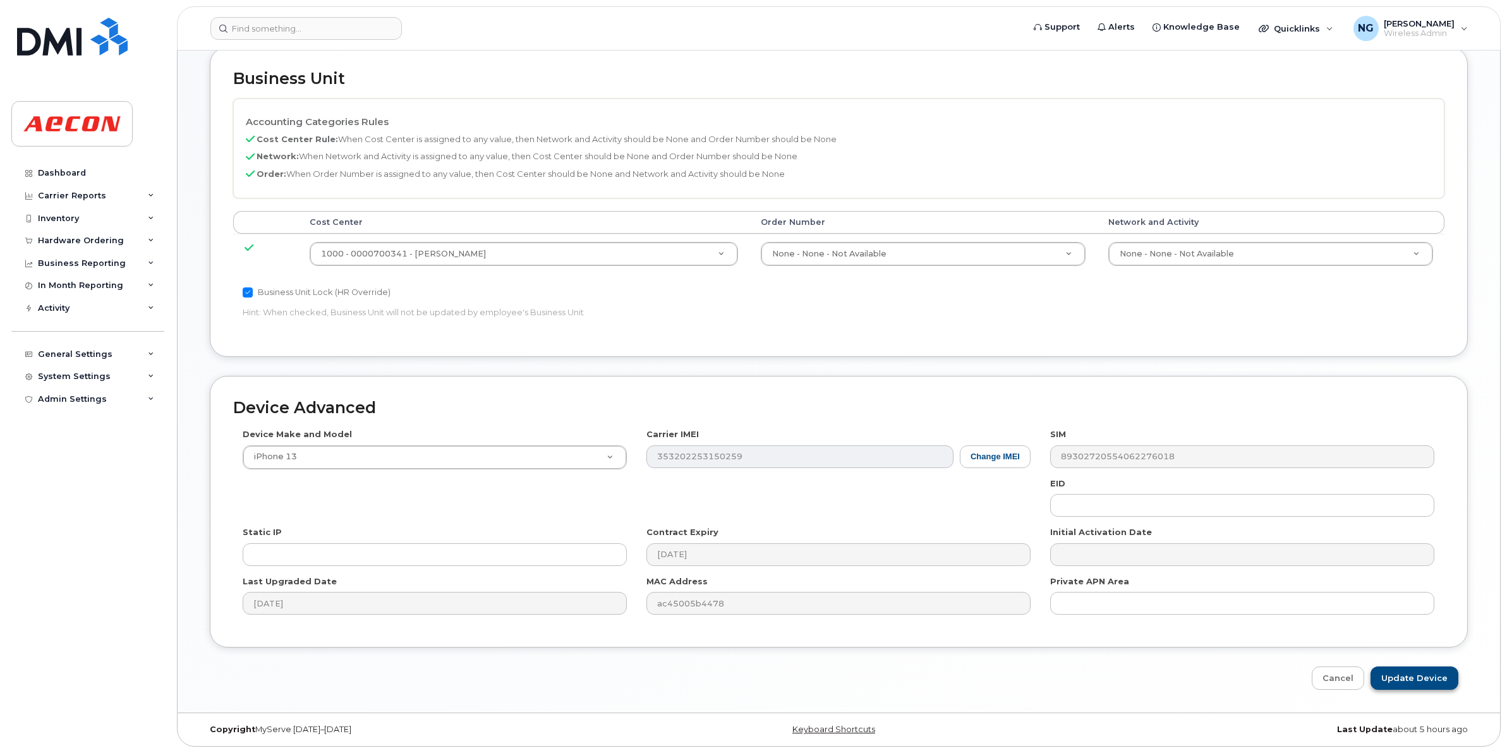
type input "Michael Koepke"
click at [1427, 674] on input "Update Device" at bounding box center [1415, 678] width 88 height 23
type input "Saving..."
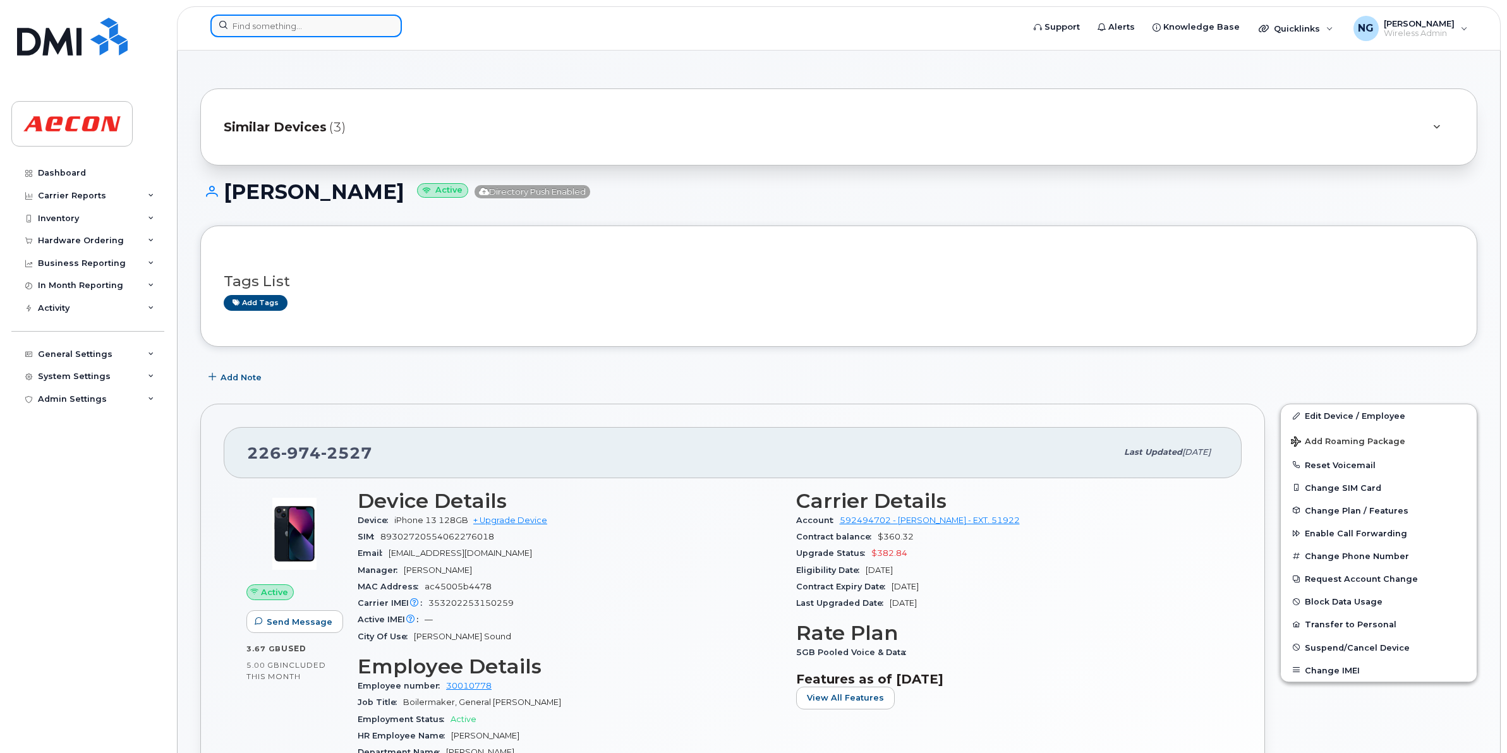
click at [289, 32] on input at bounding box center [306, 26] width 192 height 23
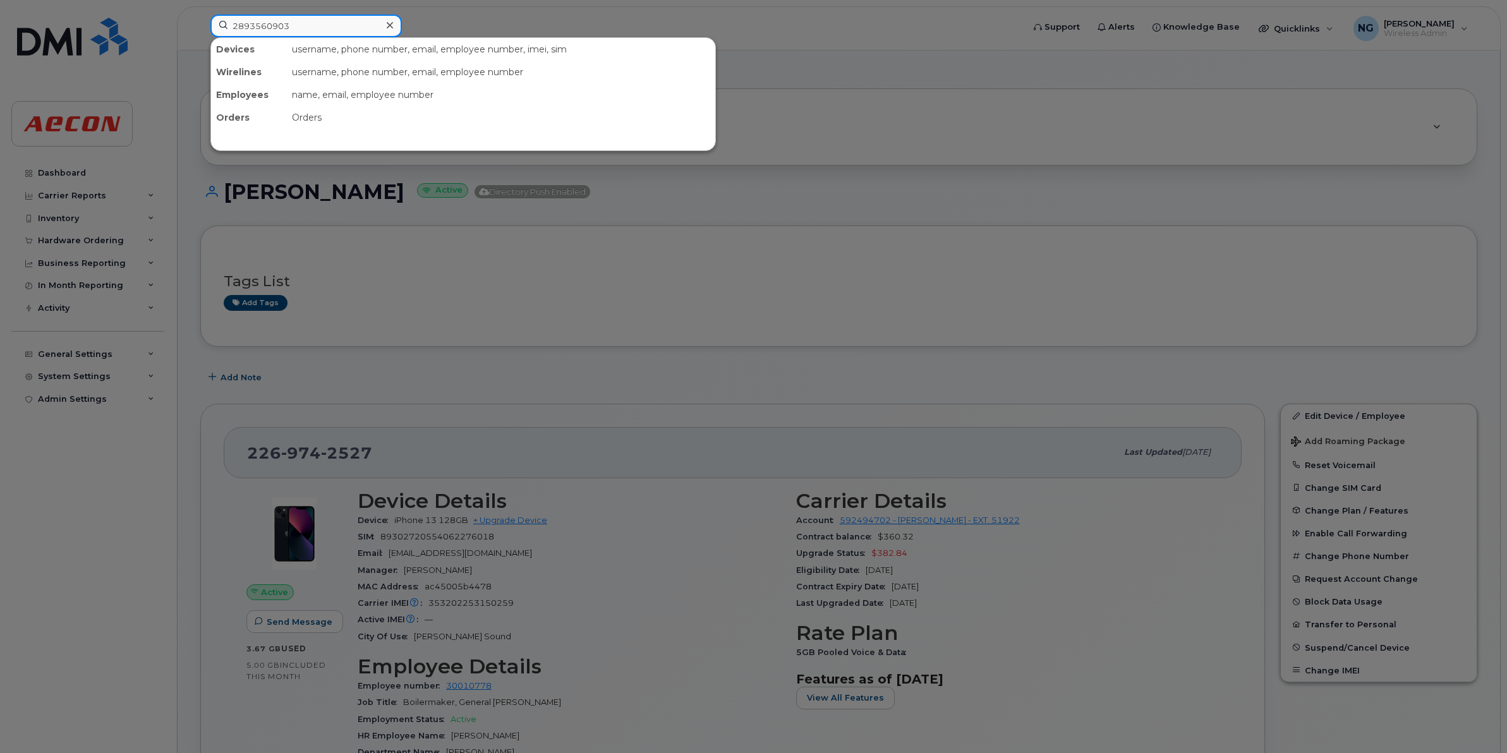
type input "2893560903"
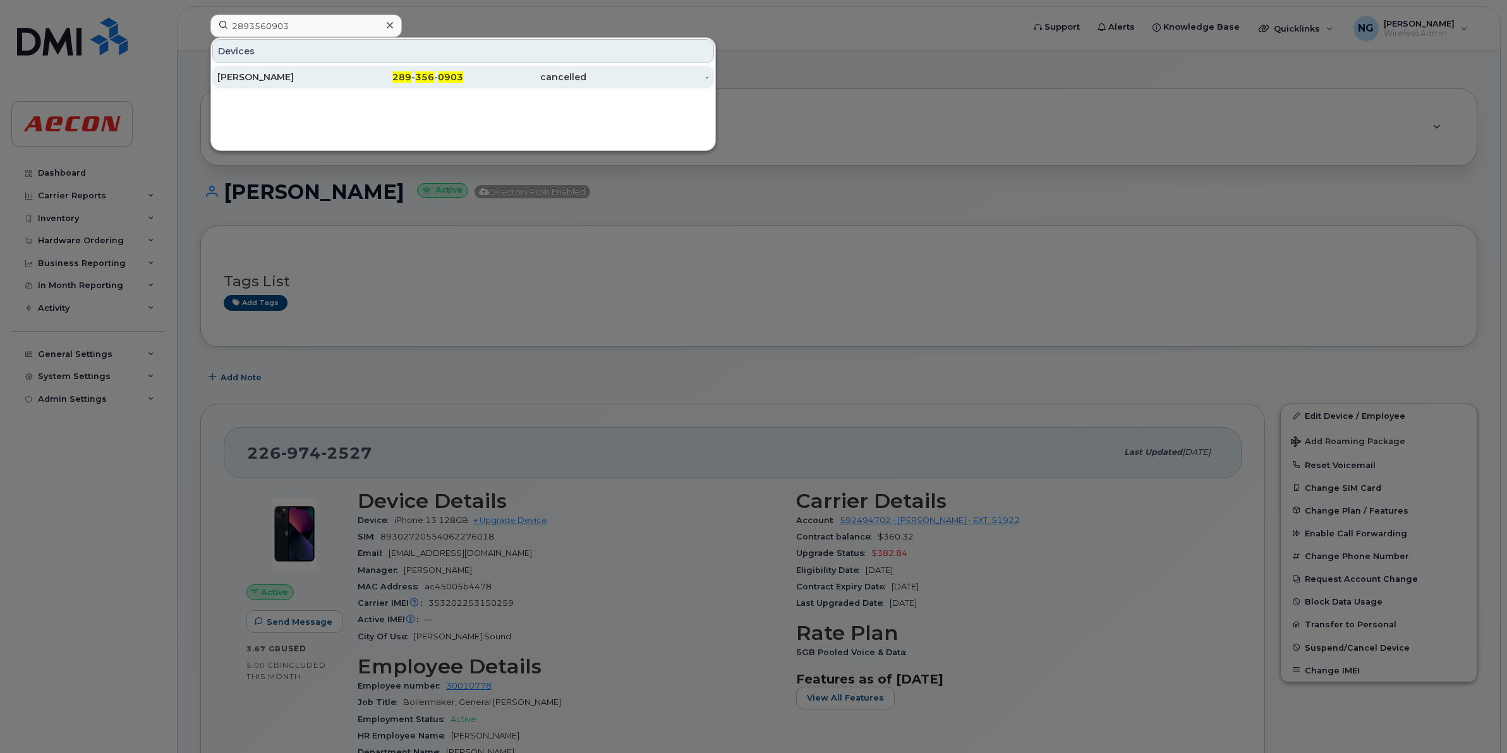
click at [431, 78] on span "356" at bounding box center [424, 76] width 19 height 11
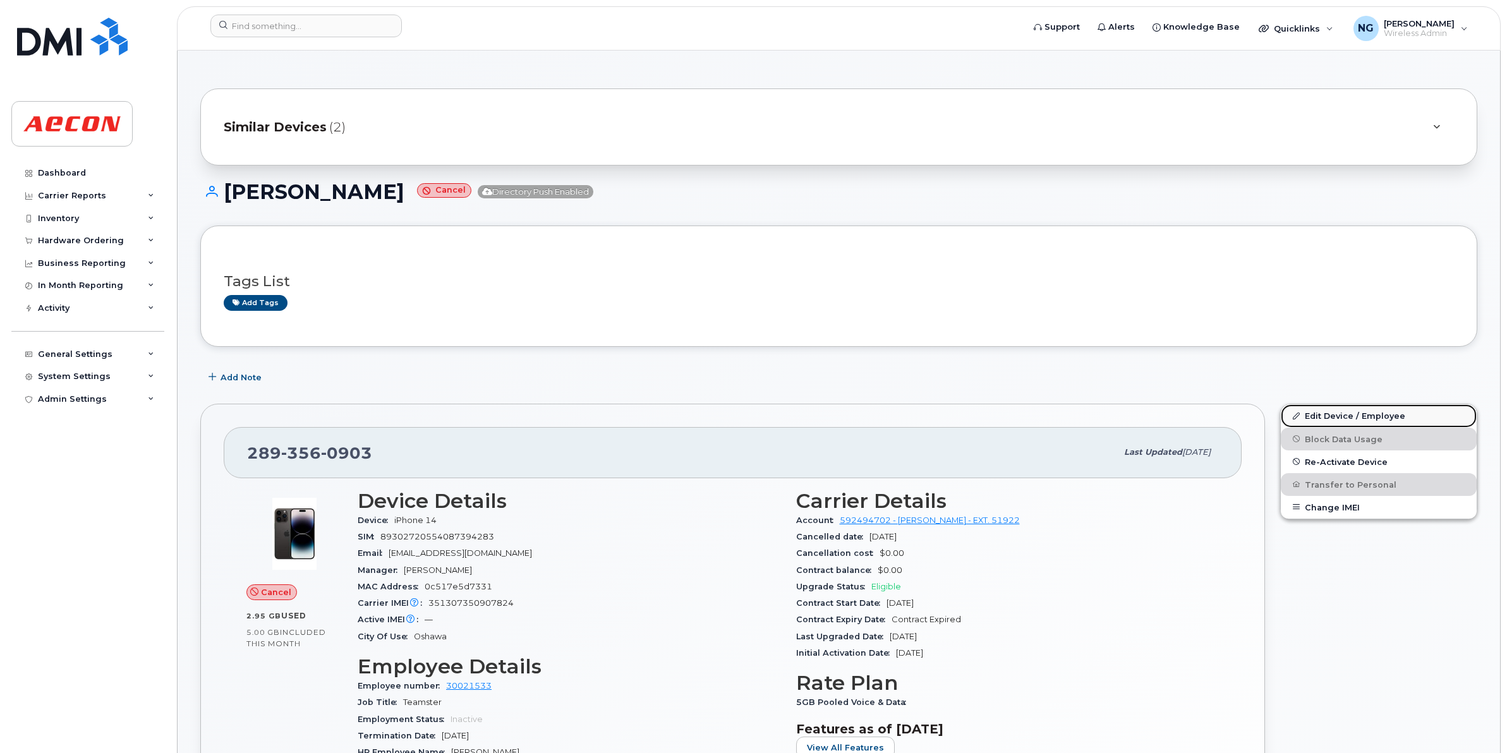
click at [1372, 418] on link "Edit Device / Employee" at bounding box center [1379, 416] width 196 height 23
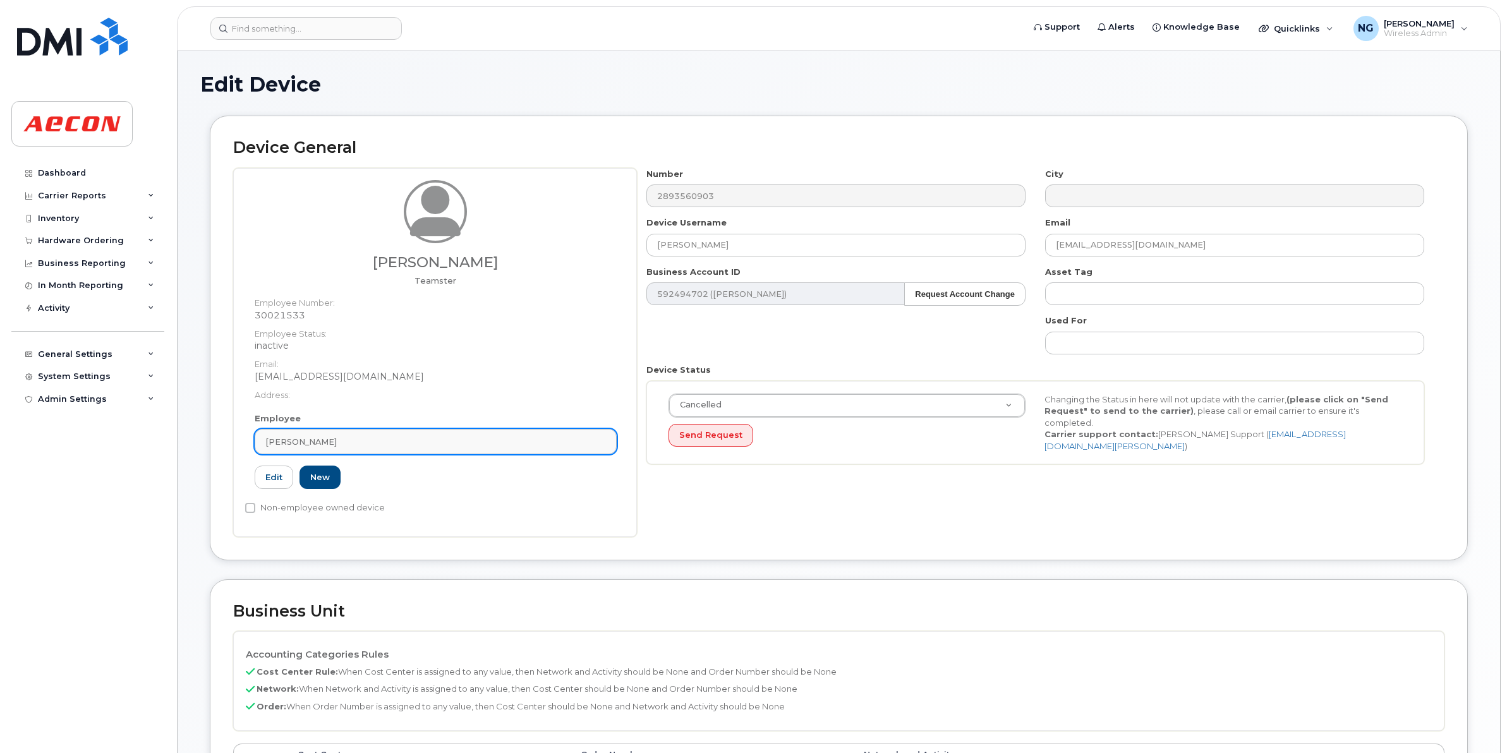
click at [482, 439] on div "[PERSON_NAME]" at bounding box center [435, 442] width 341 height 12
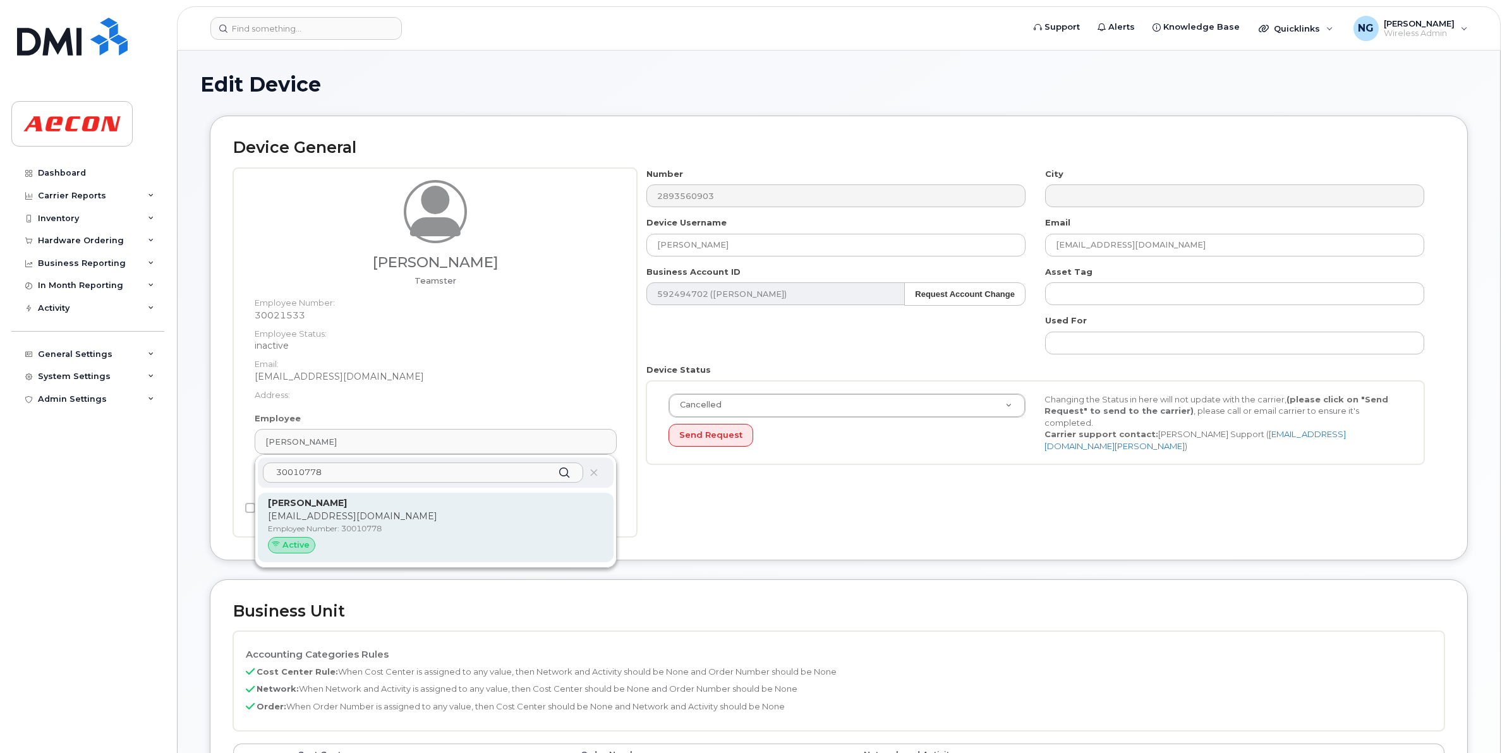
type input "30010778"
click at [554, 533] on p "Employee Number: 30010778" at bounding box center [436, 528] width 336 height 11
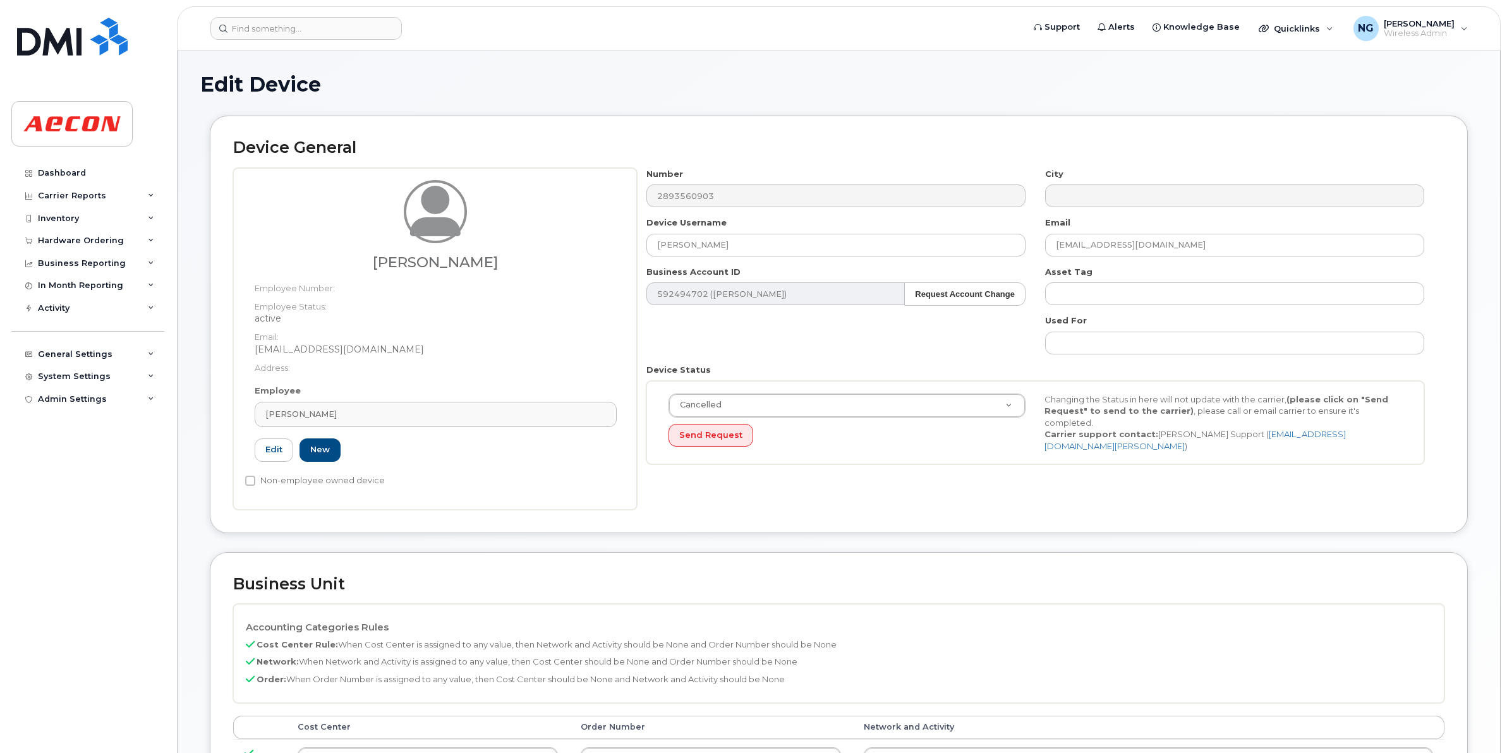
type input "30010778"
type input "[PERSON_NAME]"
type input "[EMAIL_ADDRESS][DOMAIN_NAME]"
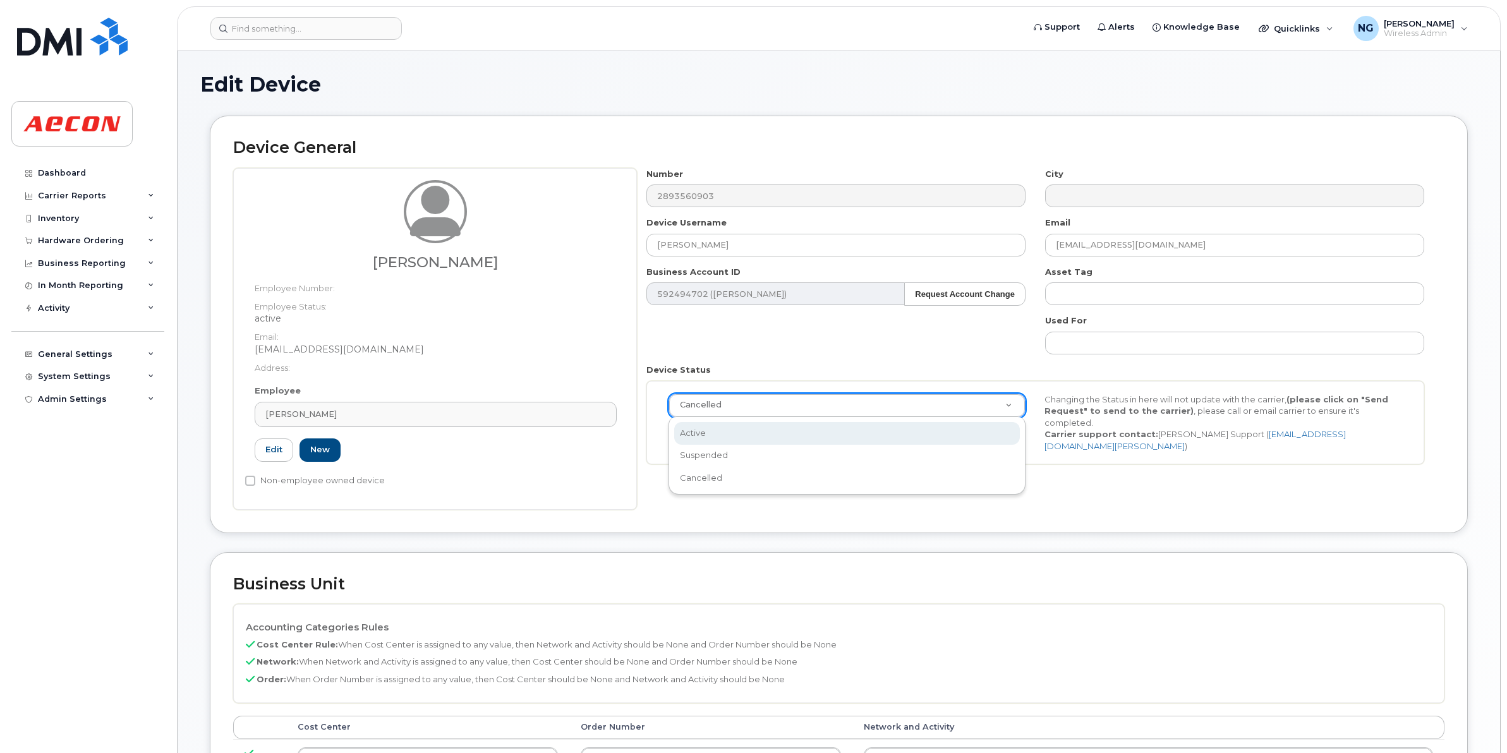
scroll to position [0, 4]
select select "active"
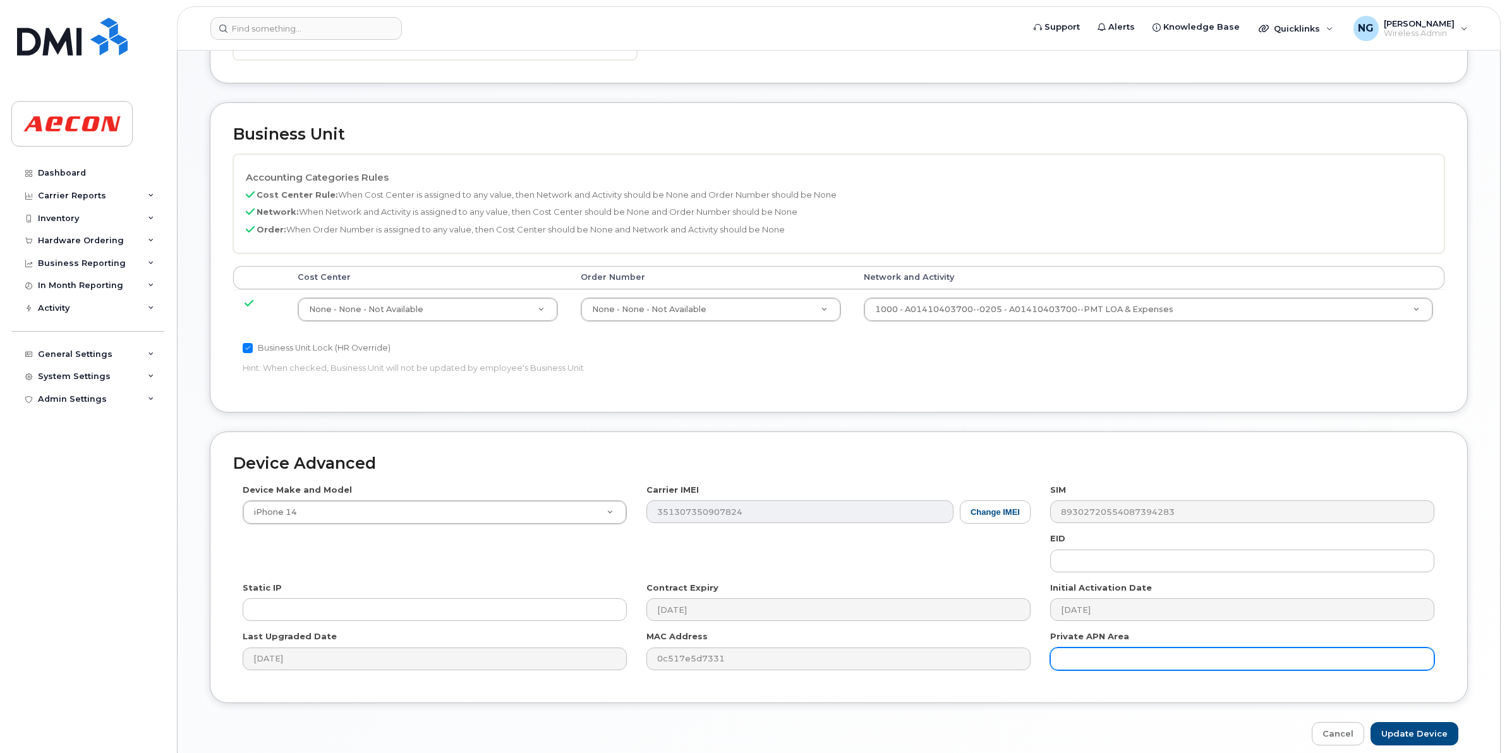
scroll to position [508, 0]
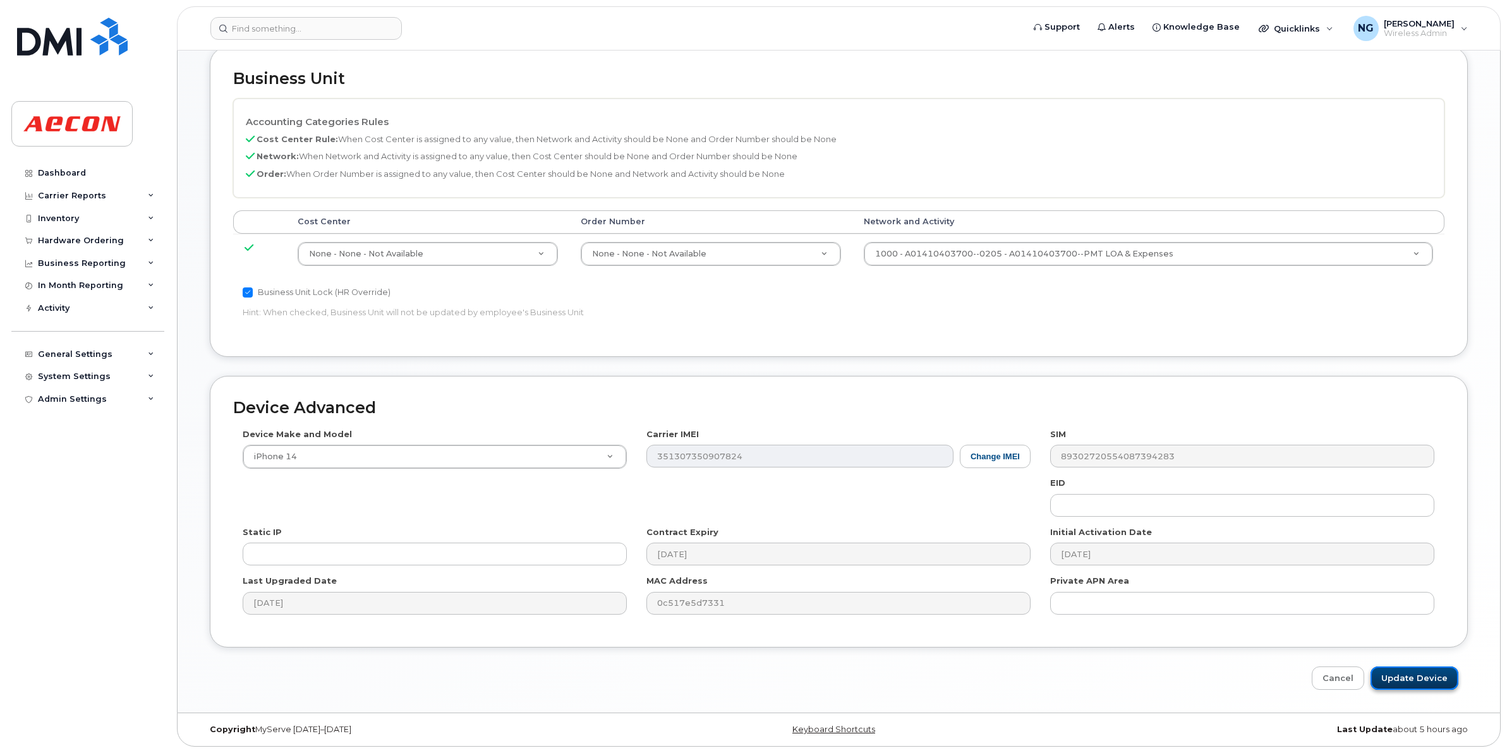
click at [1427, 679] on input "Update Device" at bounding box center [1415, 678] width 88 height 23
type input "Saving..."
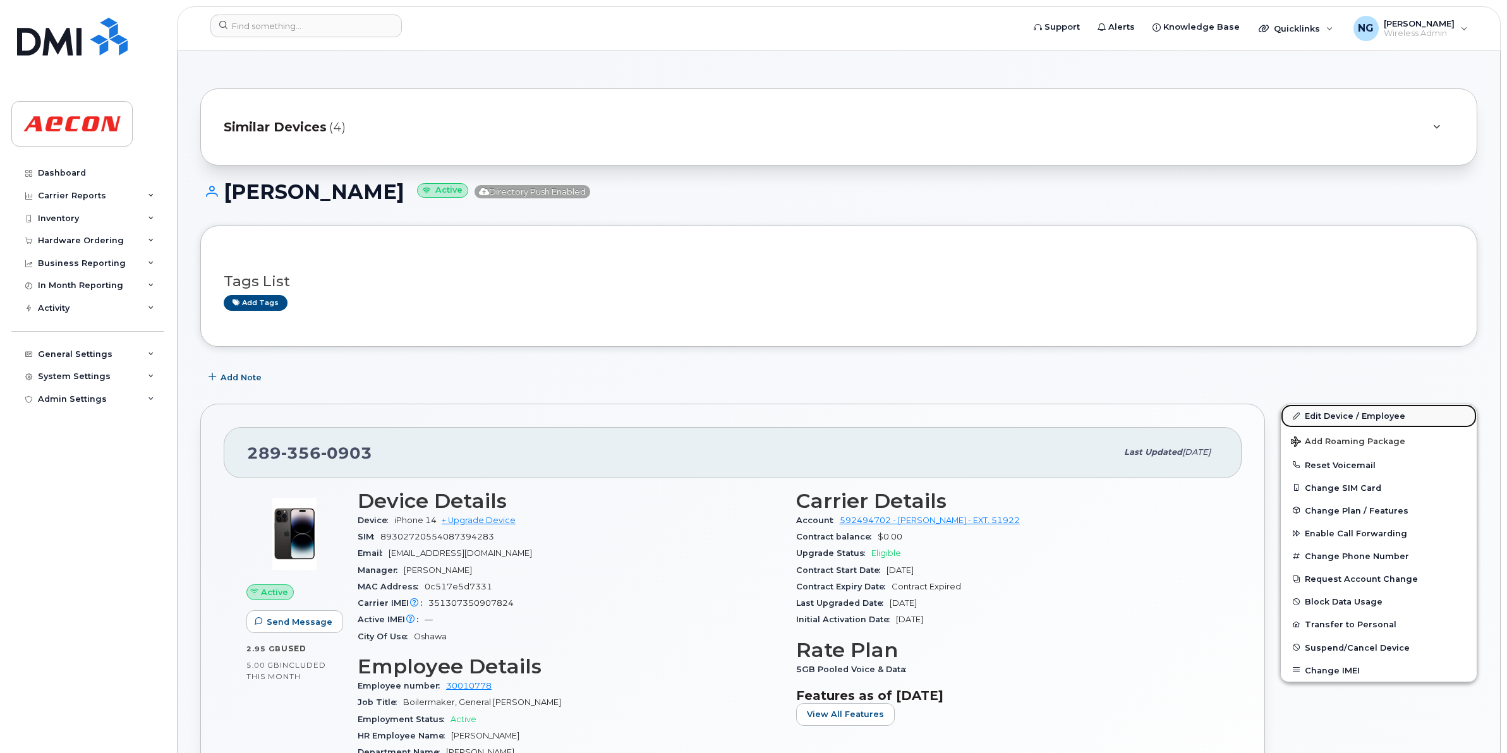
click at [1349, 413] on link "Edit Device / Employee" at bounding box center [1379, 416] width 196 height 23
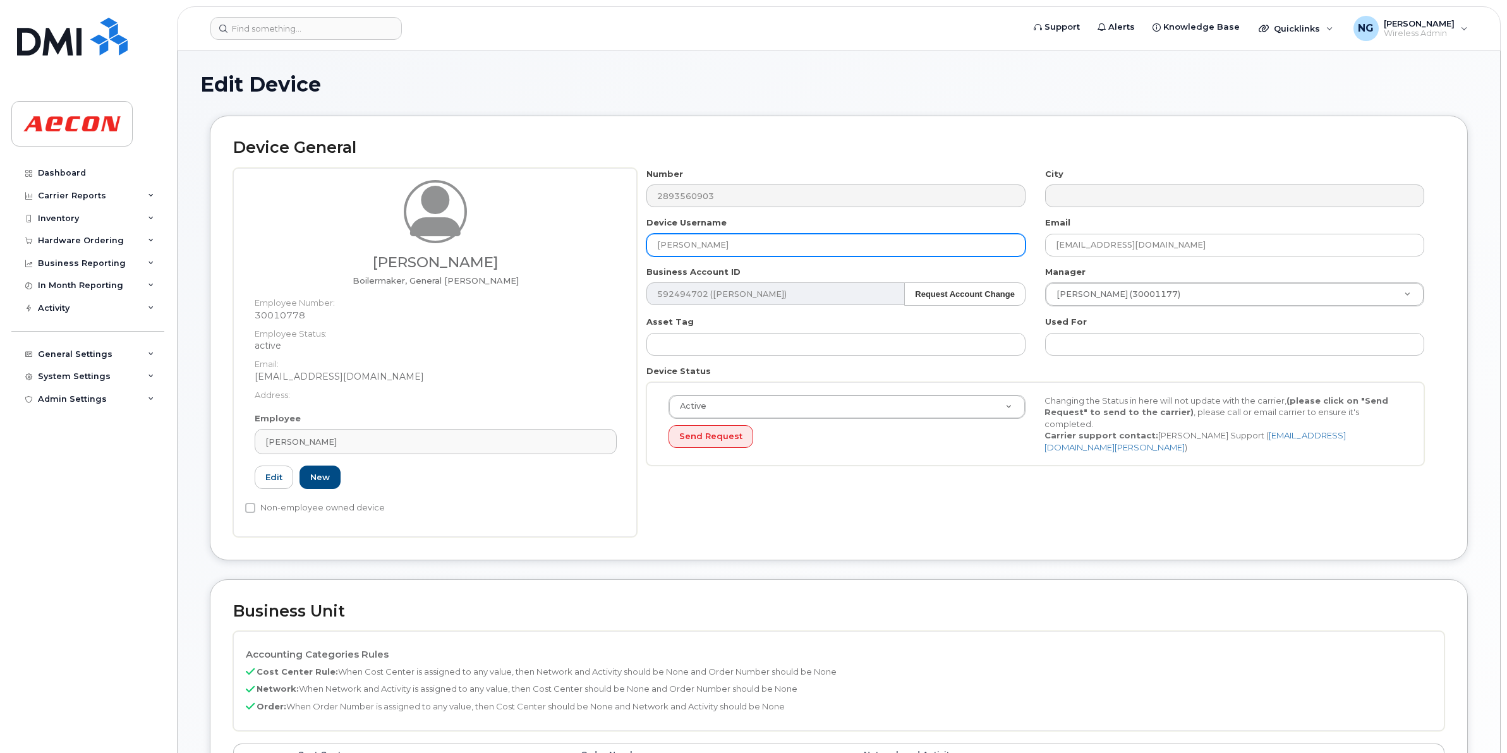
drag, startPoint x: 686, startPoint y: 242, endPoint x: 549, endPoint y: 243, distance: 137.8
click at [549, 243] on div "James Koepke Boilermaker, General Foreperson Employee Number: 30010778 Employee…" at bounding box center [839, 352] width 1212 height 369
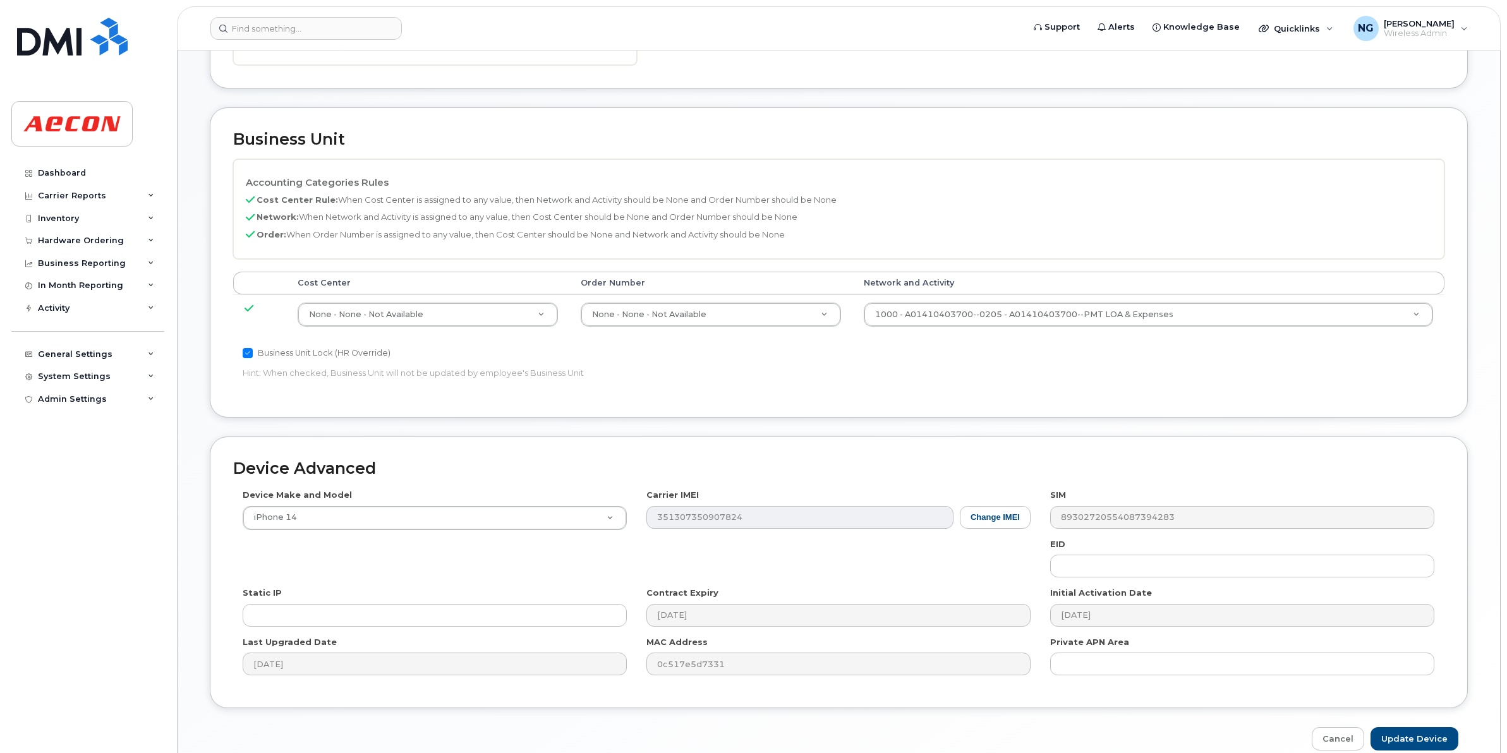
scroll to position [474, 0]
type input "Michael Koepke"
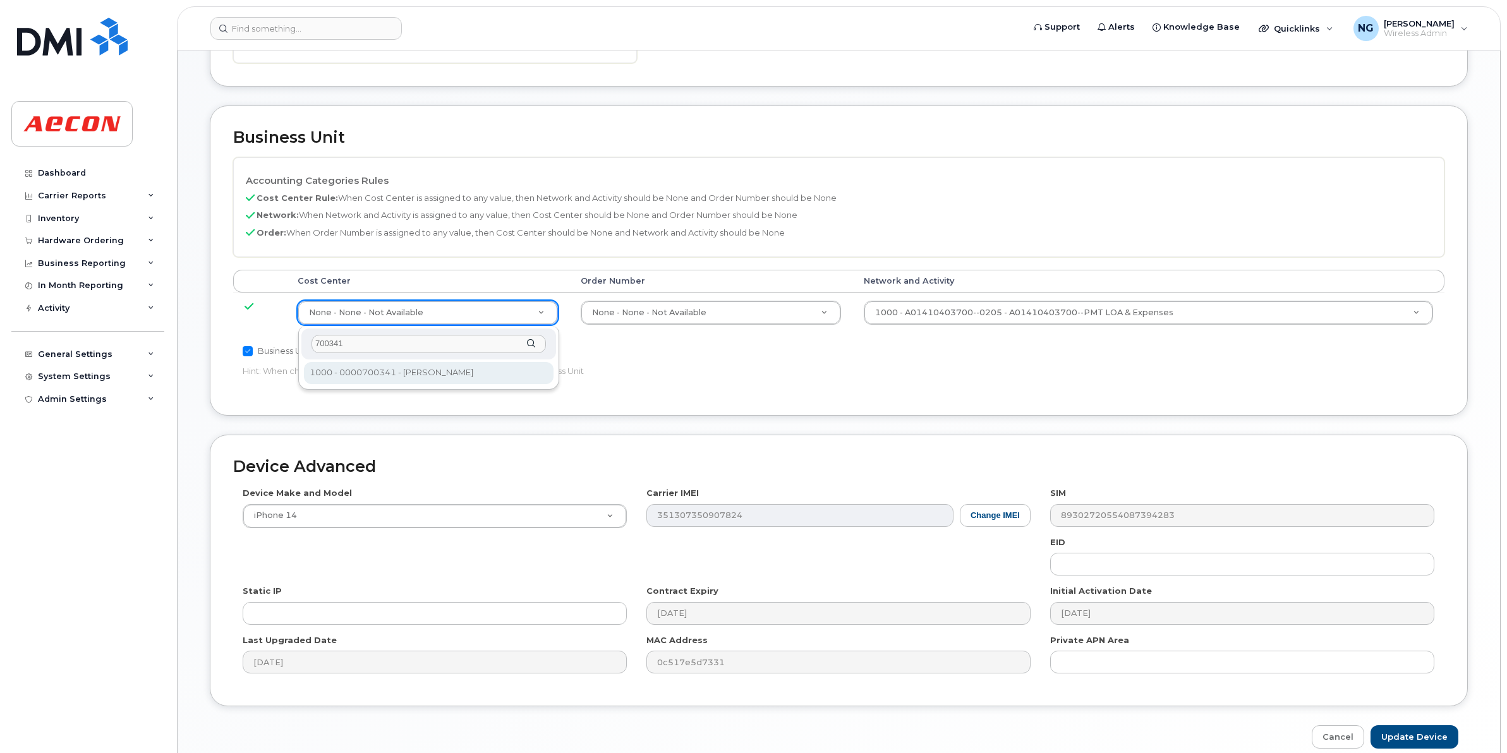
type input "700341"
type input "283964"
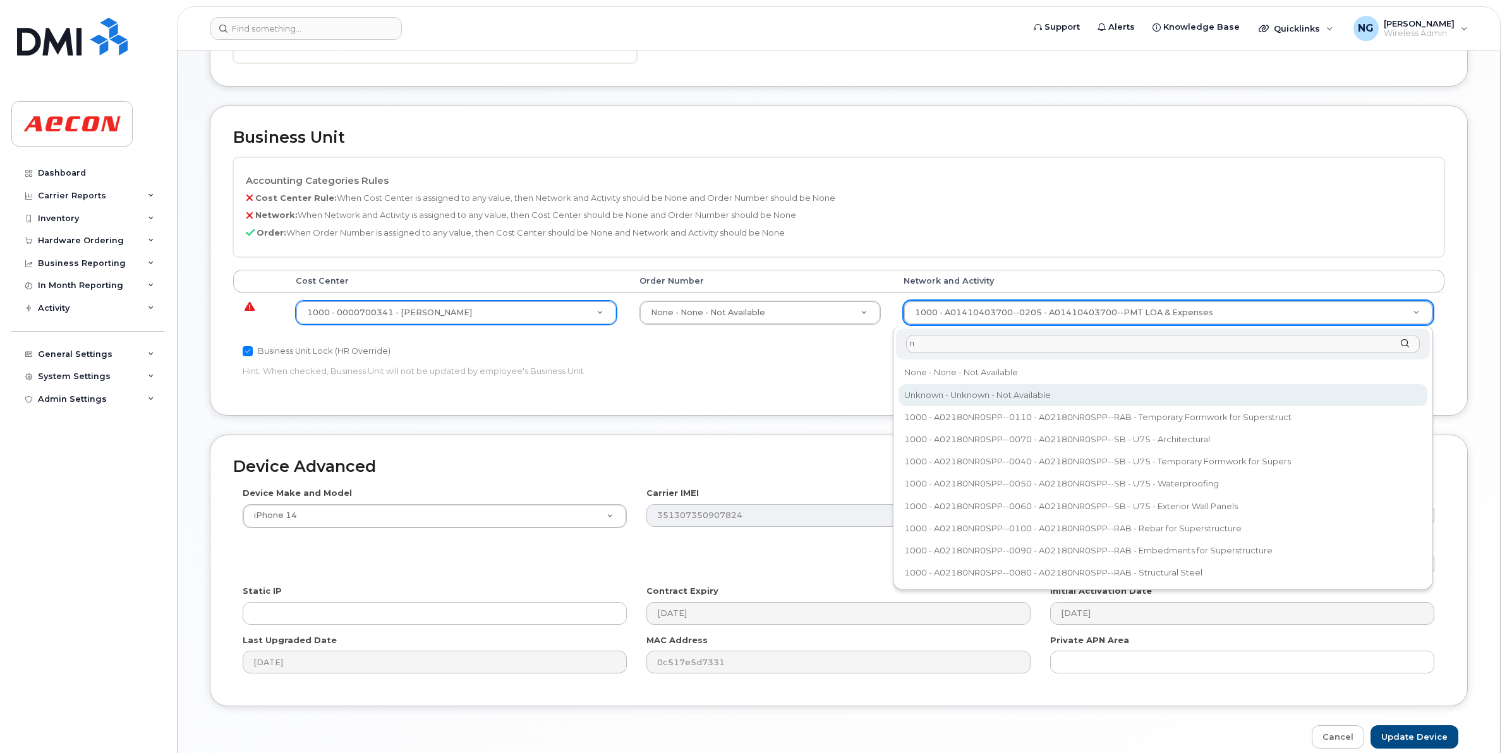
type input "n"
type input "283608"
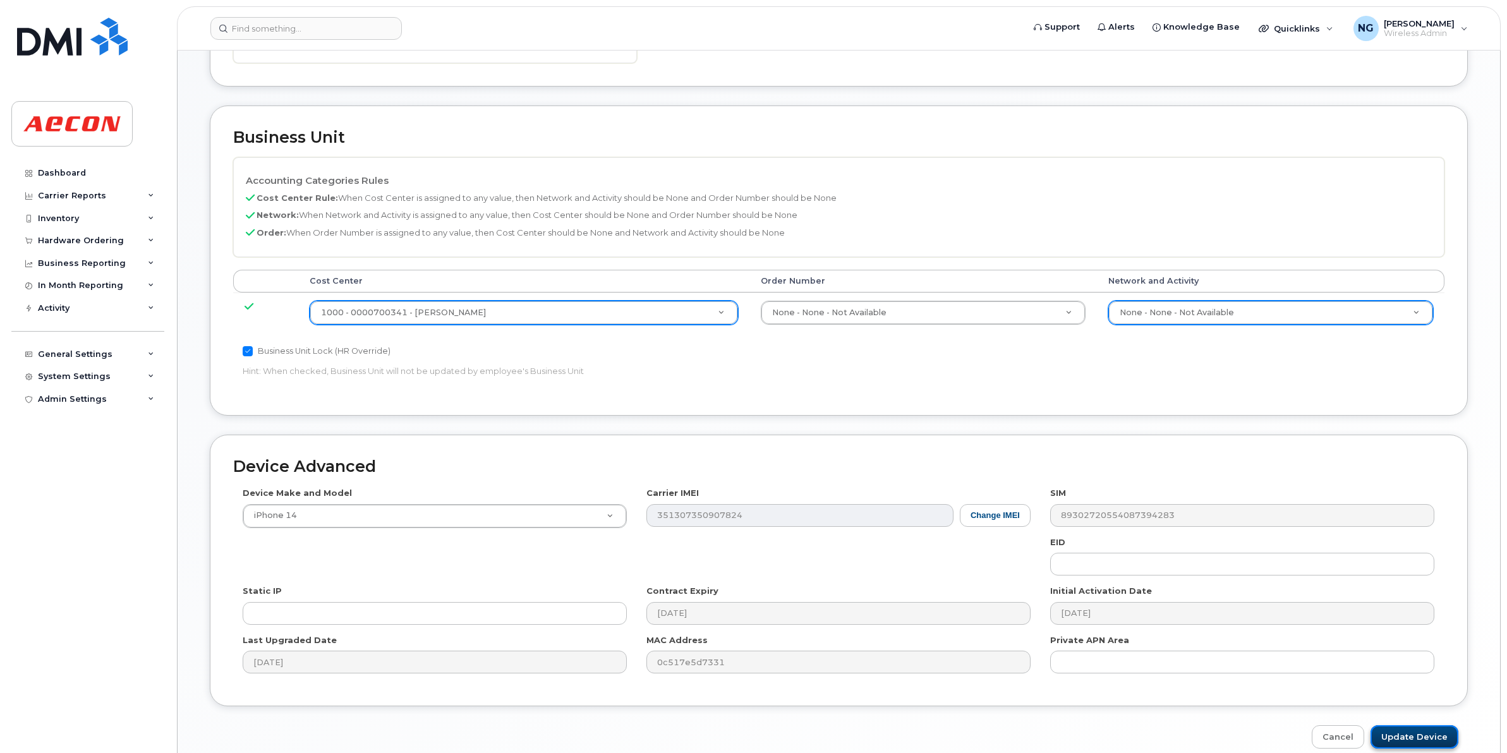
click at [1436, 744] on input "Update Device" at bounding box center [1415, 737] width 88 height 23
type input "Saving..."
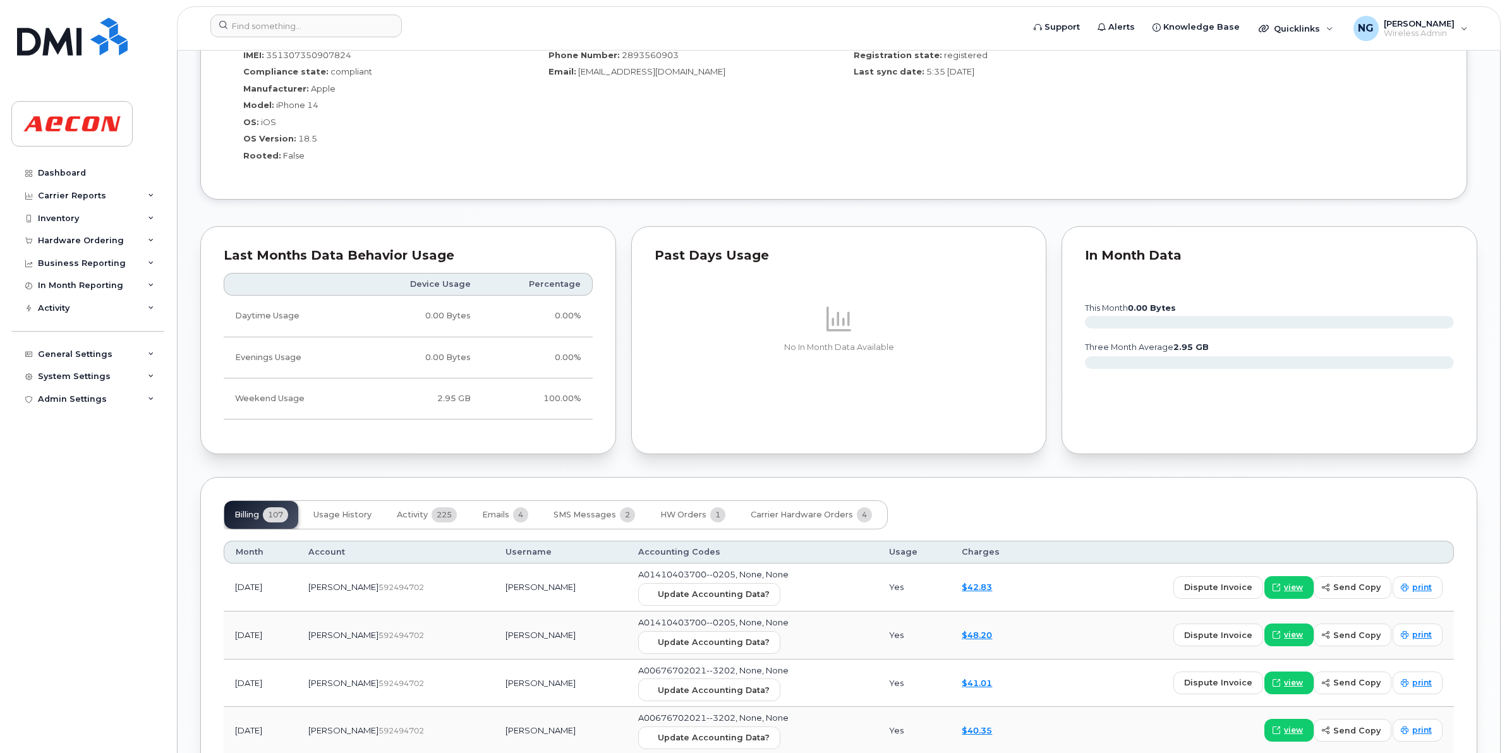
scroll to position [1422, 0]
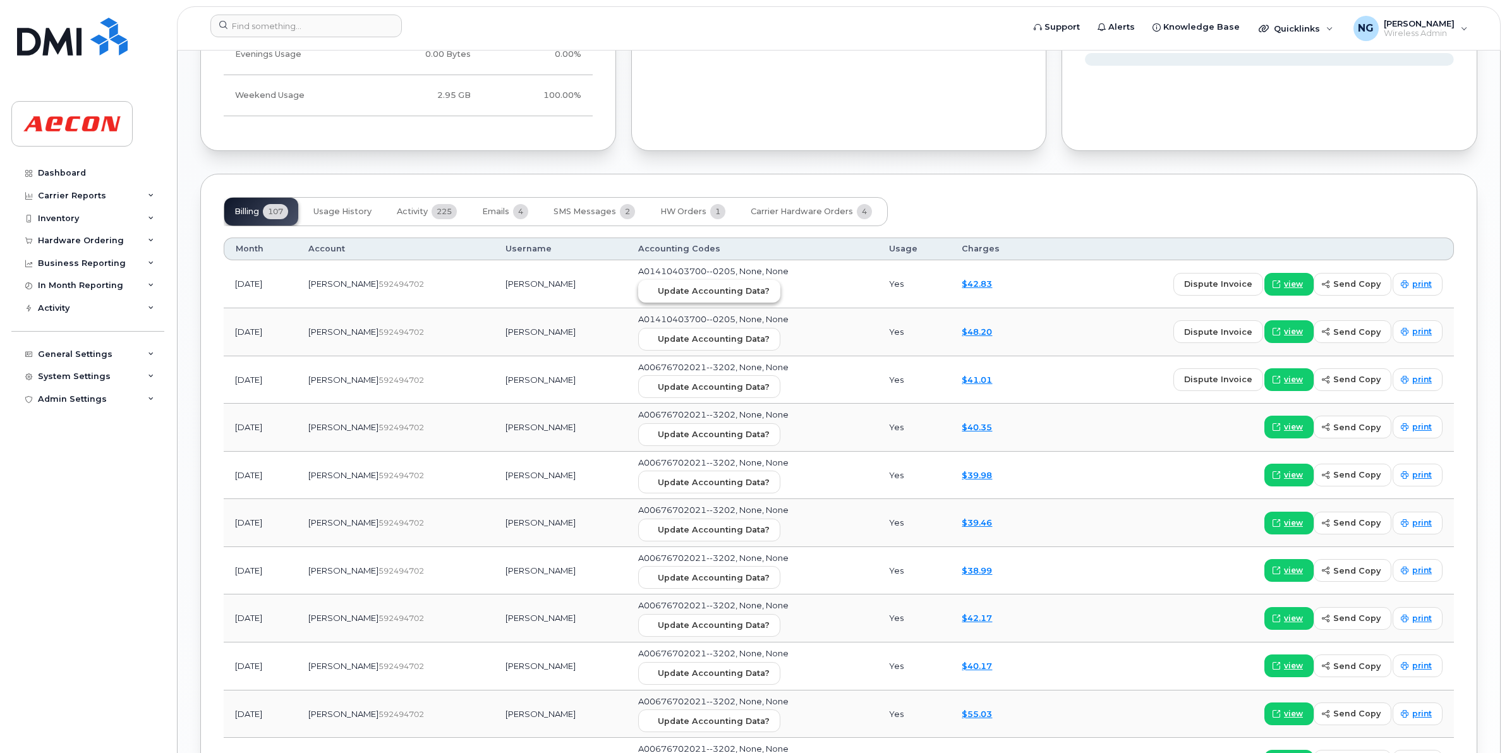
click at [674, 292] on span "Update Accounting Data?" at bounding box center [714, 291] width 112 height 12
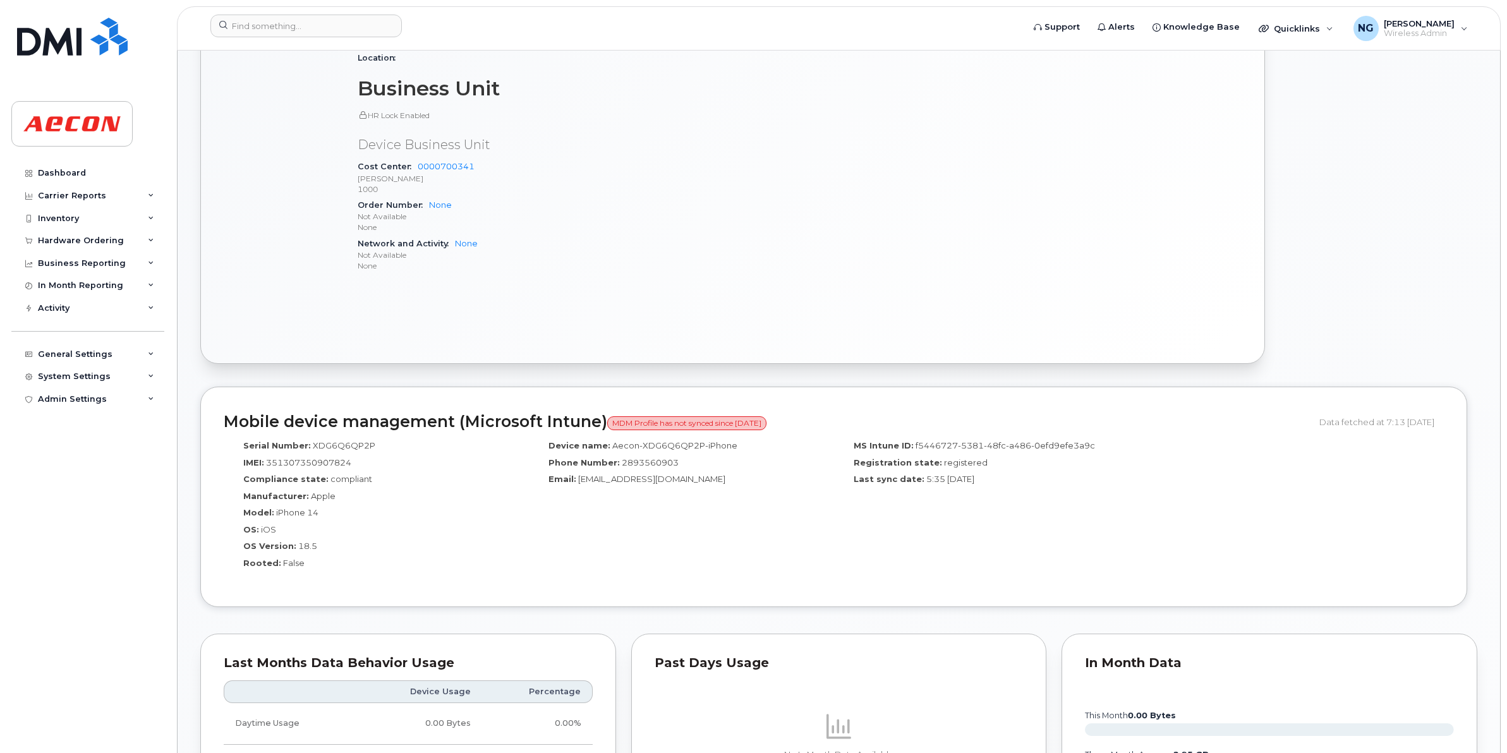
scroll to position [0, 0]
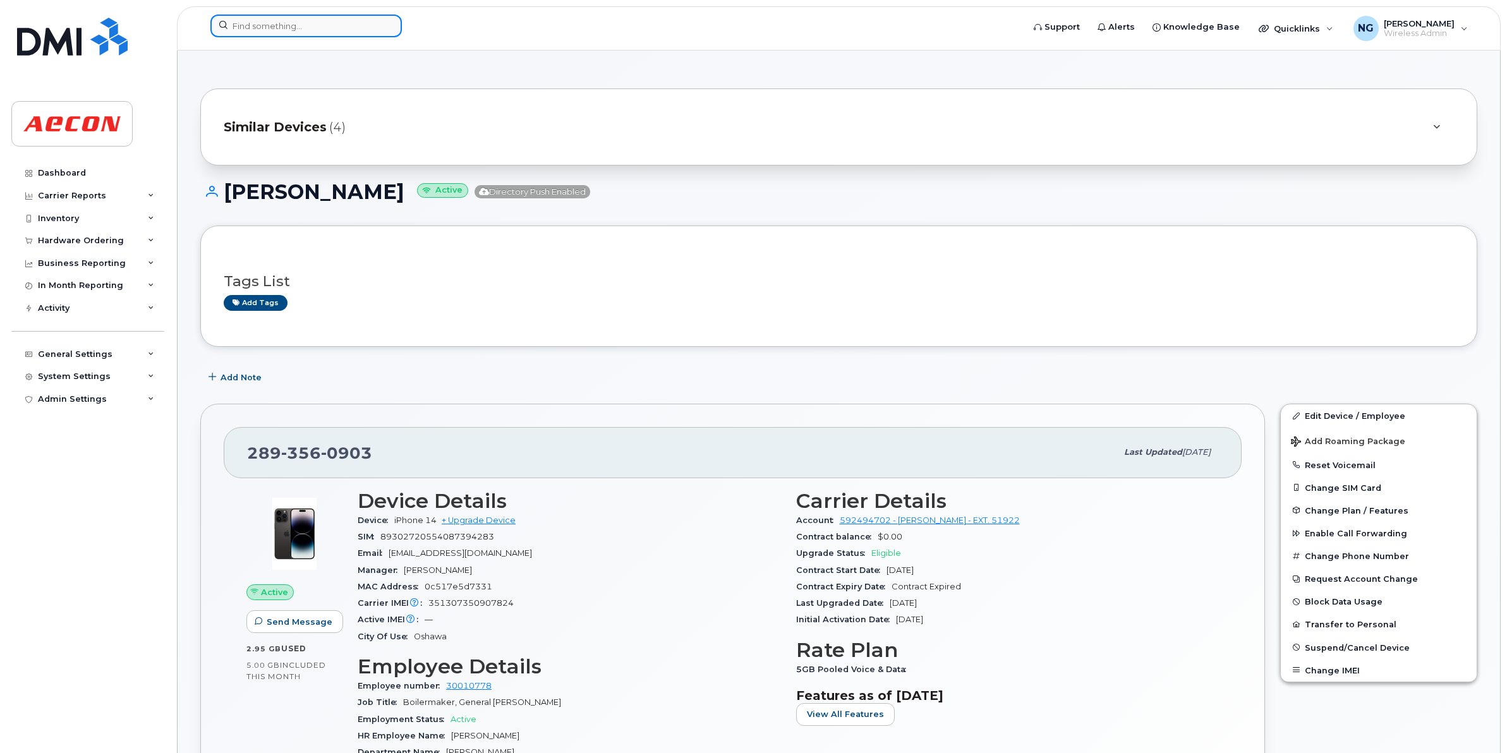
click at [345, 26] on input at bounding box center [306, 26] width 192 height 23
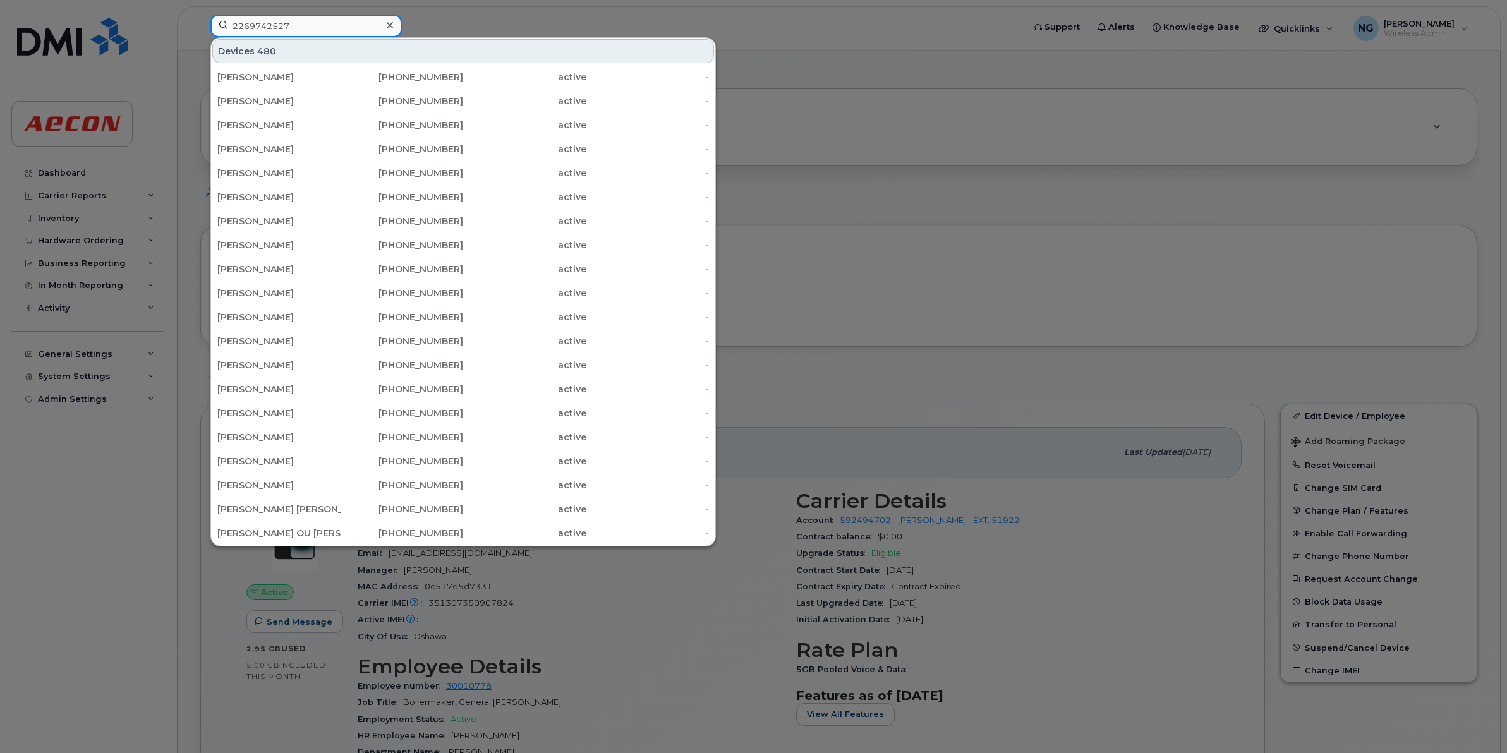
type input "2269742527"
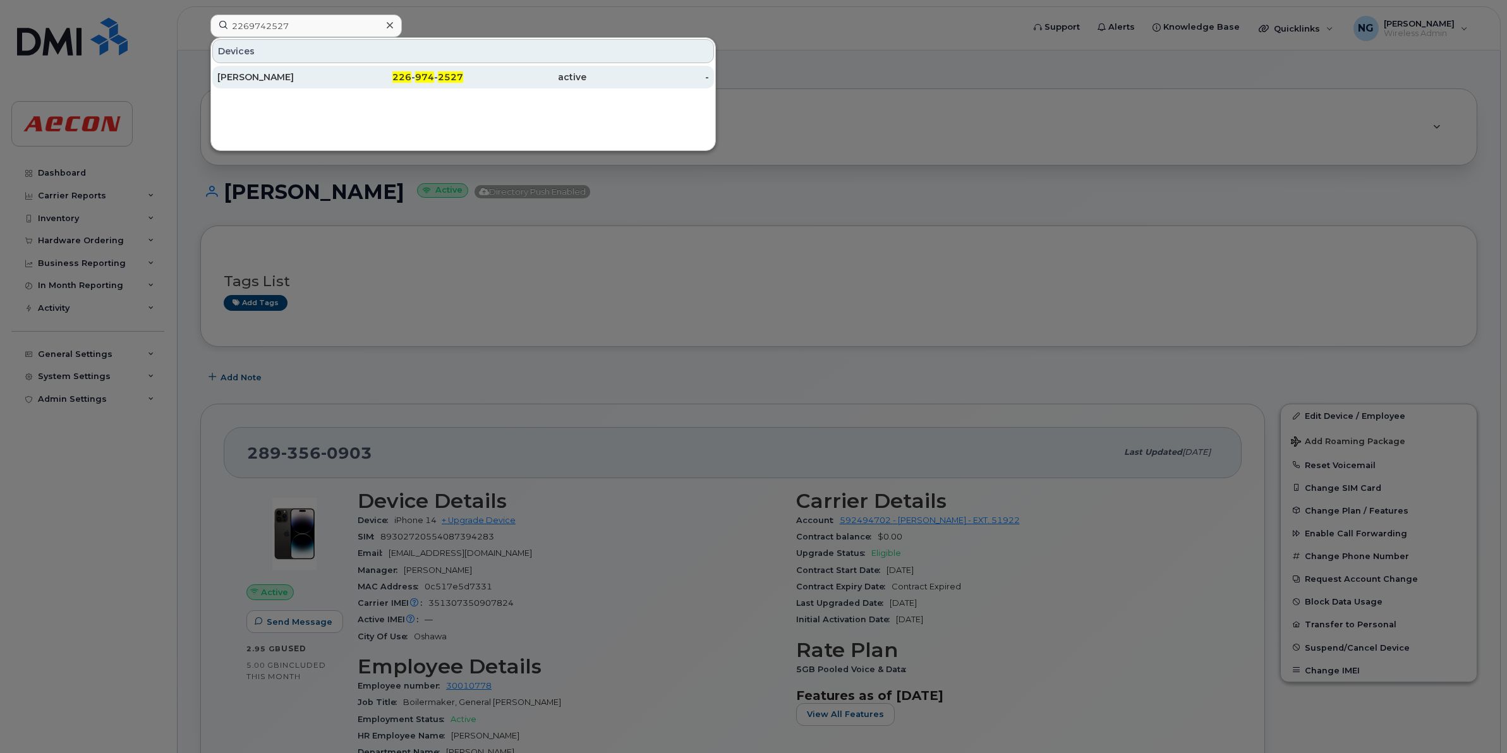
click at [554, 75] on div "active" at bounding box center [524, 77] width 123 height 13
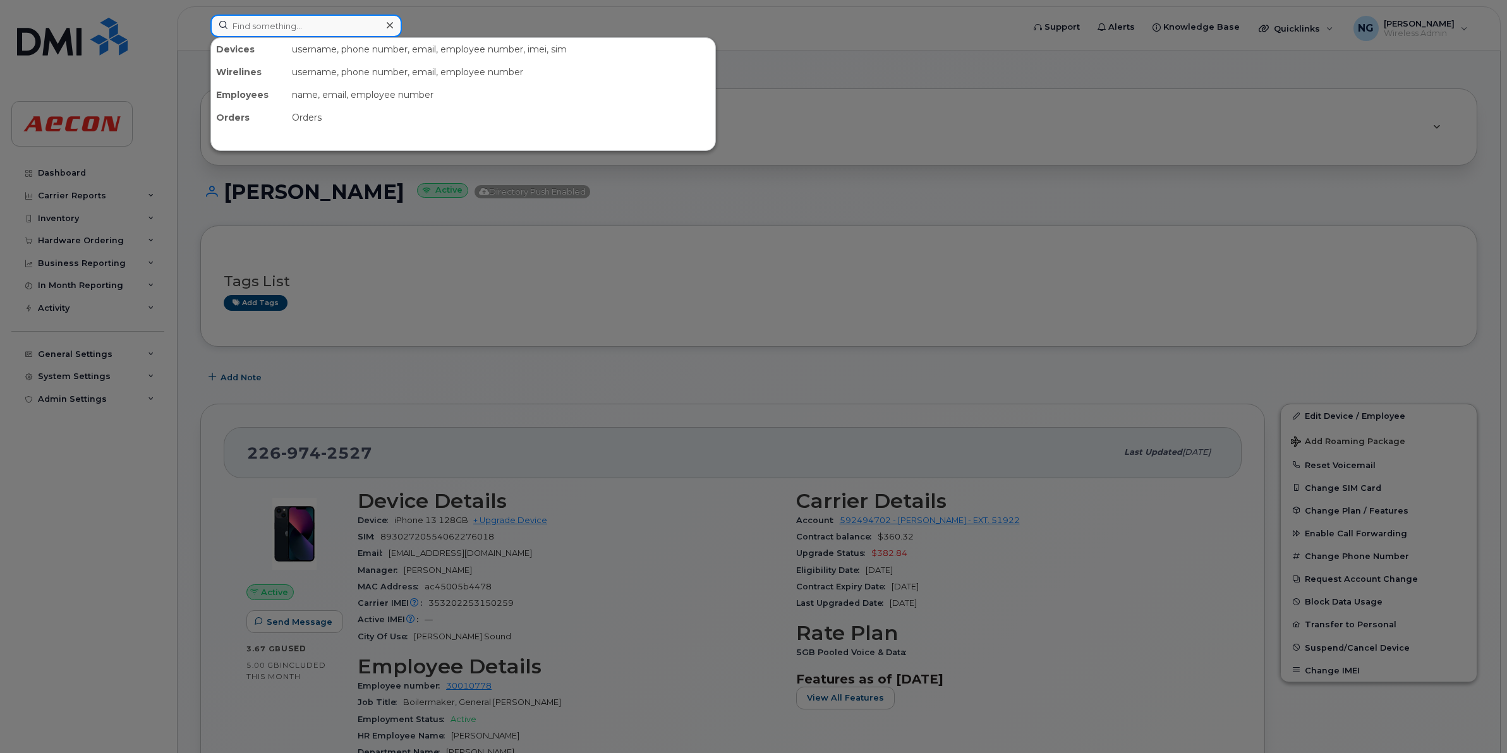
click at [327, 28] on input at bounding box center [306, 26] width 192 height 23
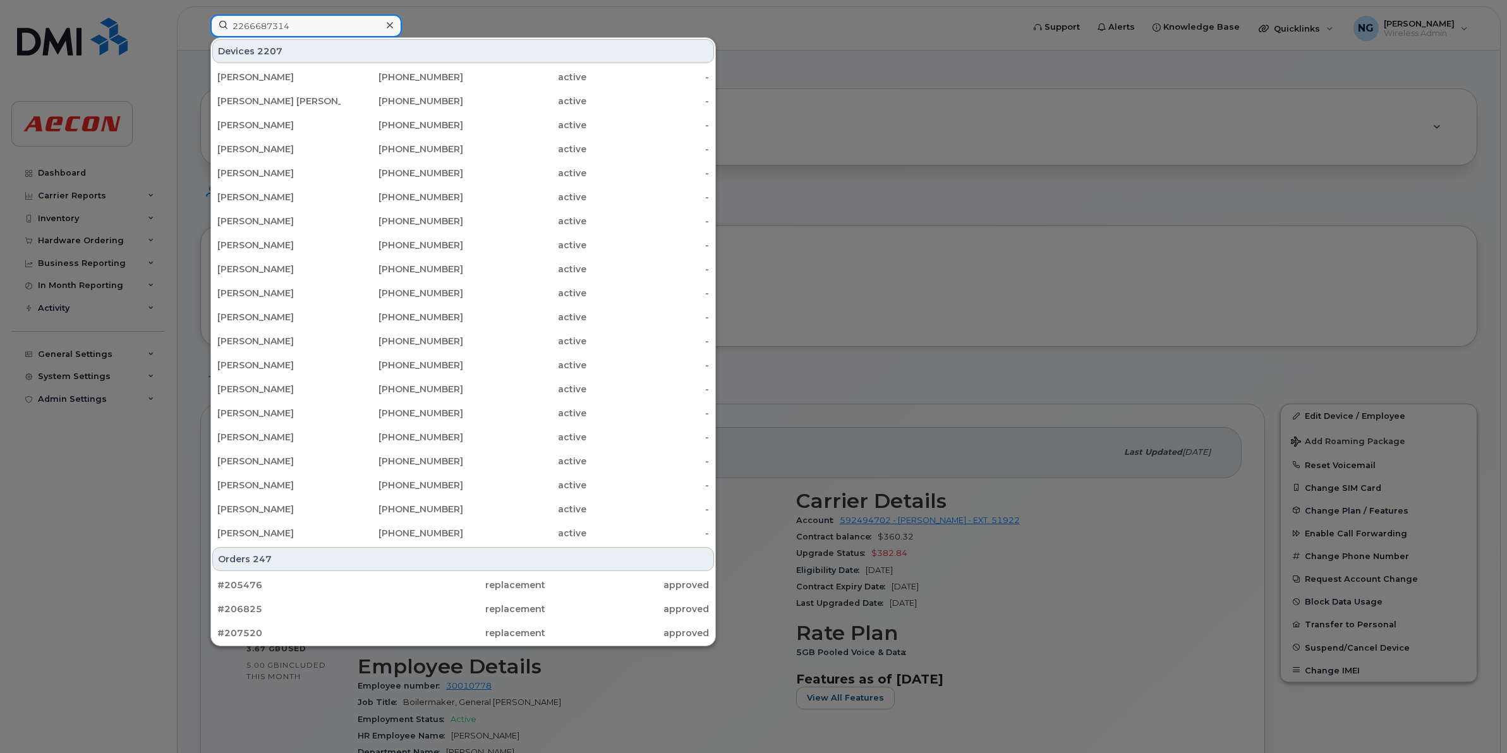
type input "2266687314"
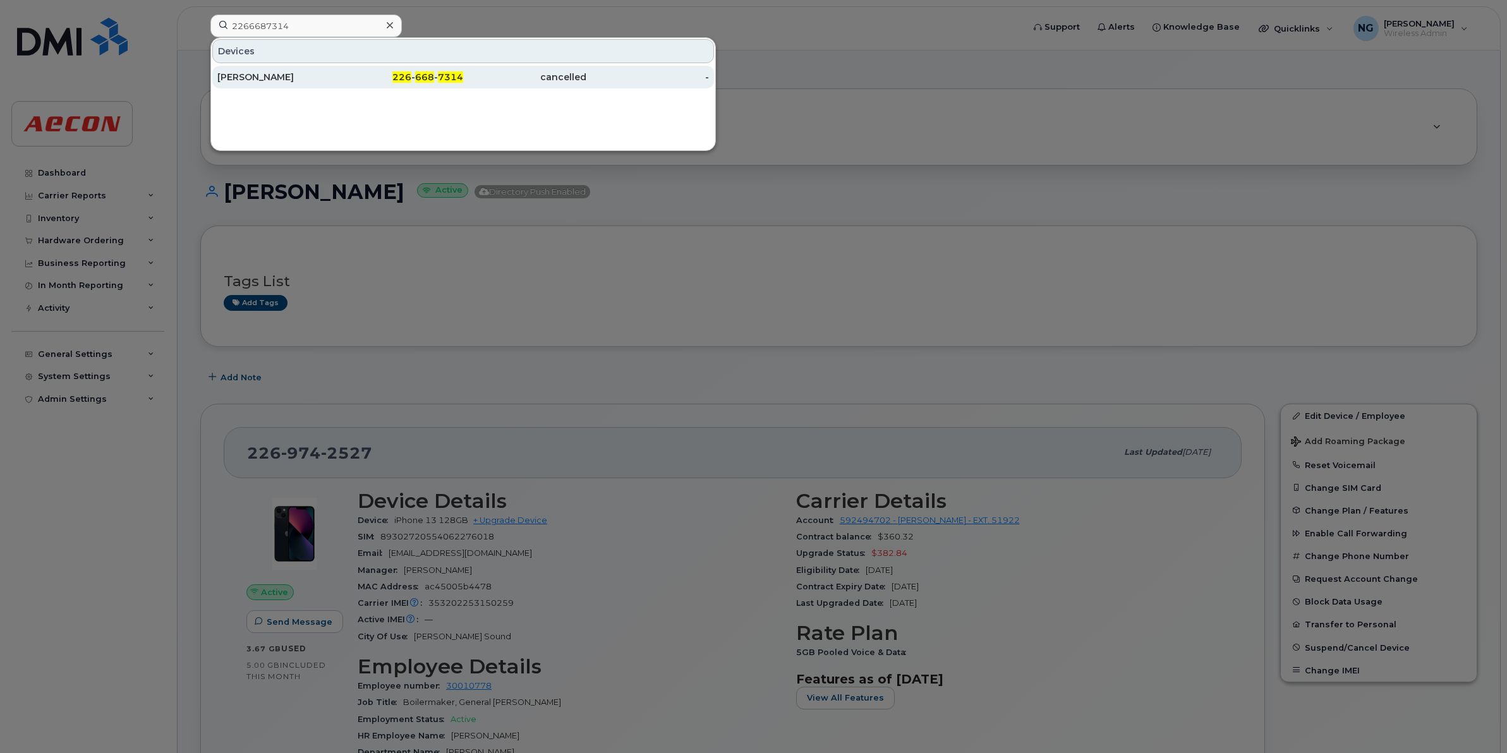
click at [441, 81] on span "7314" at bounding box center [450, 76] width 25 height 11
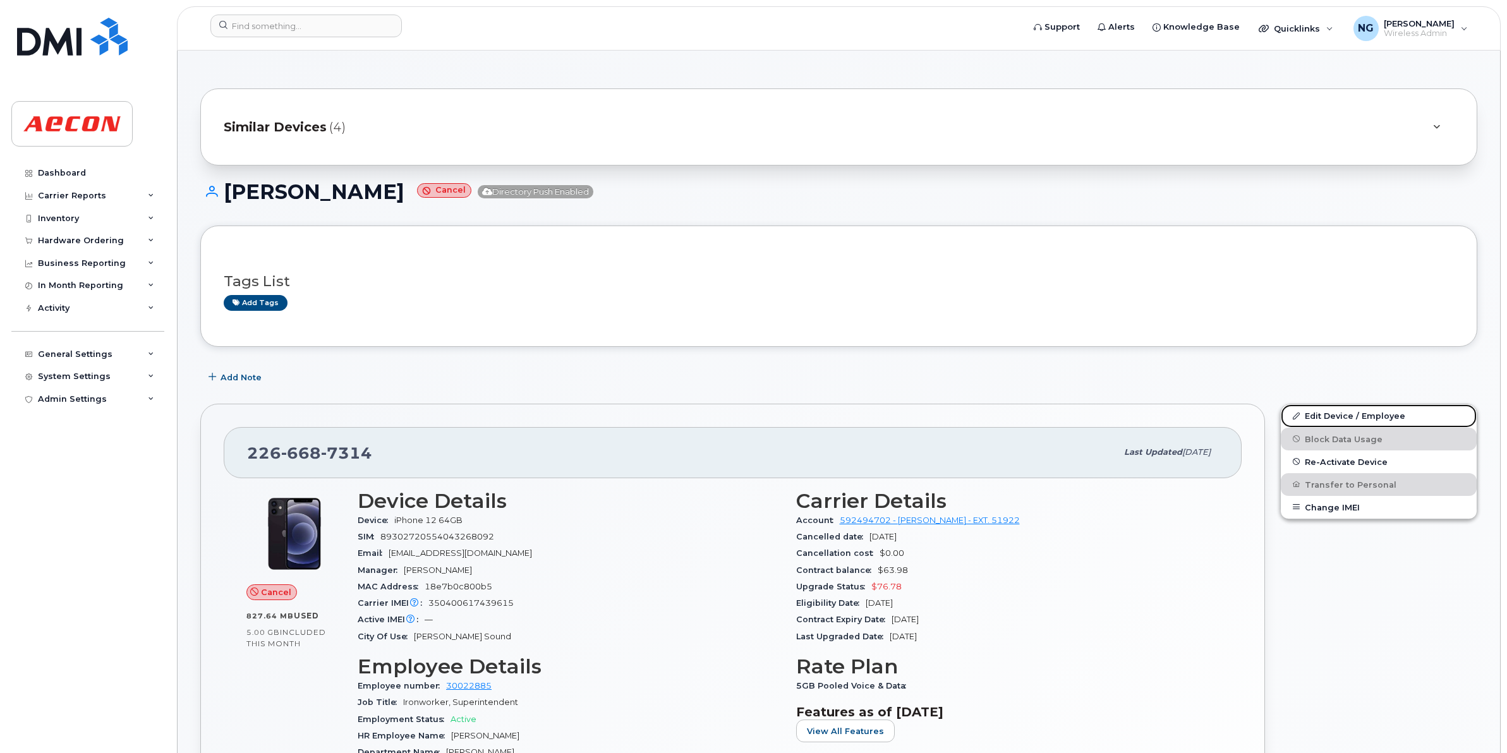
drag, startPoint x: 1389, startPoint y: 411, endPoint x: 1306, endPoint y: 437, distance: 86.8
click at [1389, 411] on link "Edit Device / Employee" at bounding box center [1379, 416] width 196 height 23
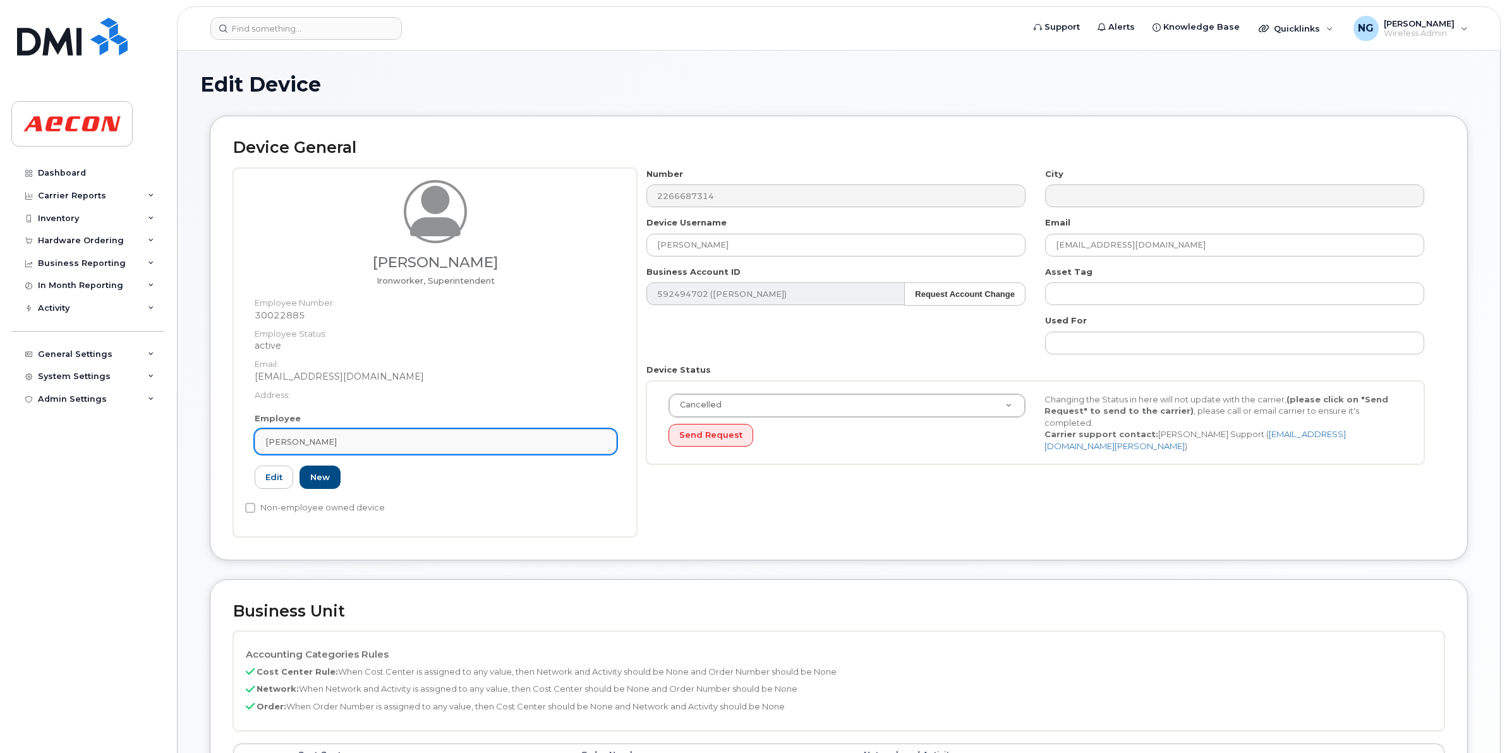
click at [398, 444] on div "[PERSON_NAME]" at bounding box center [435, 442] width 341 height 12
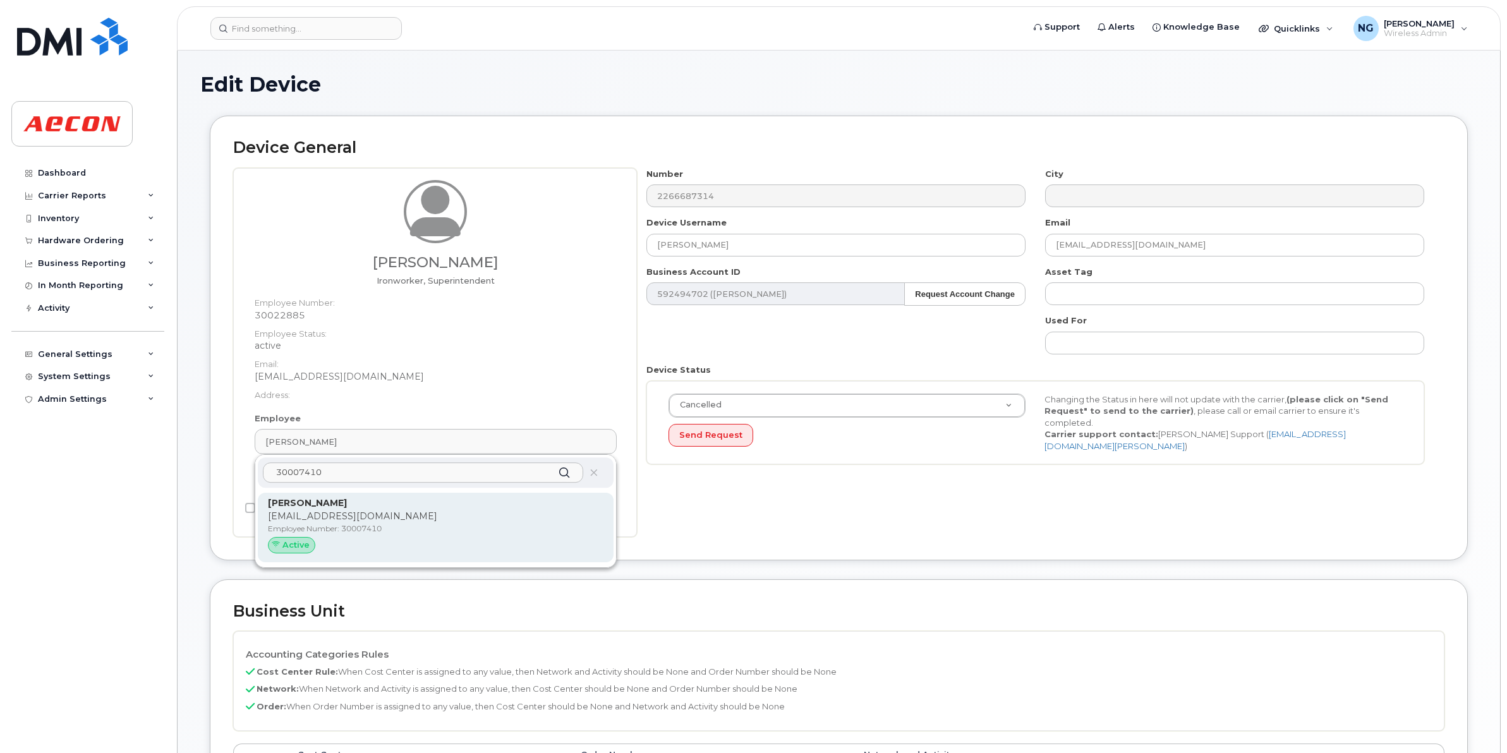
type input "30007410"
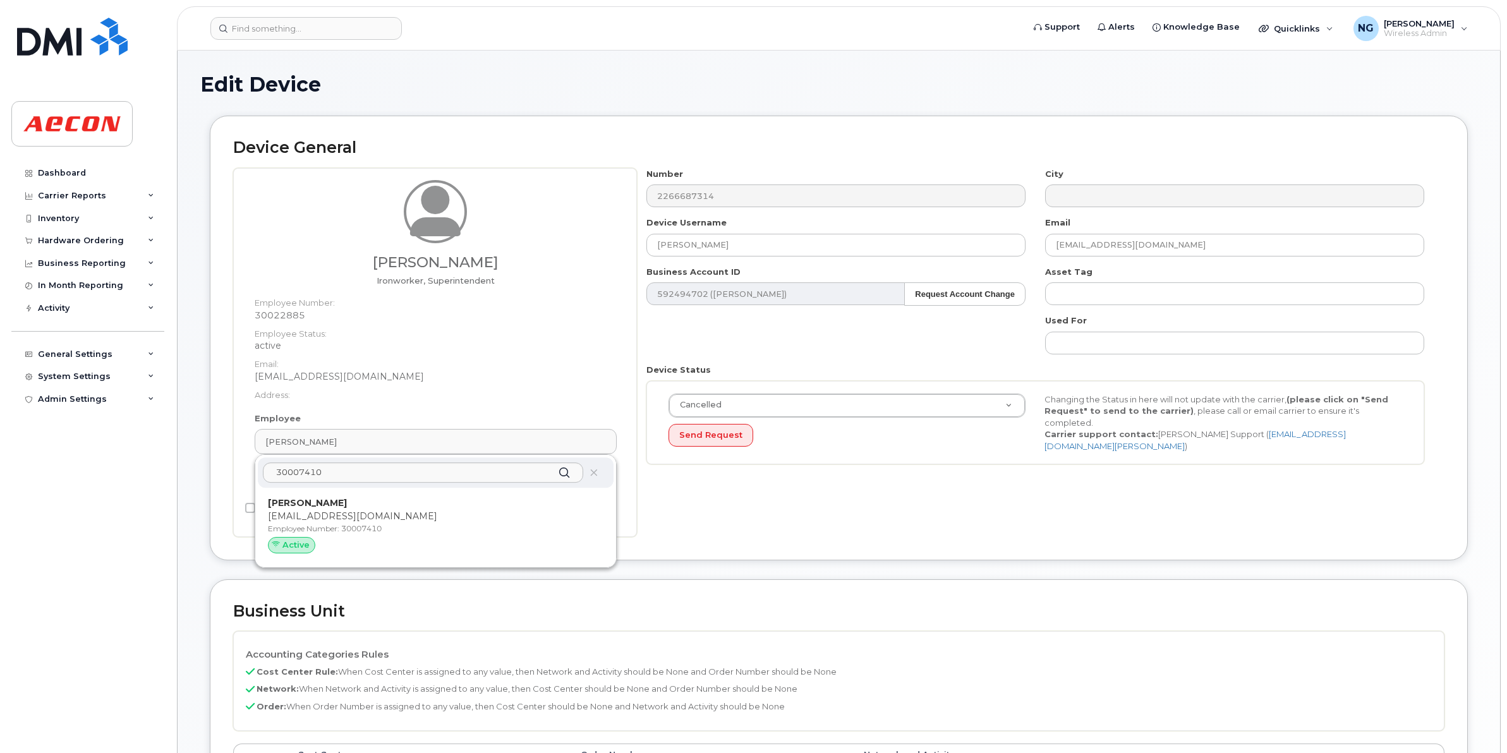
drag, startPoint x: 478, startPoint y: 514, endPoint x: 828, endPoint y: 93, distance: 547.5
click at [478, 514] on p "[EMAIL_ADDRESS][DOMAIN_NAME]" at bounding box center [436, 516] width 336 height 13
type input "30007410"
type input "[PERSON_NAME]"
type input "[EMAIL_ADDRESS][DOMAIN_NAME]"
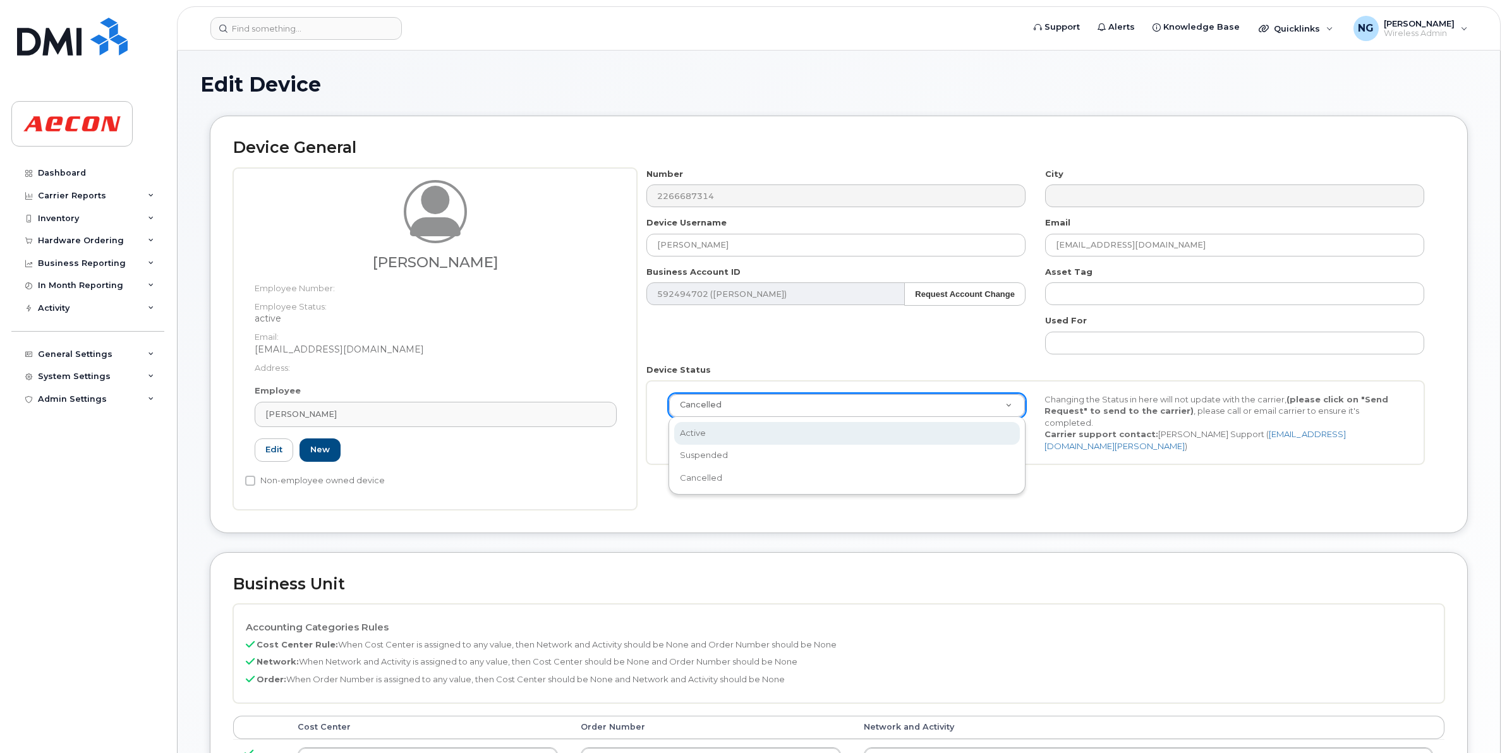
scroll to position [0, 4]
select select "active"
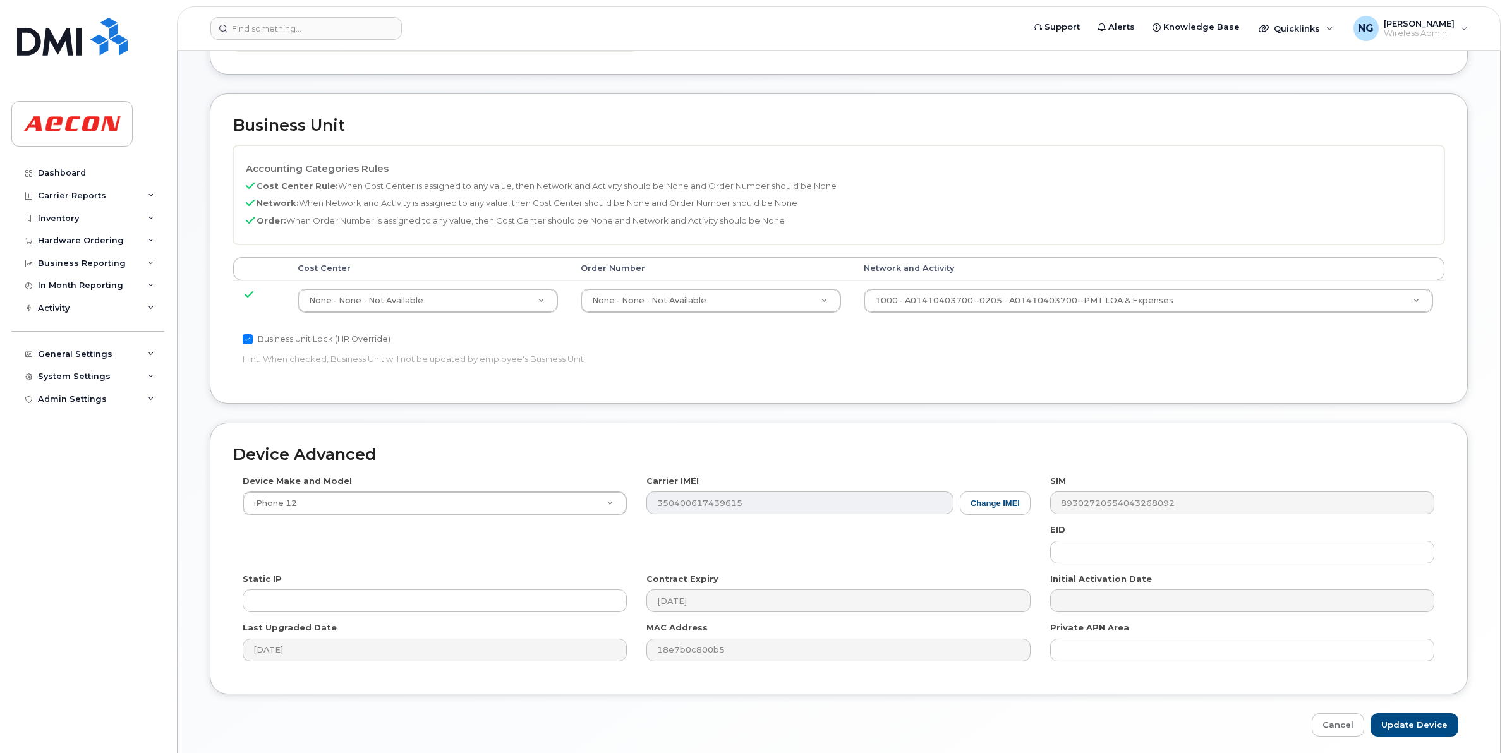
scroll to position [508, 0]
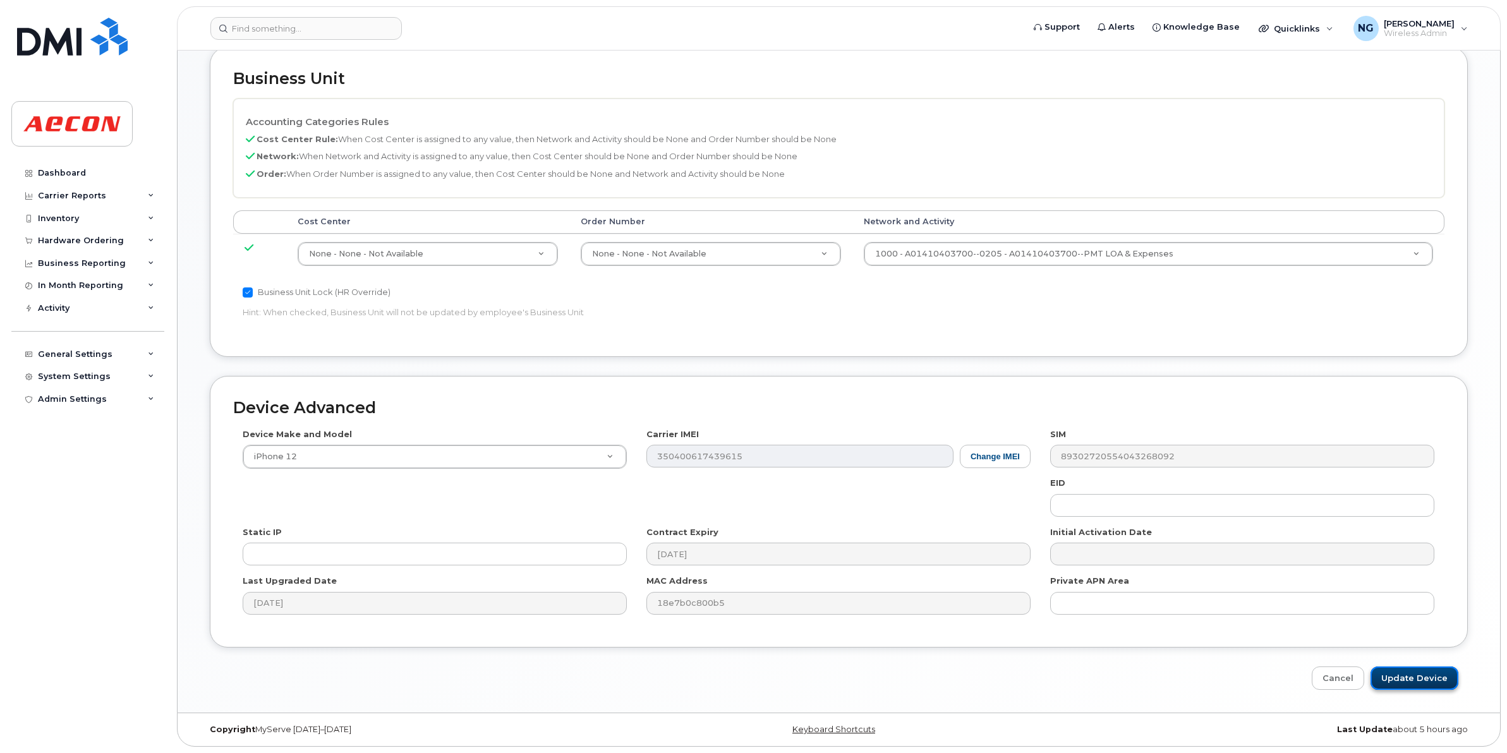
click at [1414, 671] on input "Update Device" at bounding box center [1415, 678] width 88 height 23
type input "Saving..."
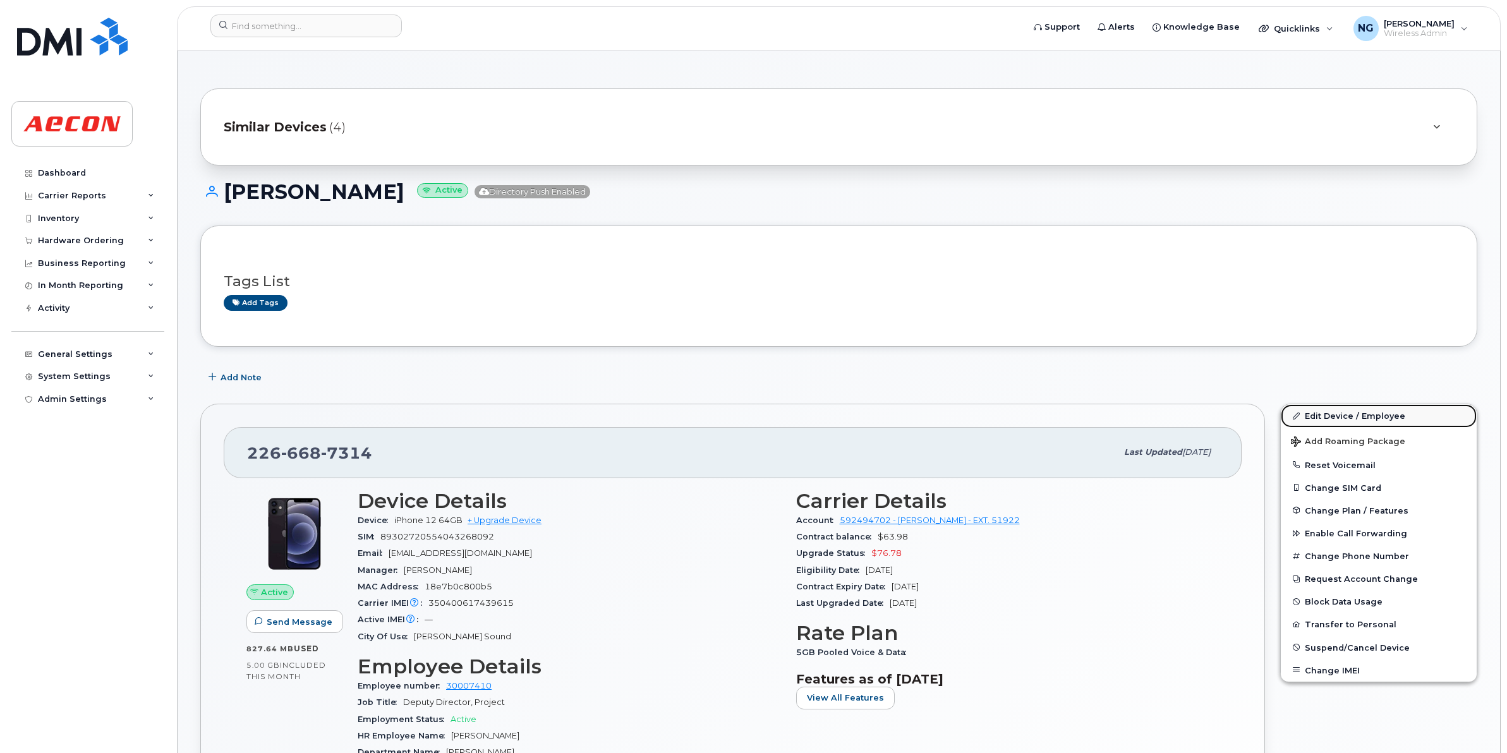
click at [1332, 418] on link "Edit Device / Employee" at bounding box center [1379, 416] width 196 height 23
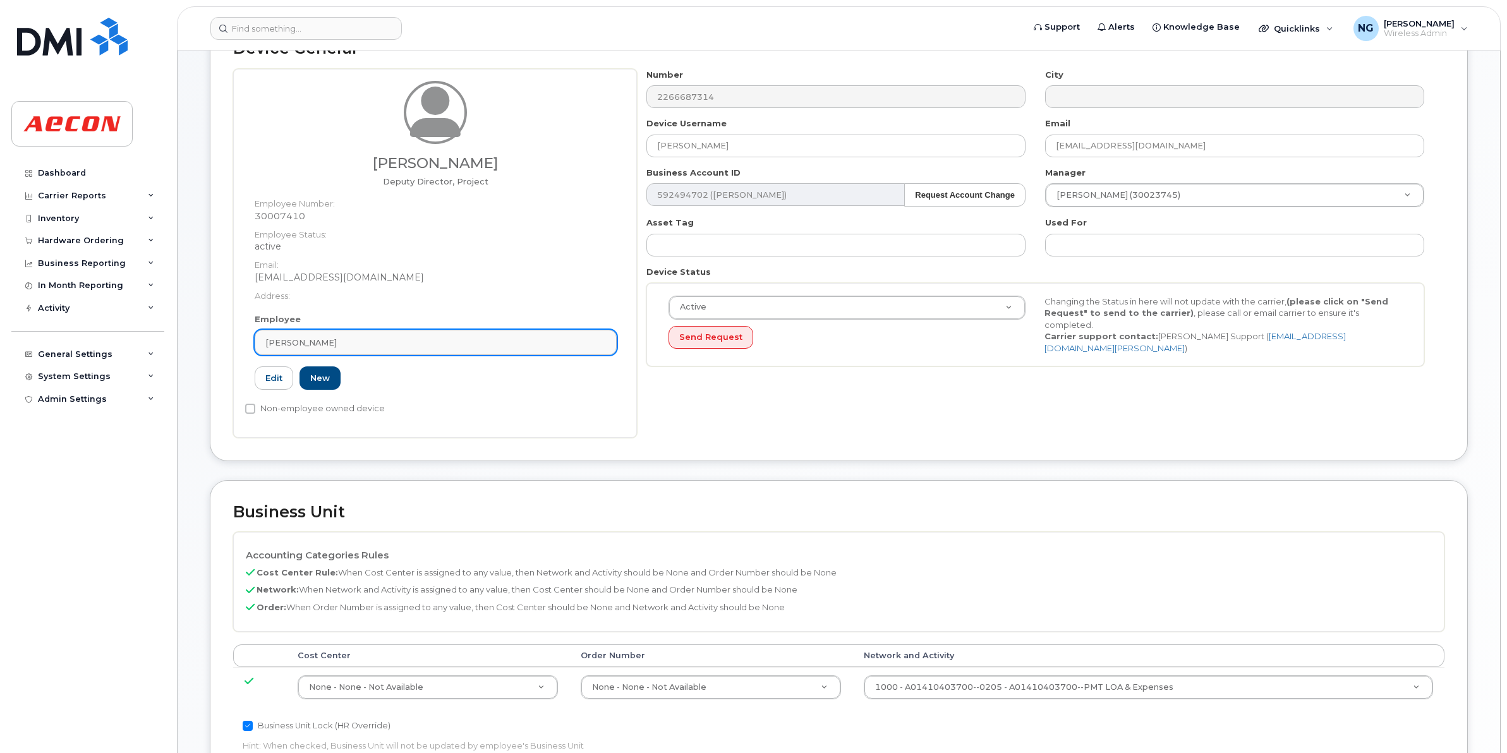
scroll to position [316, 0]
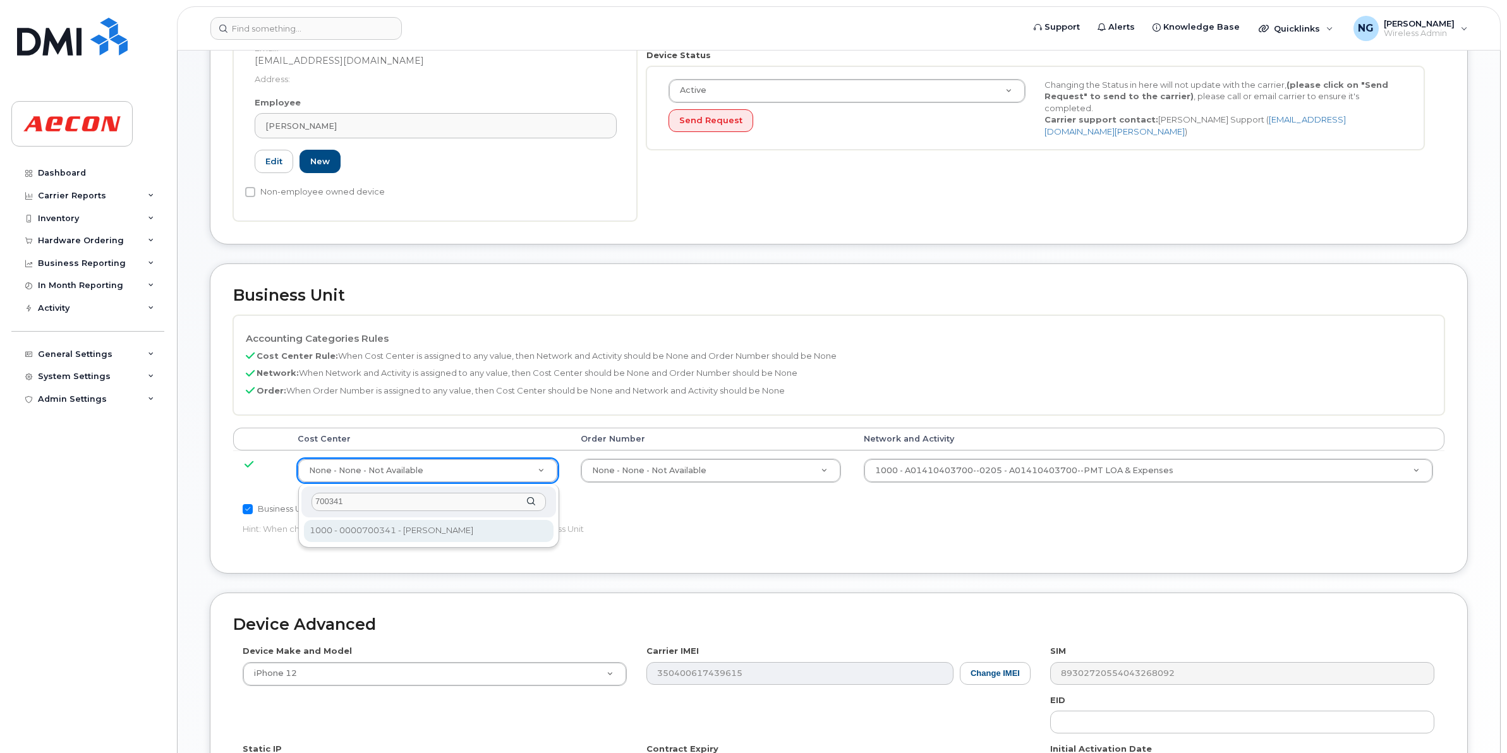
type input "700341"
type input "283964"
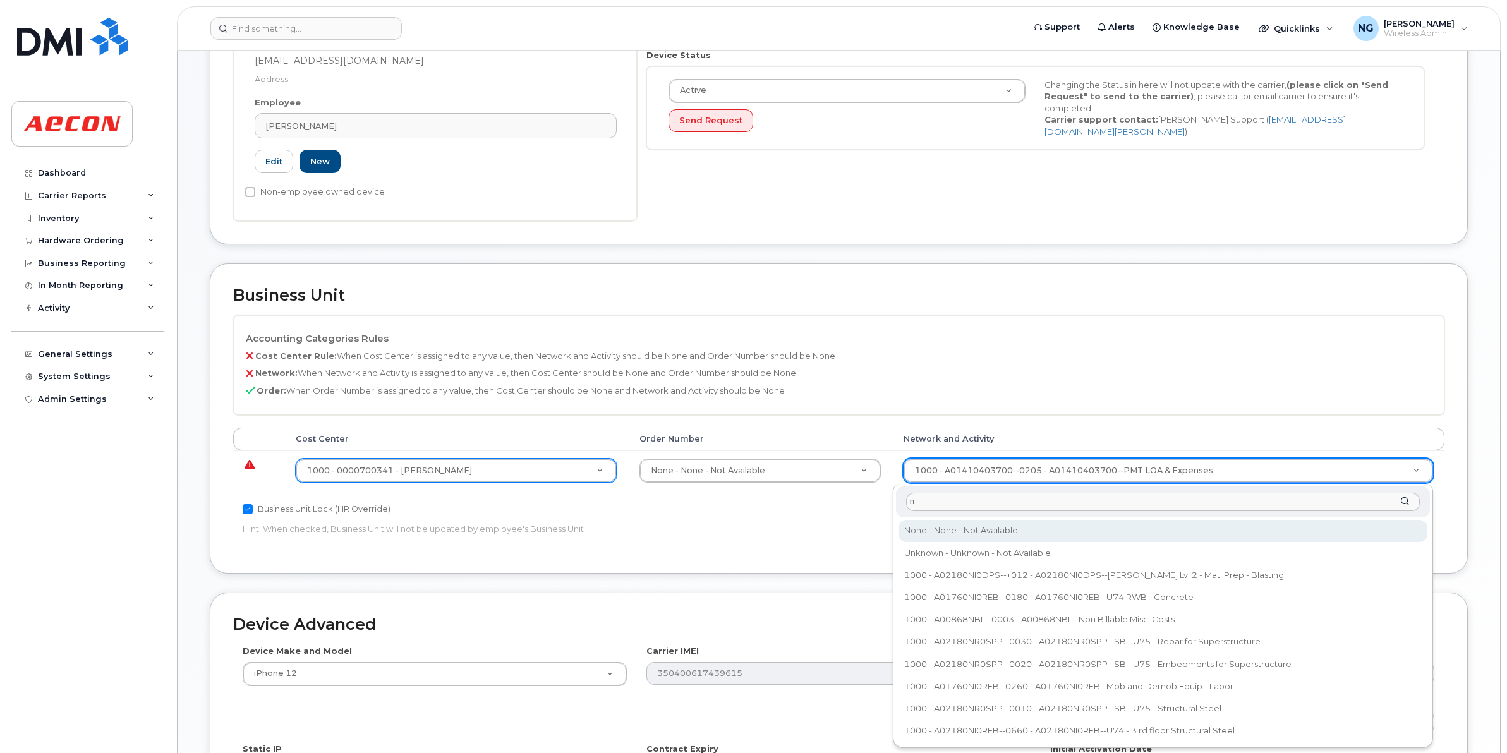
type input "n"
type input "283608"
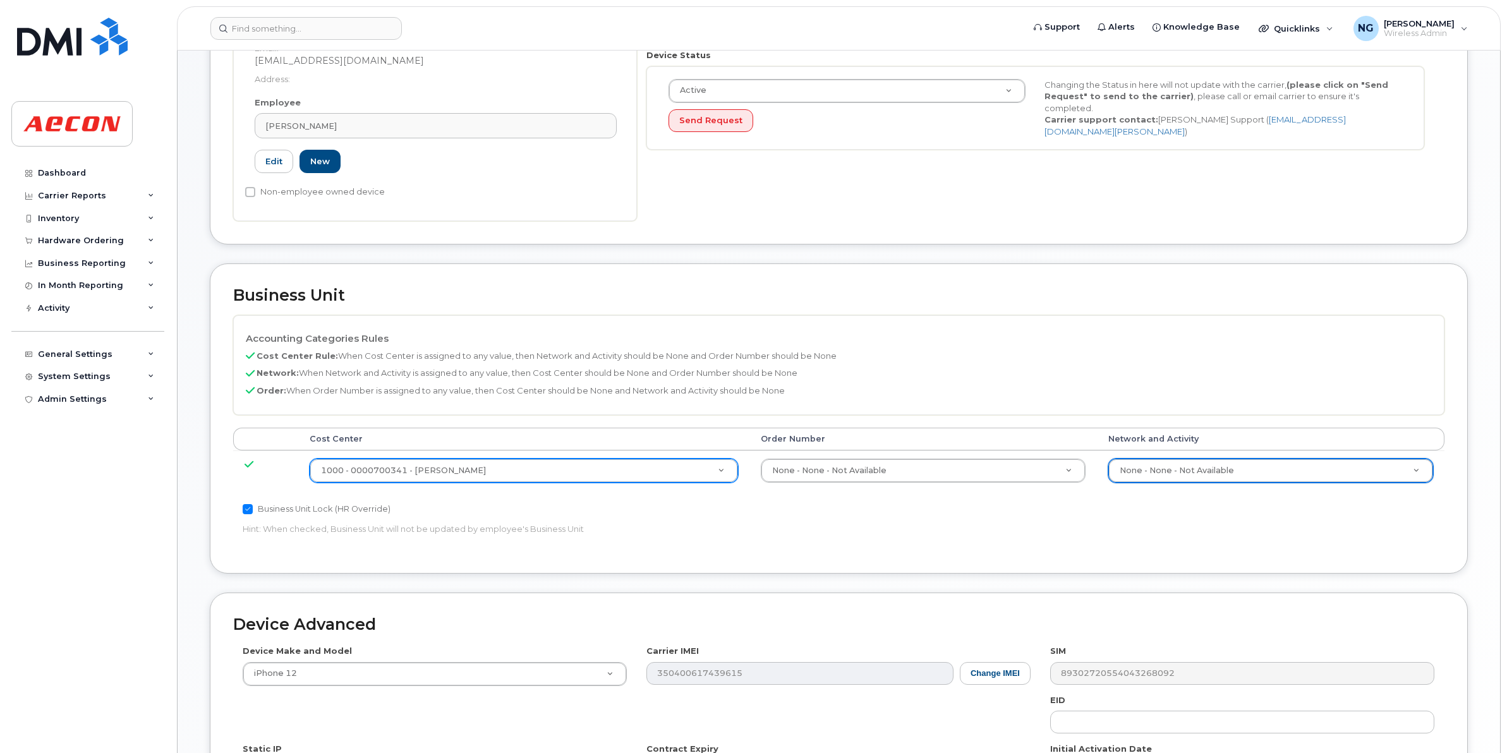
scroll to position [535, 0]
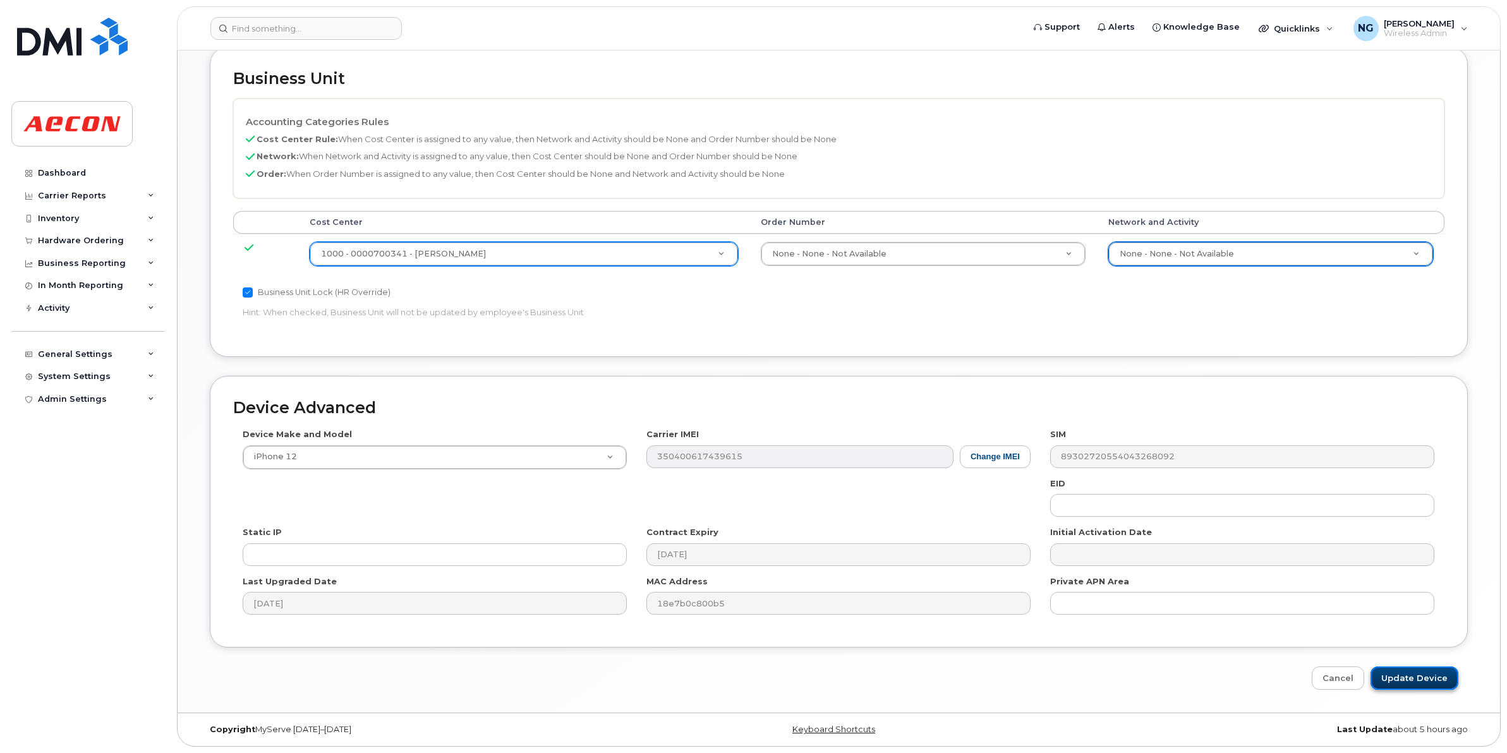
click at [1441, 674] on input "Update Device" at bounding box center [1415, 678] width 88 height 23
type input "Saving..."
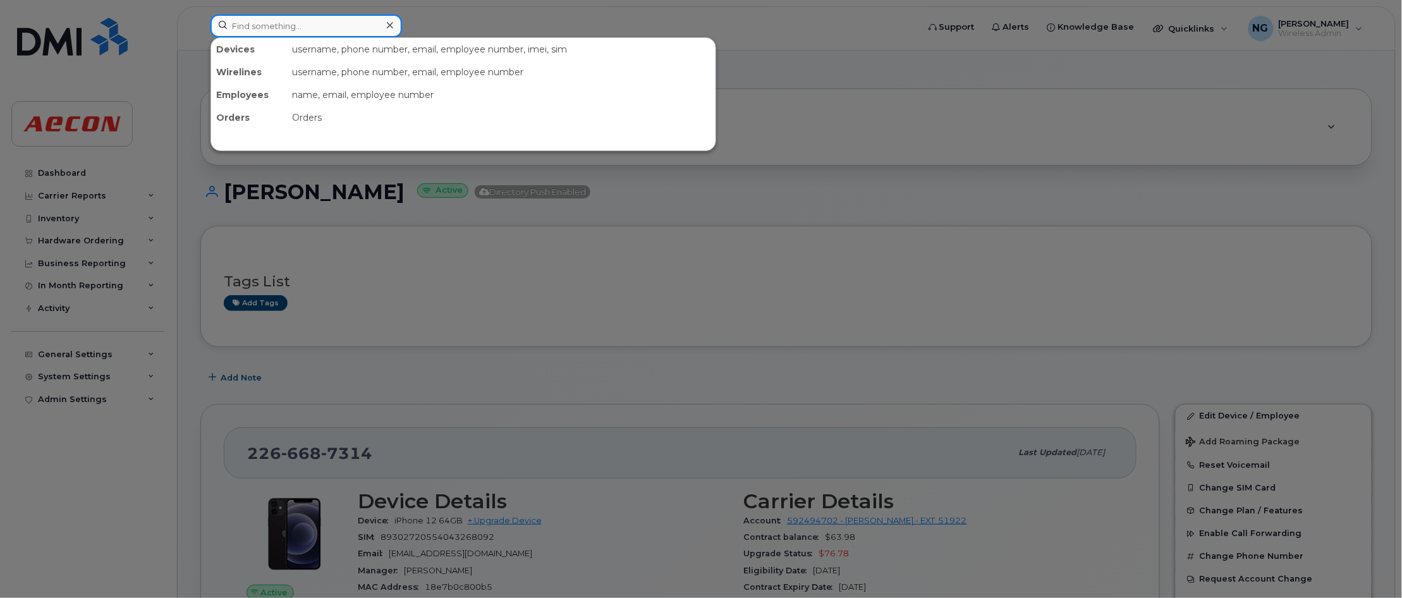
click at [338, 21] on input at bounding box center [306, 26] width 192 height 23
click at [285, 22] on input at bounding box center [306, 26] width 192 height 23
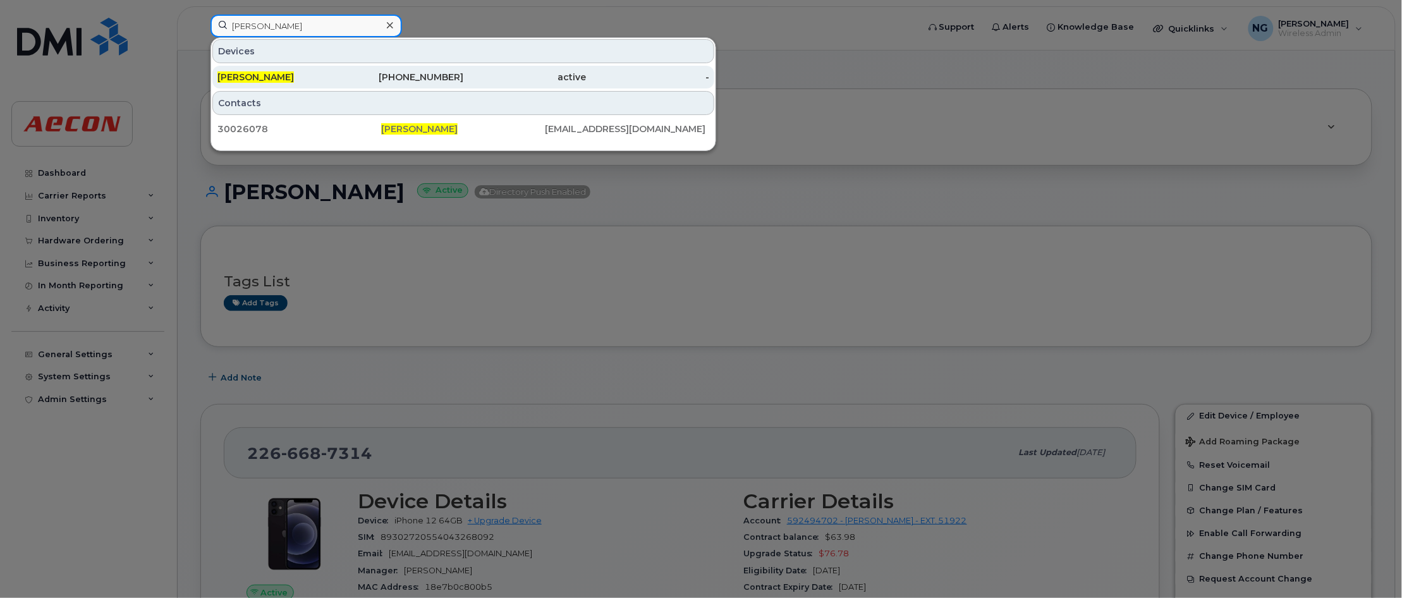
type input "[PERSON_NAME]"
click at [446, 78] on div "[PHONE_NUMBER]" at bounding box center [402, 77] width 123 height 13
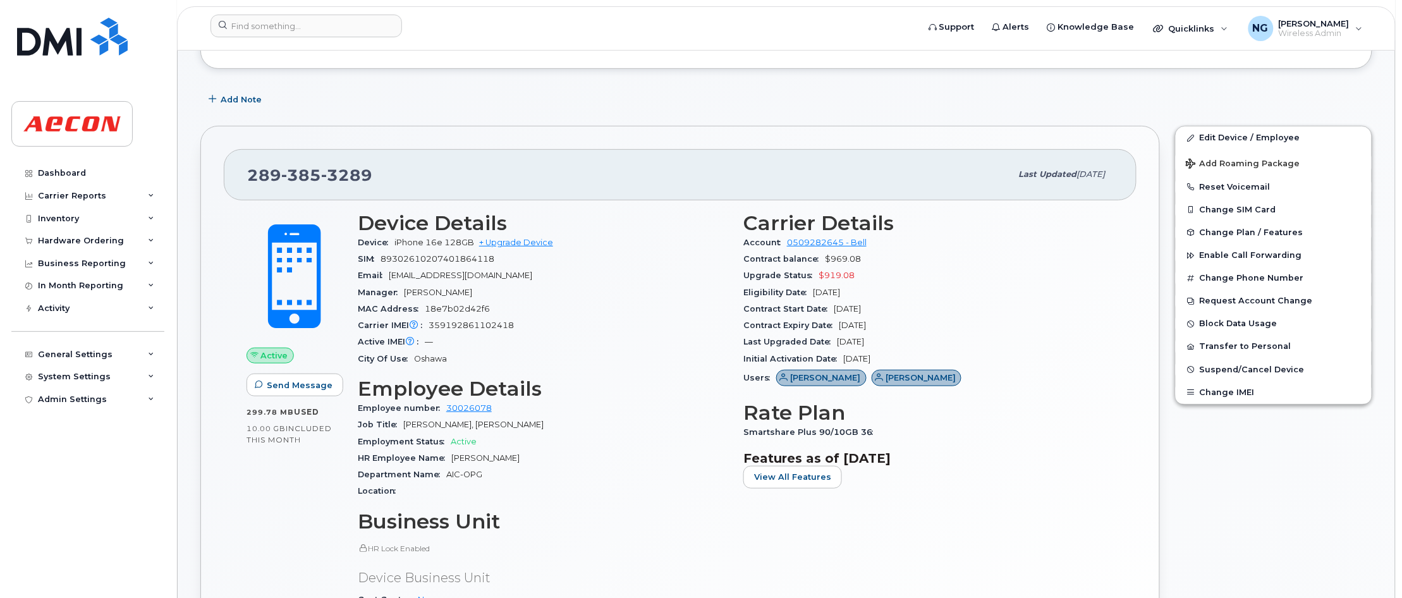
scroll to position [316, 0]
